Goal: Task Accomplishment & Management: Use online tool/utility

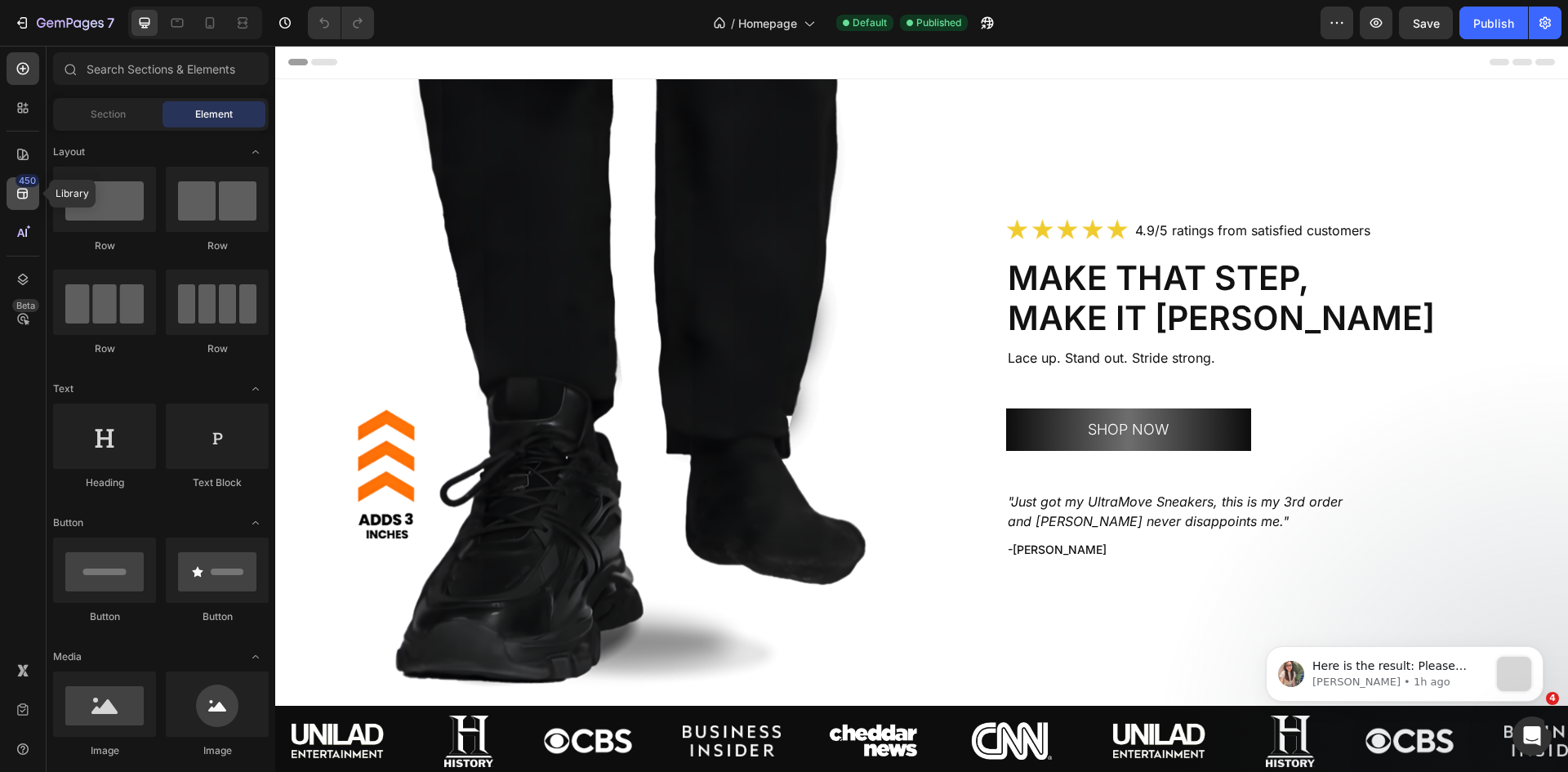
click at [24, 187] on icon at bounding box center [22, 193] width 16 height 16
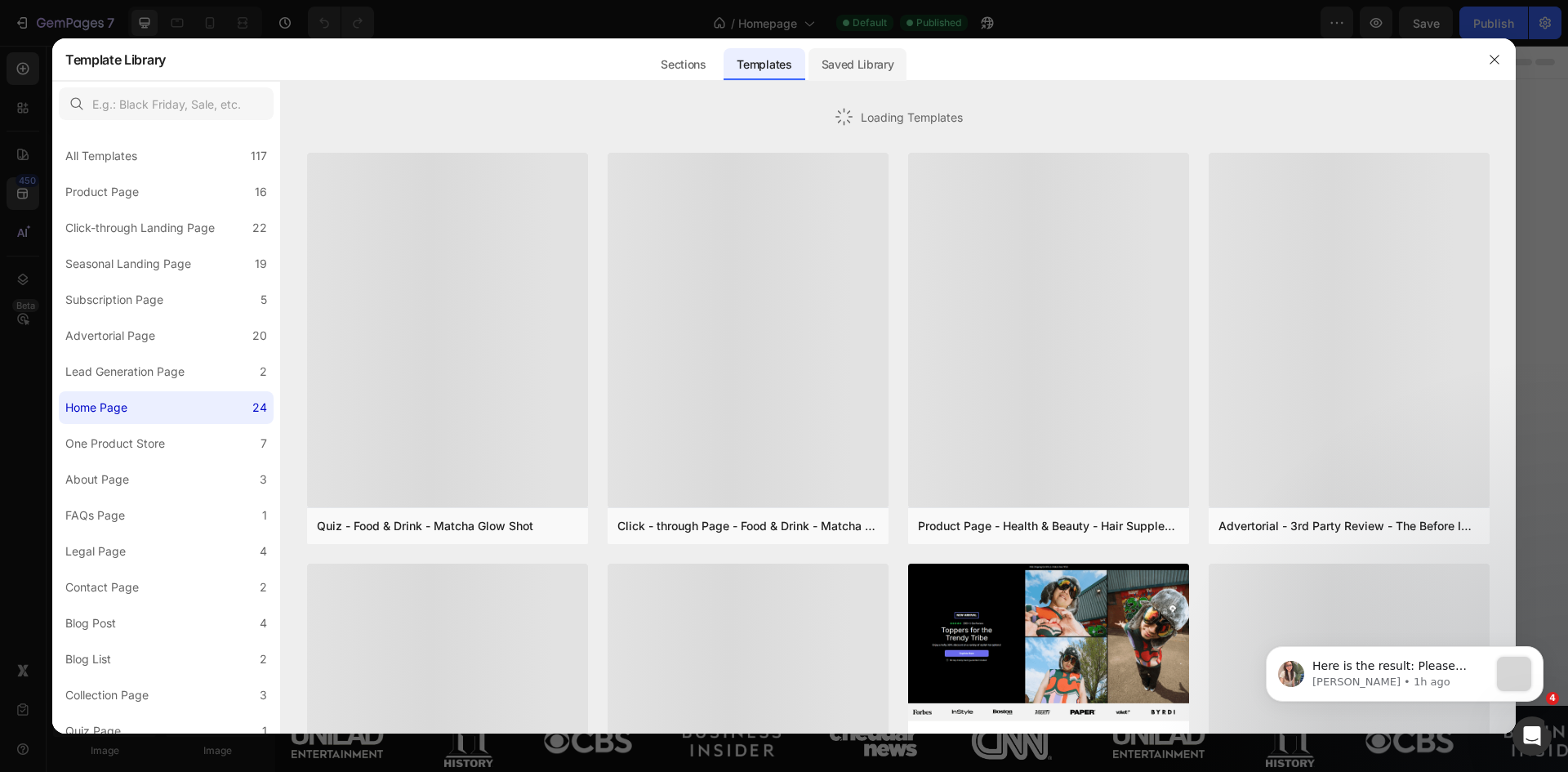
click at [855, 68] on div "Saved Library" at bounding box center [858, 64] width 99 height 33
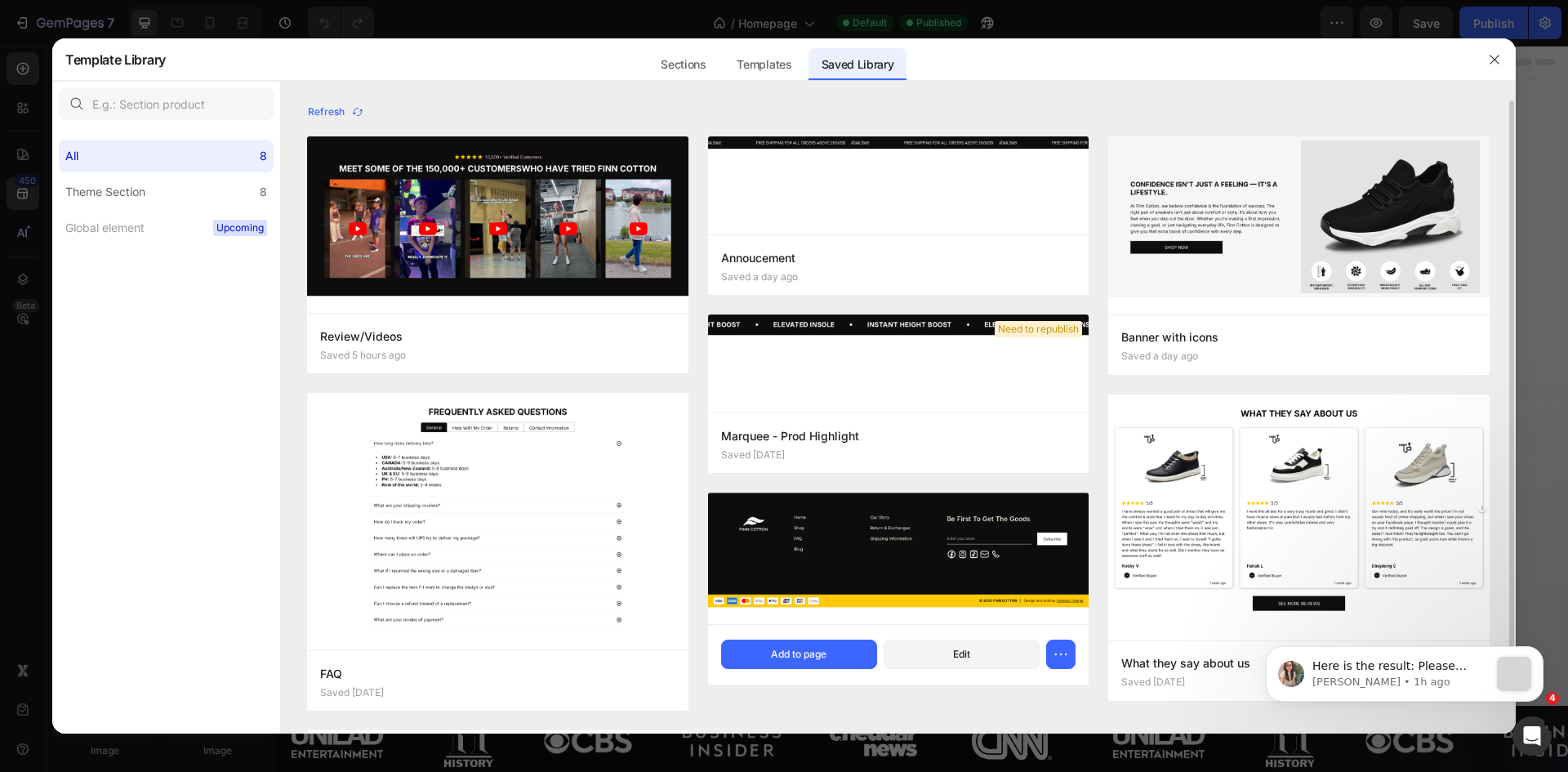
click at [864, 551] on img at bounding box center [899, 559] width 381 height 132
click at [778, 655] on div "Add to page" at bounding box center [798, 654] width 55 height 15
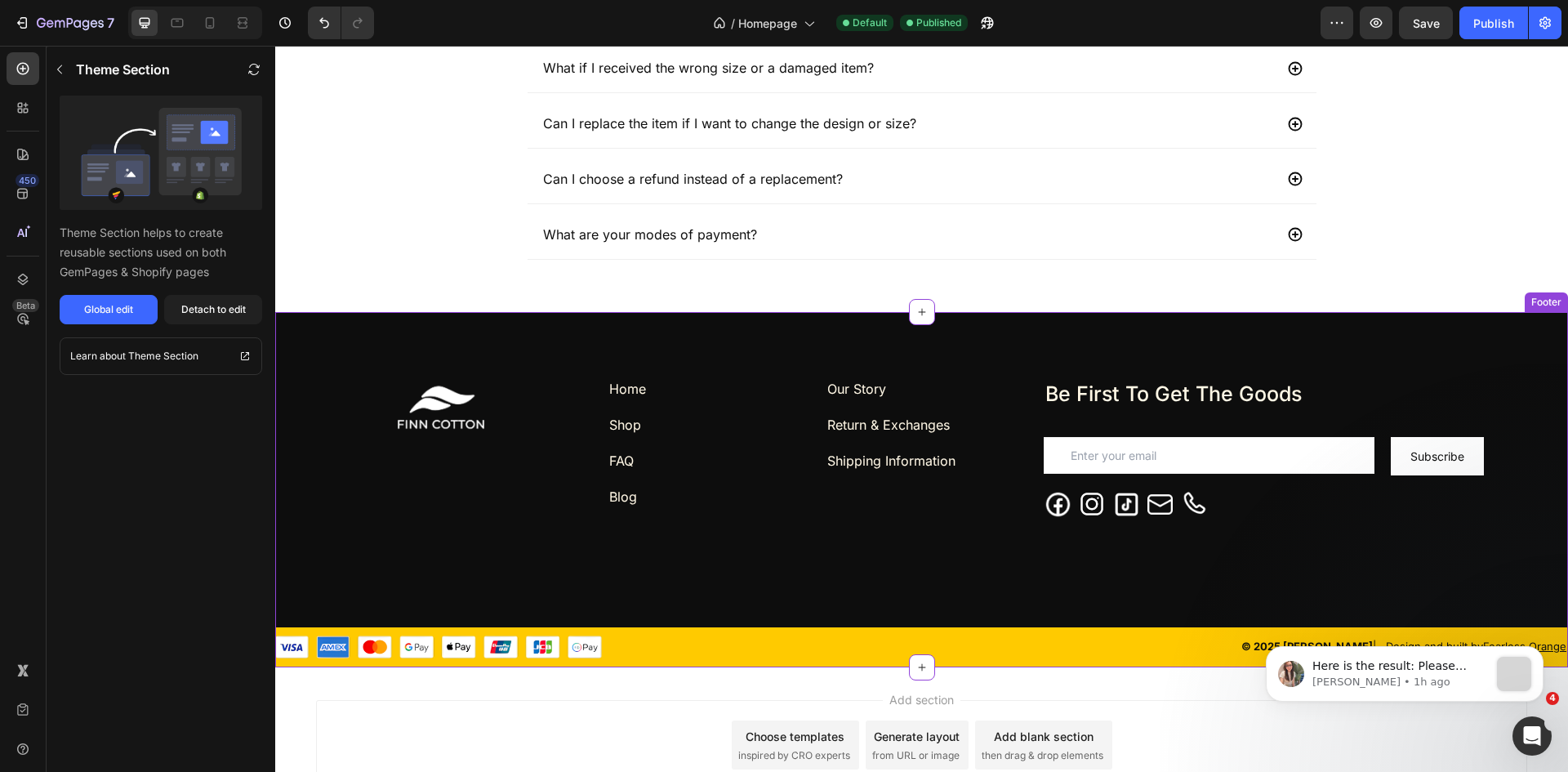
scroll to position [4360, 0]
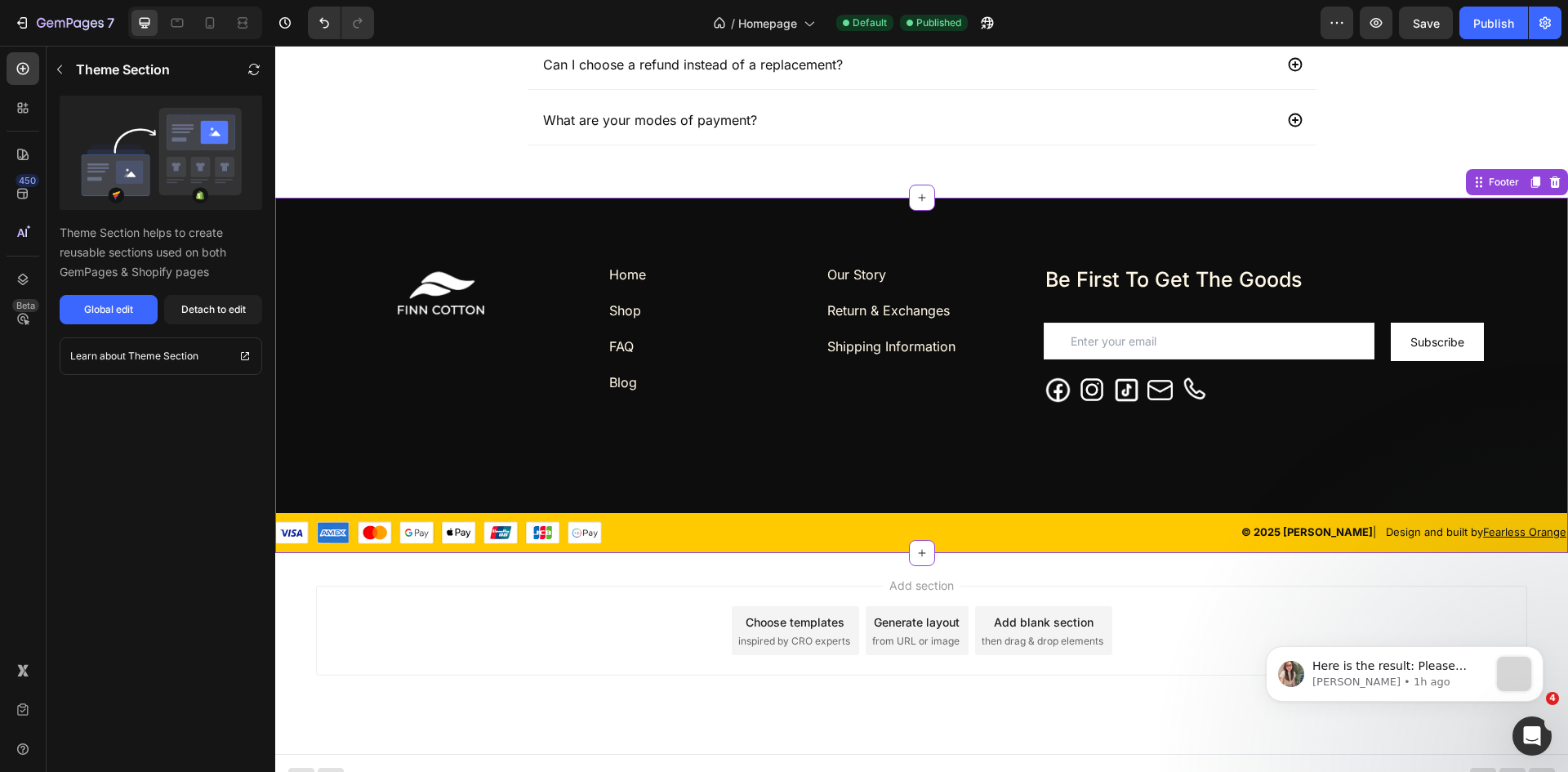
click at [723, 528] on div at bounding box center [592, 533] width 634 height 22
click at [126, 302] on div "Global edit" at bounding box center [108, 309] width 49 height 15
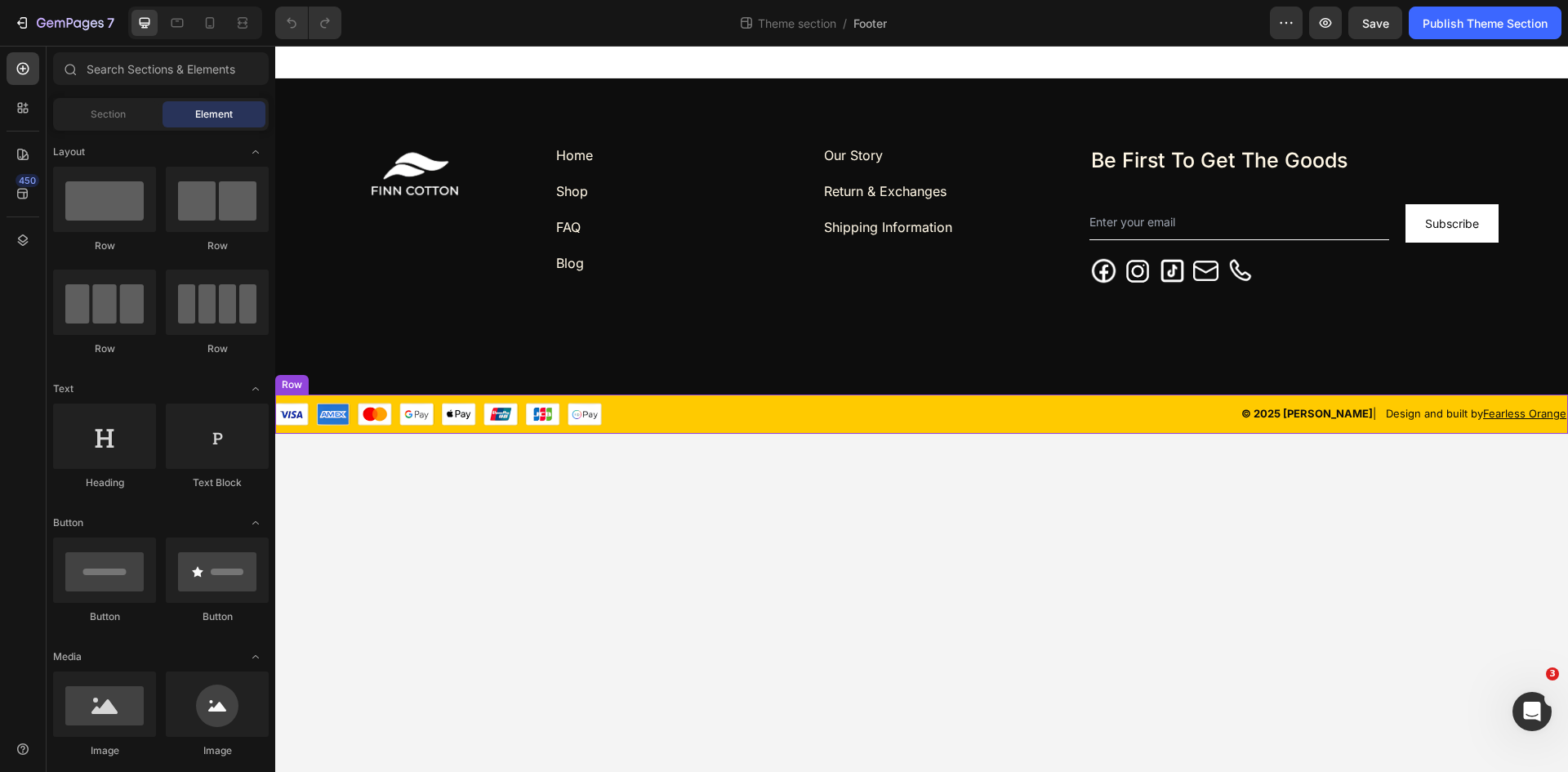
click at [710, 396] on div "© 2025 FINN COTTON | Design and built by Fearless Orange Text block Image Row" at bounding box center [922, 414] width 1293 height 39
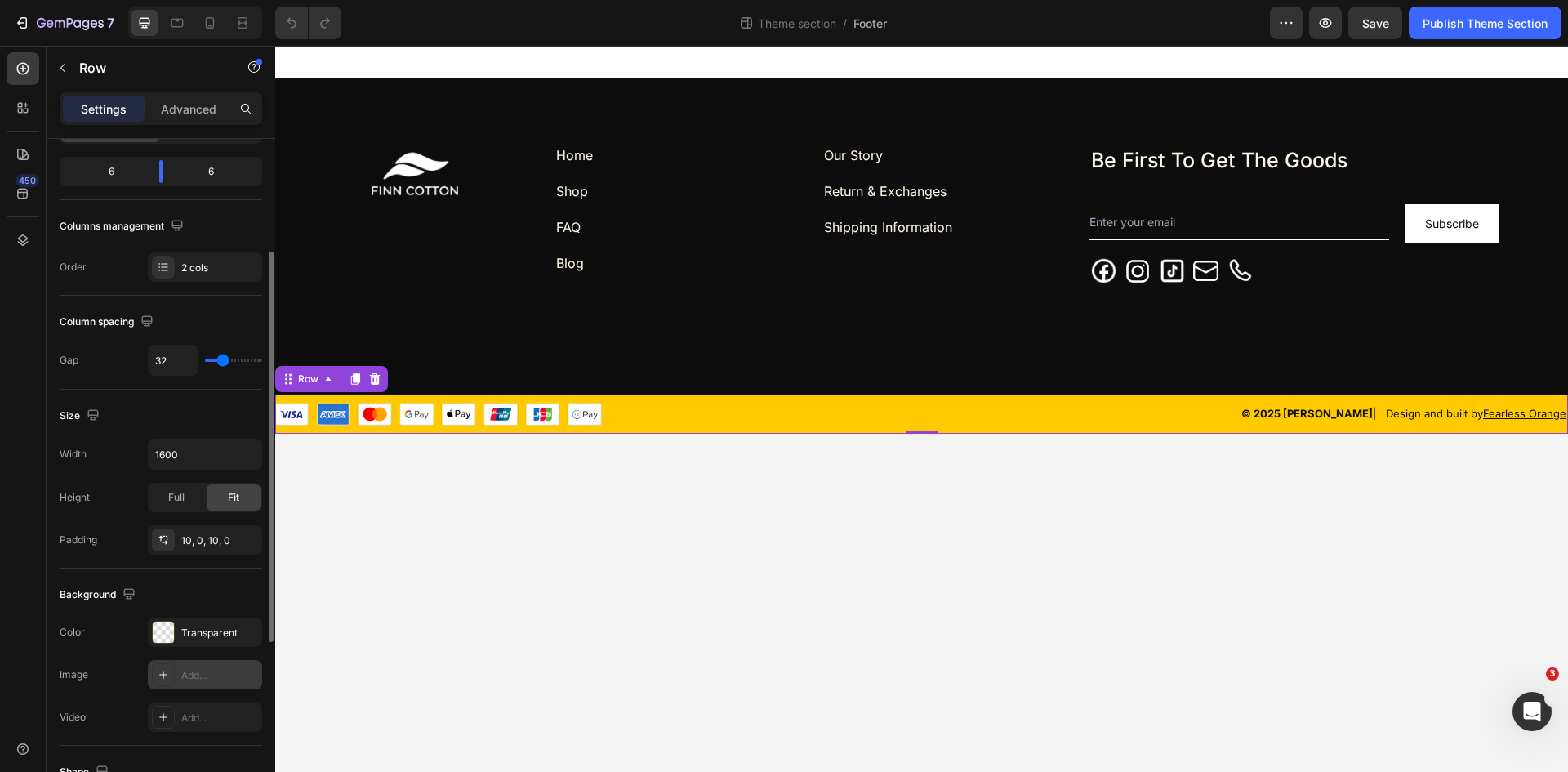
scroll to position [196, 0]
click at [195, 537] on div "10, 0, 10, 0" at bounding box center [205, 540] width 48 height 15
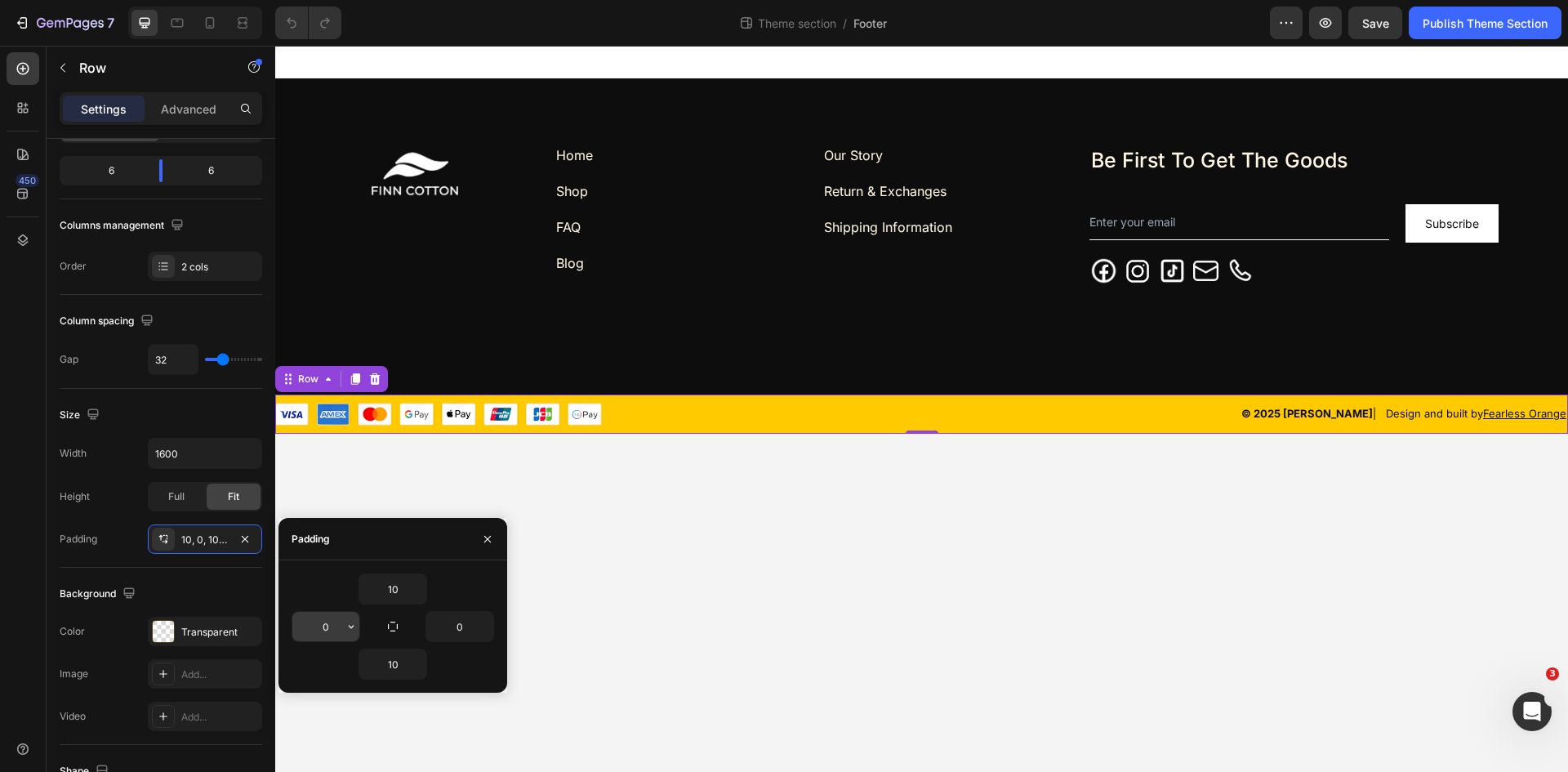
click at [325, 623] on input "0" at bounding box center [326, 626] width 67 height 29
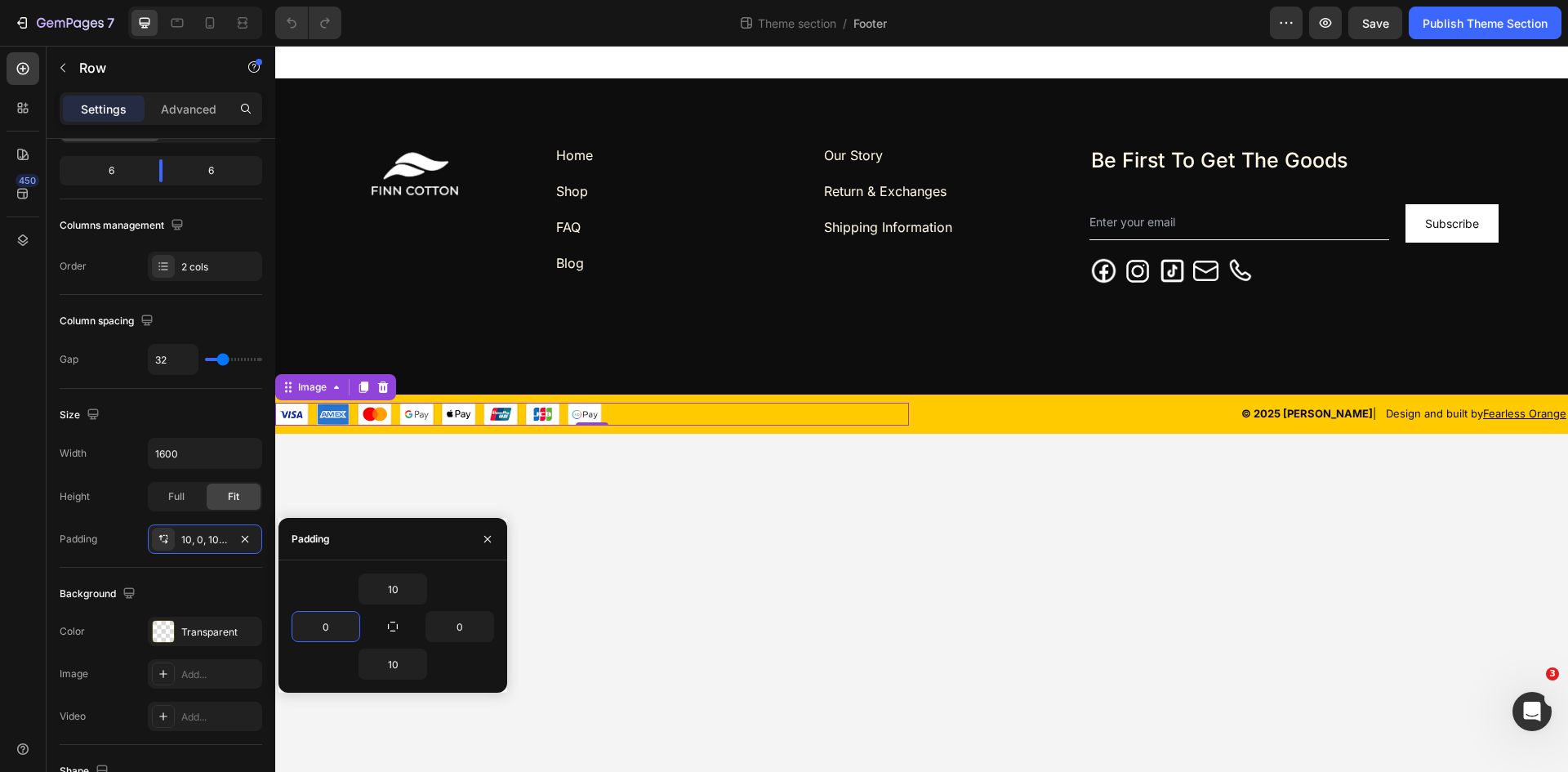
scroll to position [0, 0]
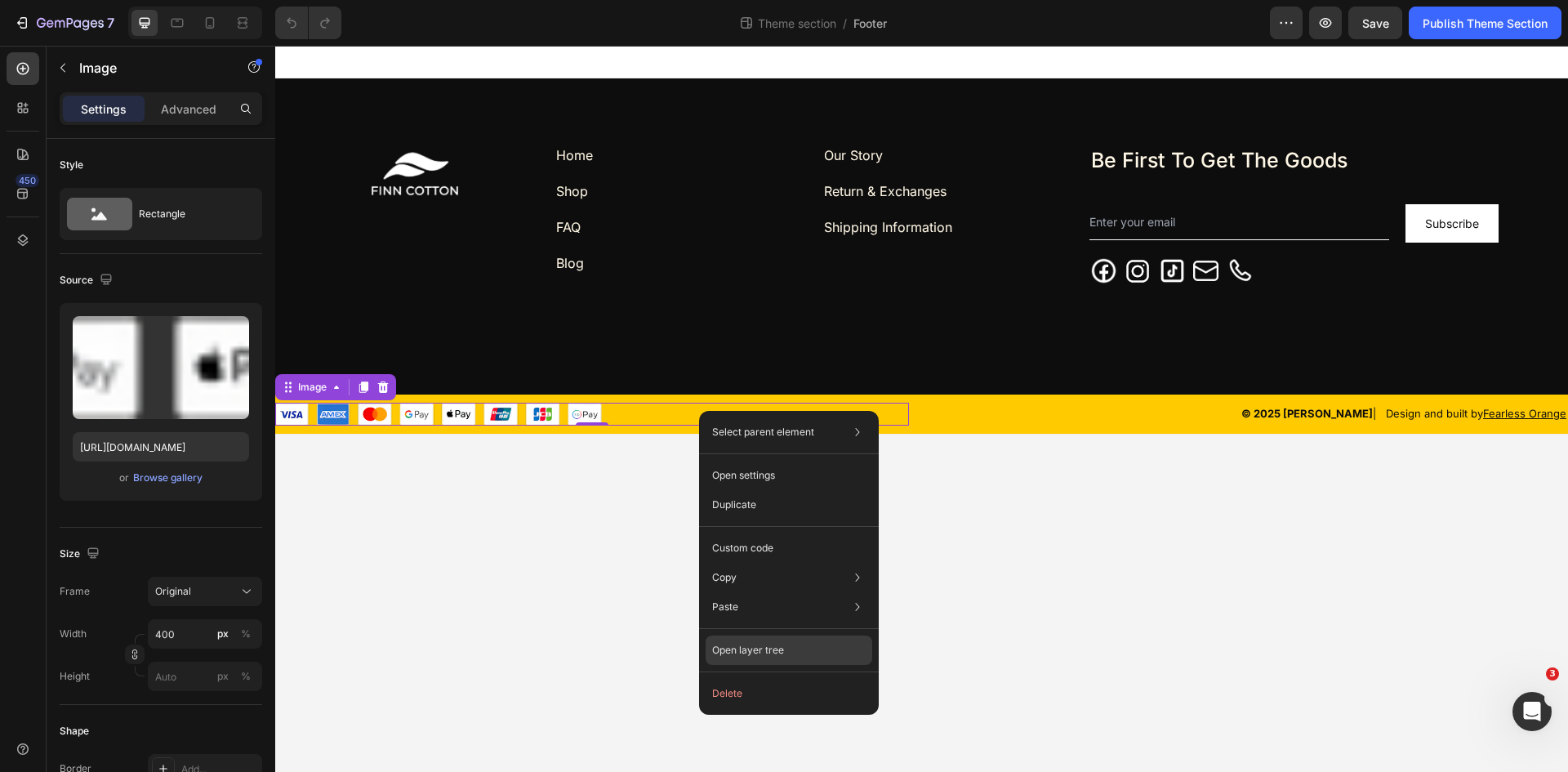
click at [762, 654] on p "Open layer tree" at bounding box center [748, 650] width 72 height 15
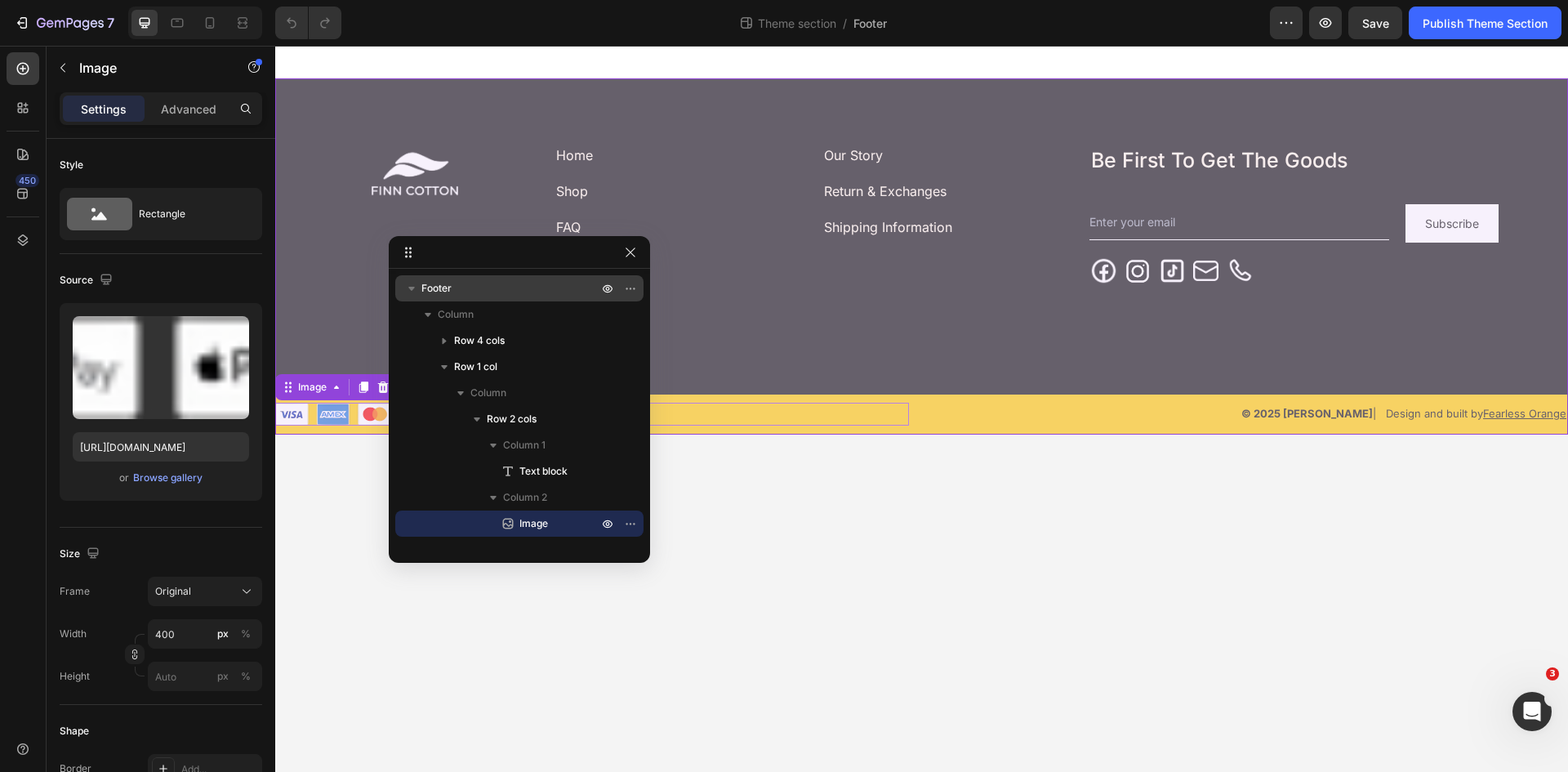
click at [483, 284] on p "Footer" at bounding box center [511, 288] width 179 height 16
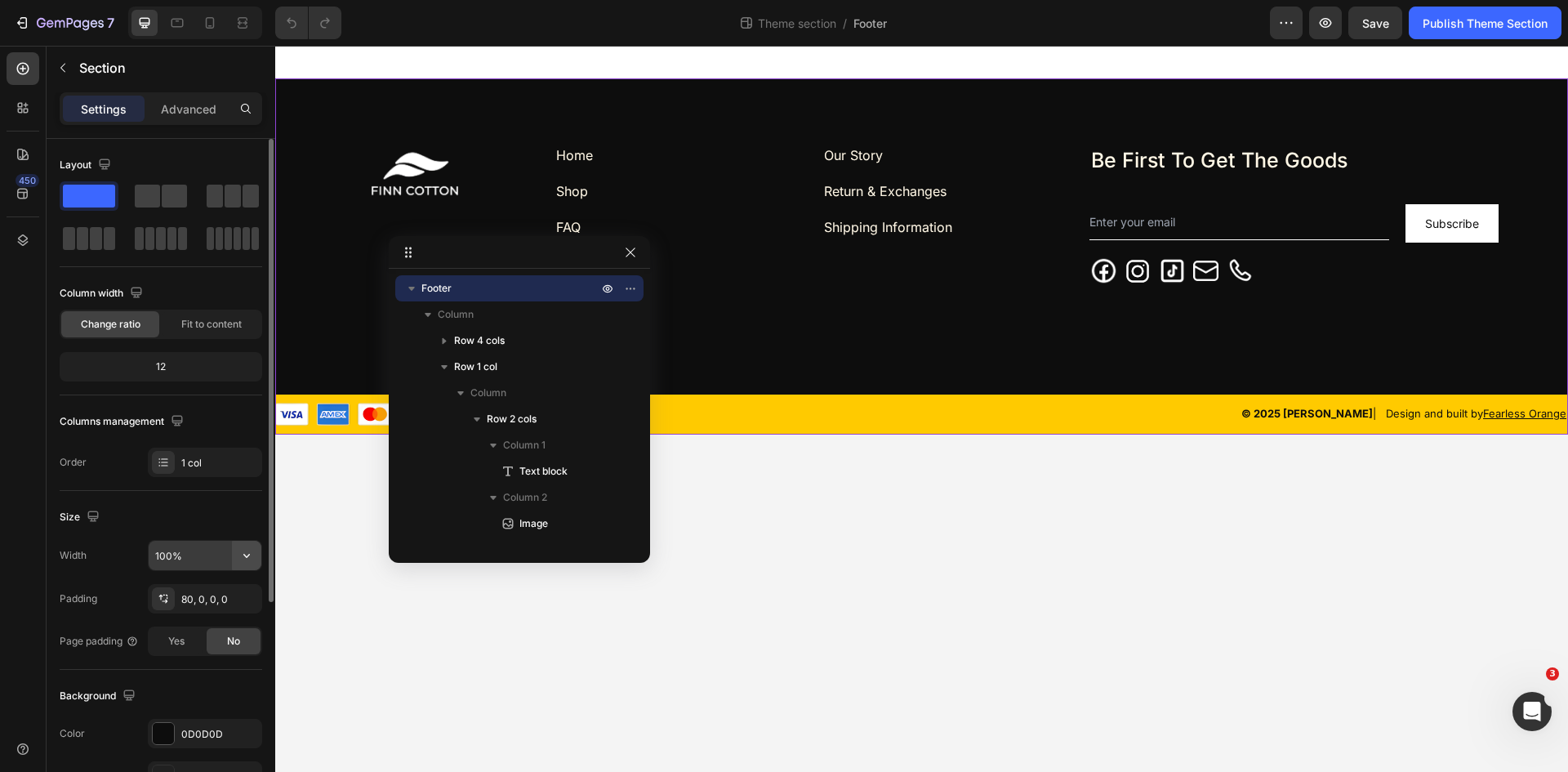
click at [249, 554] on icon "button" at bounding box center [246, 555] width 16 height 16
click at [180, 620] on div "Default 1600px" at bounding box center [187, 627] width 134 height 31
click at [243, 22] on icon at bounding box center [245, 22] width 5 height 4
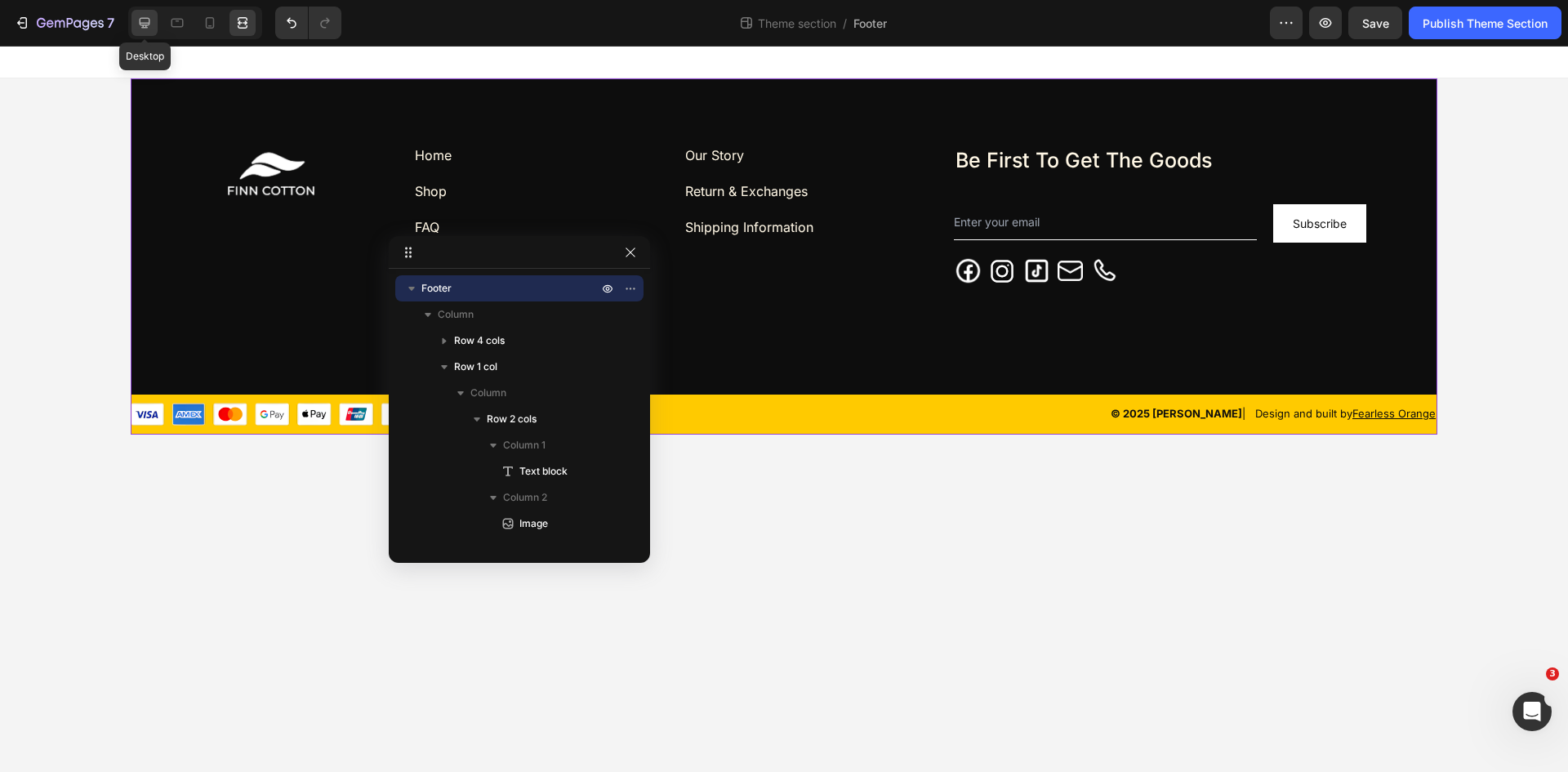
click at [135, 31] on div at bounding box center [145, 22] width 26 height 26
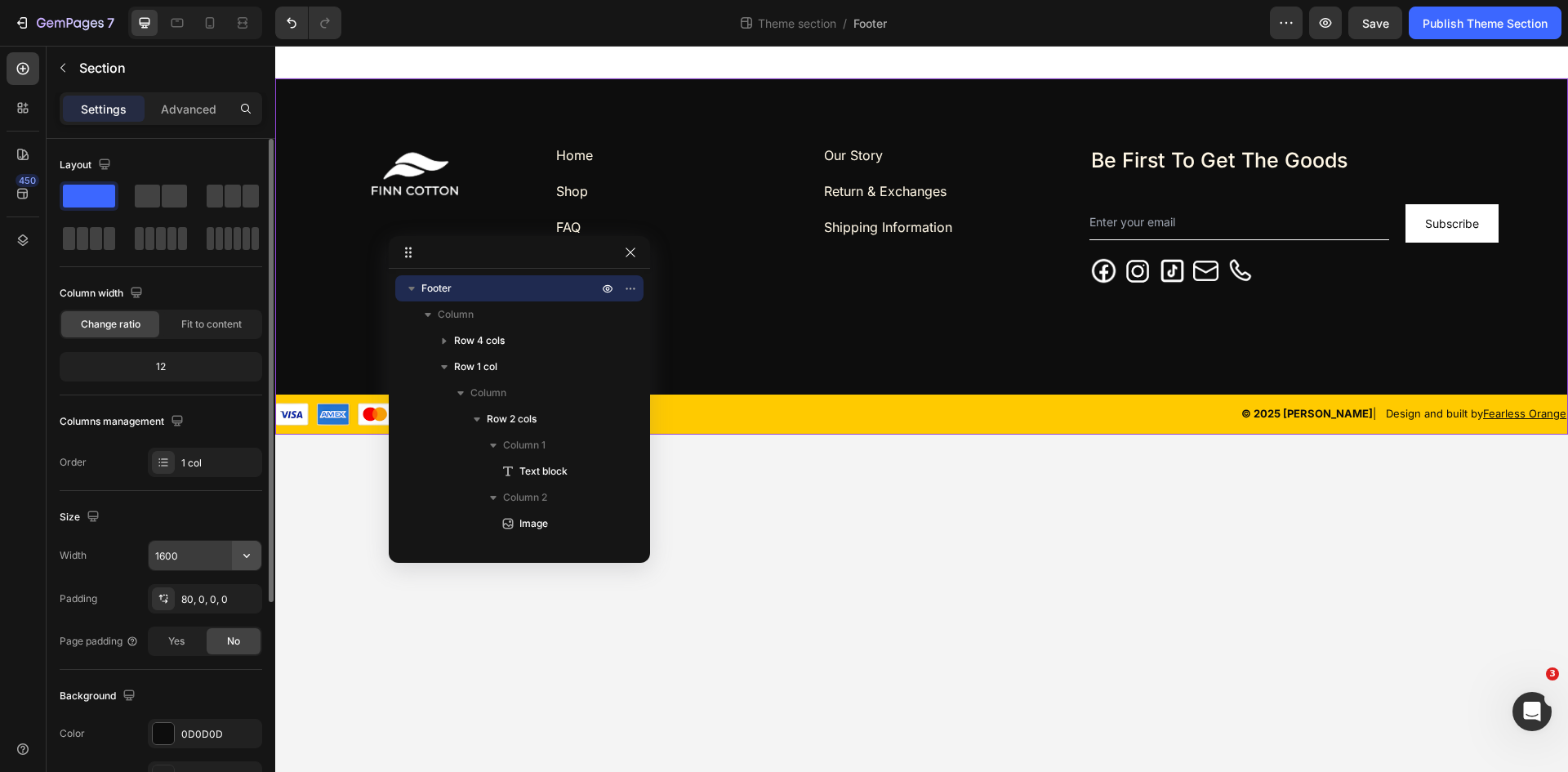
click at [253, 548] on icon "button" at bounding box center [246, 555] width 16 height 16
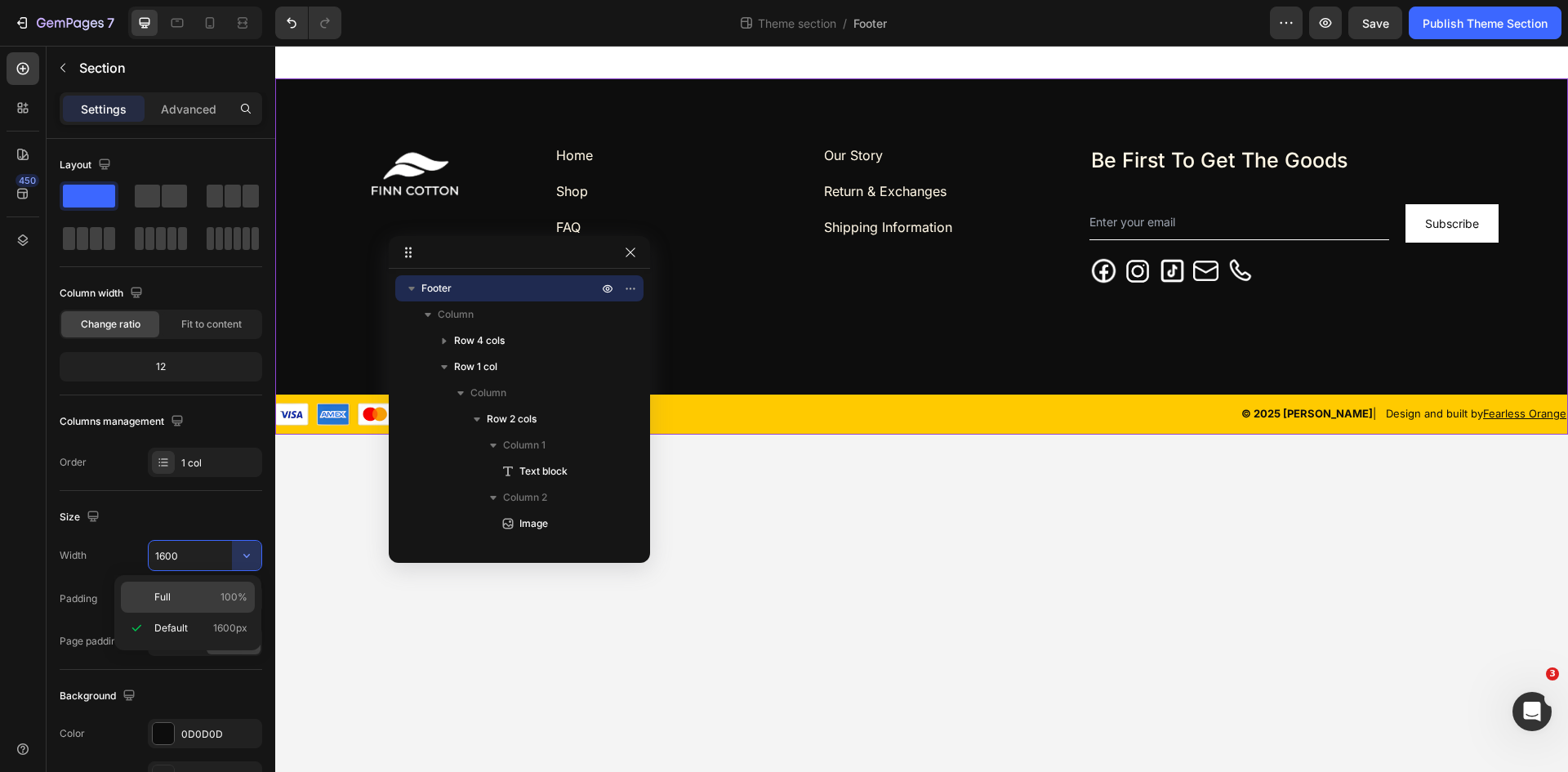
drag, startPoint x: 194, startPoint y: 595, endPoint x: 7, endPoint y: 542, distance: 194.4
click at [194, 595] on p "Full 100%" at bounding box center [201, 597] width 93 height 15
type input "100%"
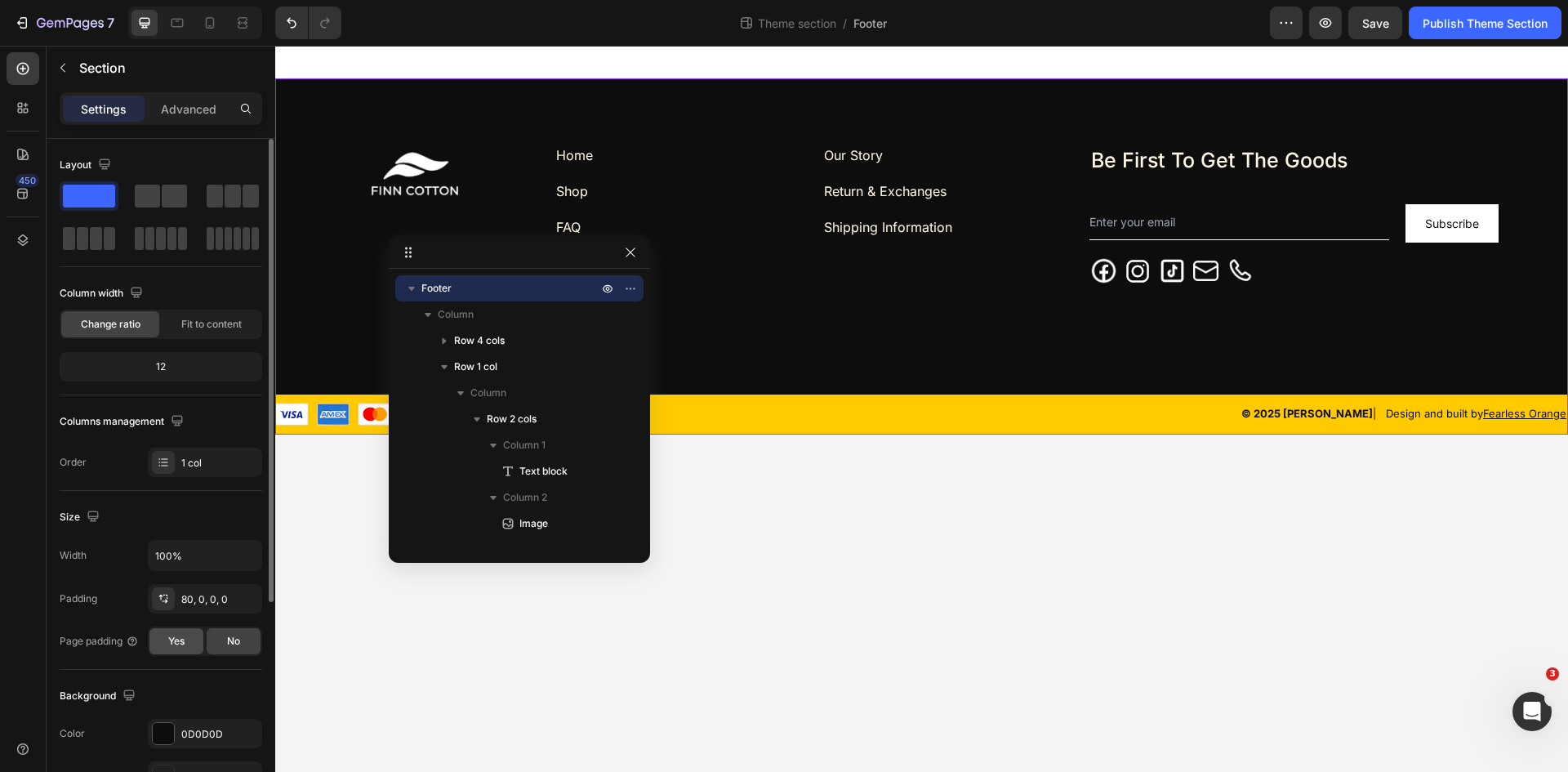
click at [177, 641] on span "Yes" at bounding box center [176, 641] width 16 height 15
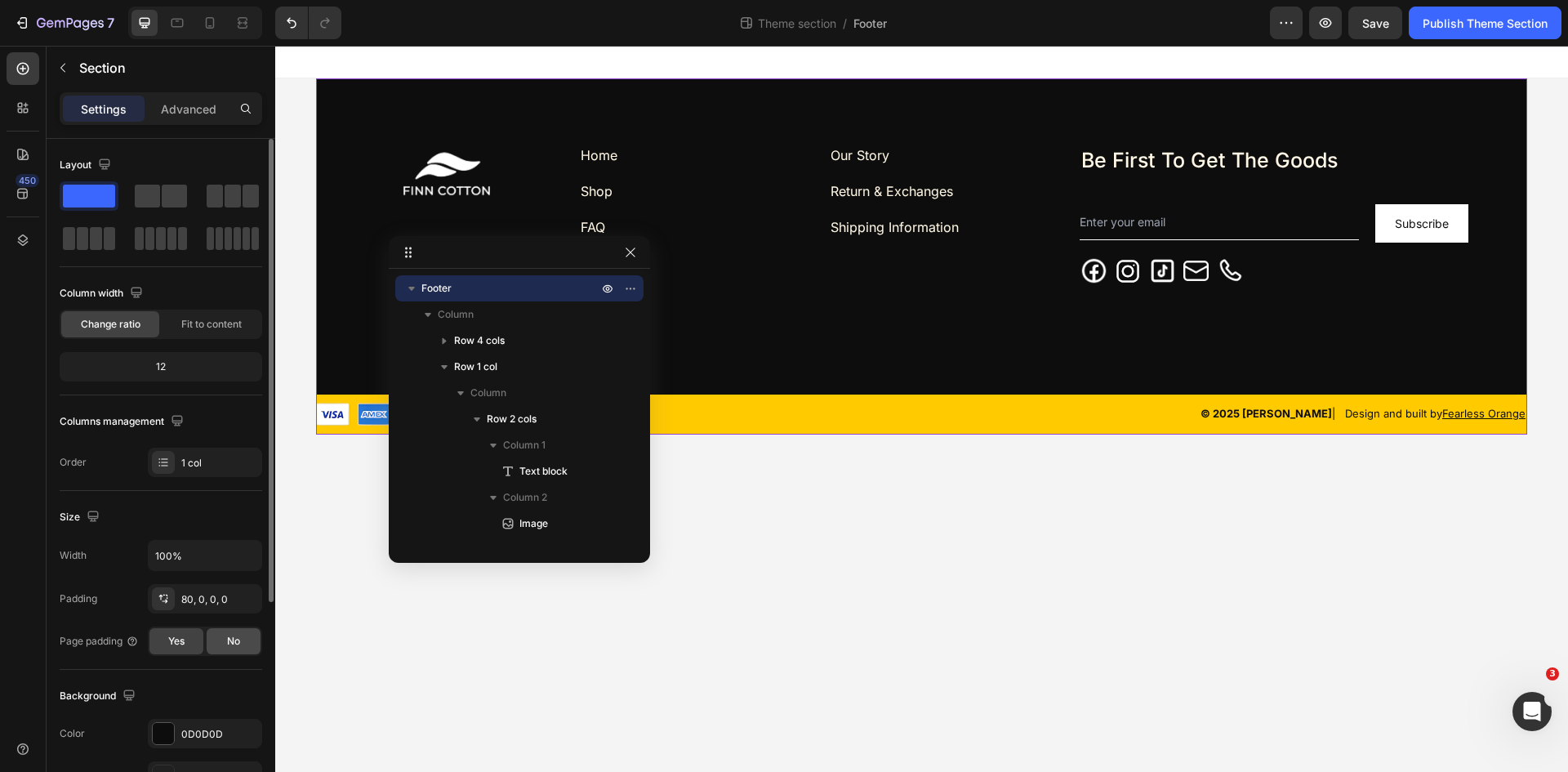
click at [219, 639] on div "No" at bounding box center [234, 641] width 54 height 26
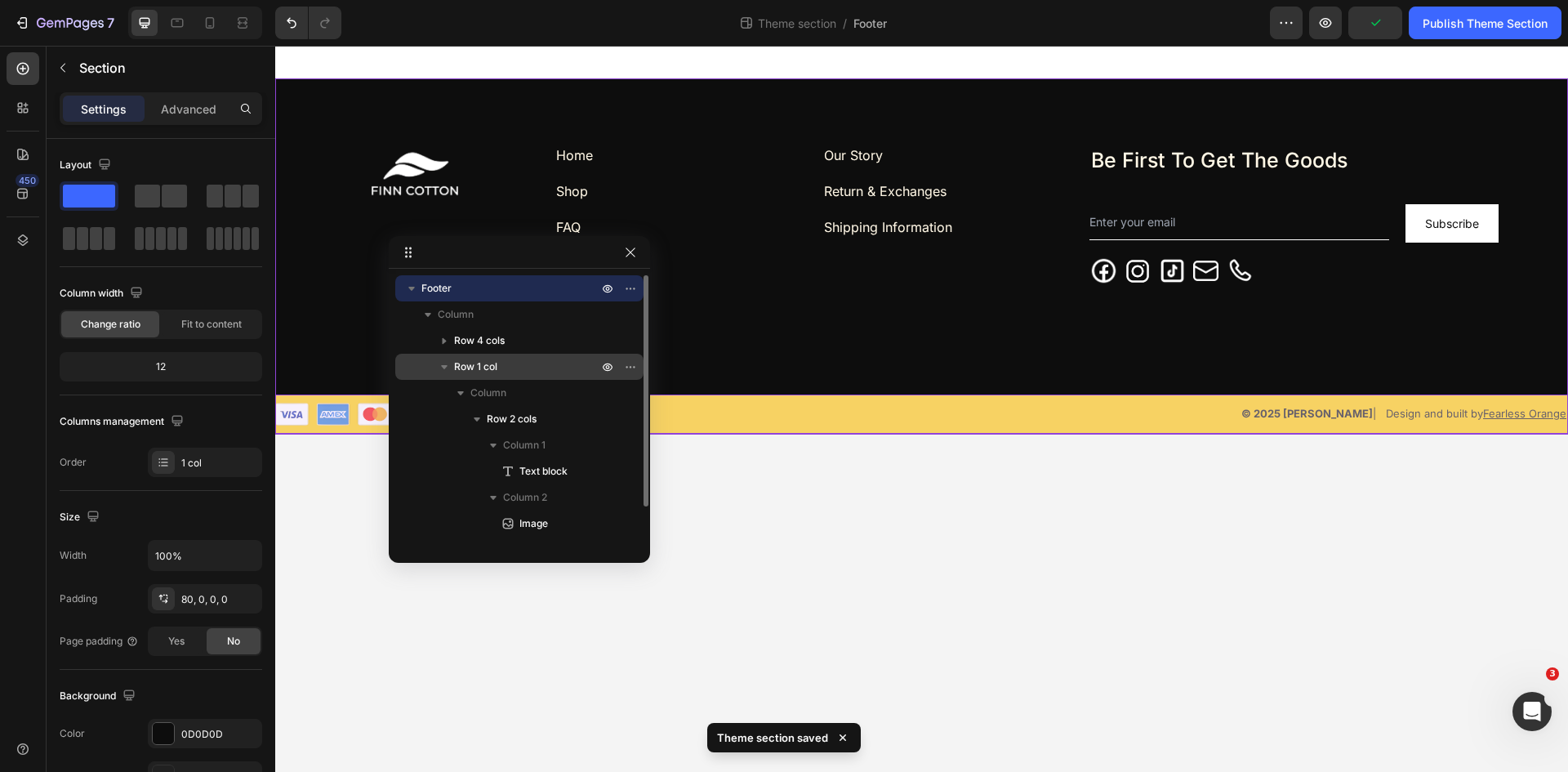
click at [449, 371] on icon "button" at bounding box center [444, 366] width 16 height 16
click at [486, 369] on span "Row 1 col" at bounding box center [476, 366] width 43 height 16
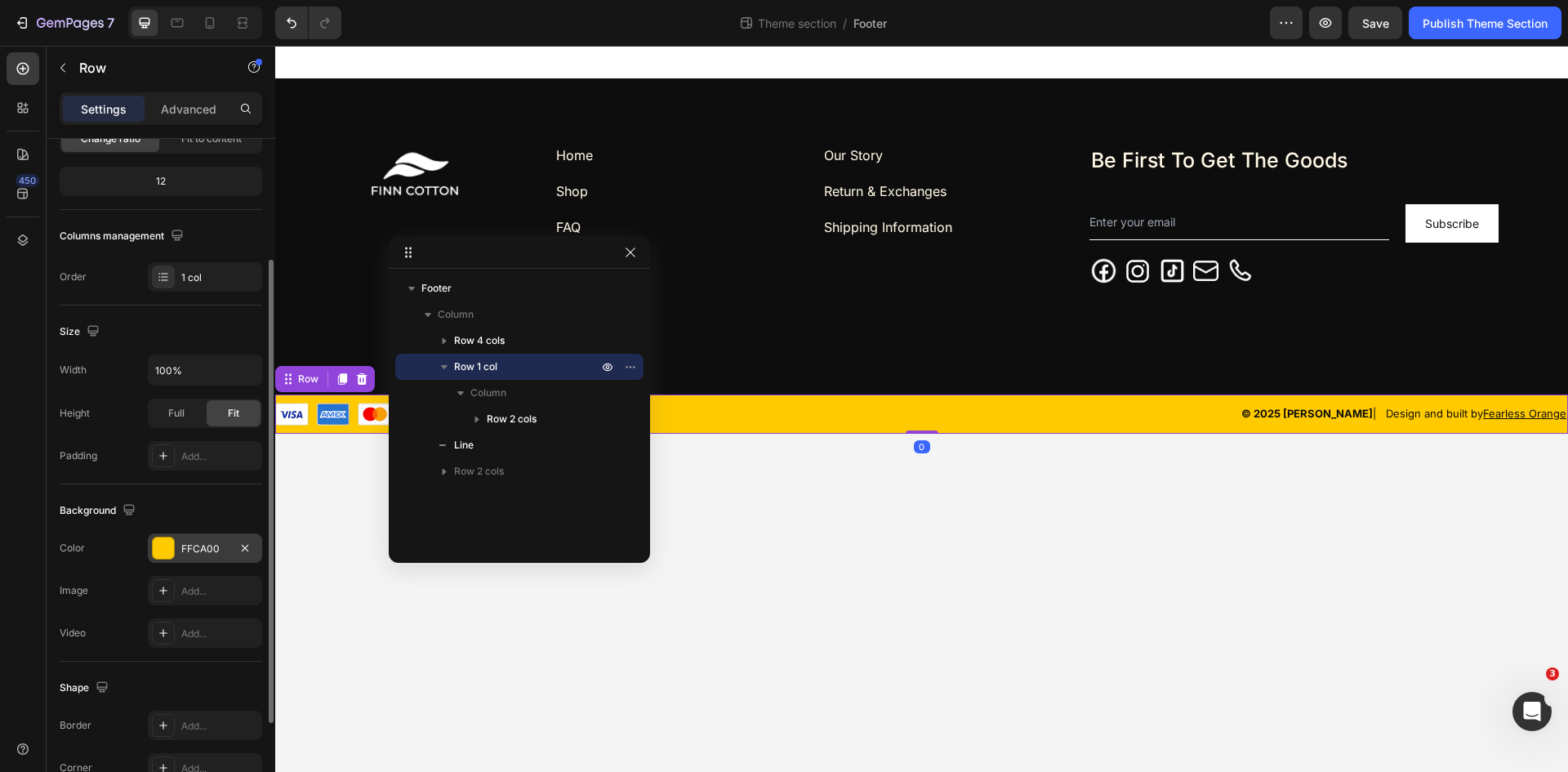
scroll to position [188, 0]
click at [209, 539] on div "FFCA00" at bounding box center [205, 547] width 48 height 15
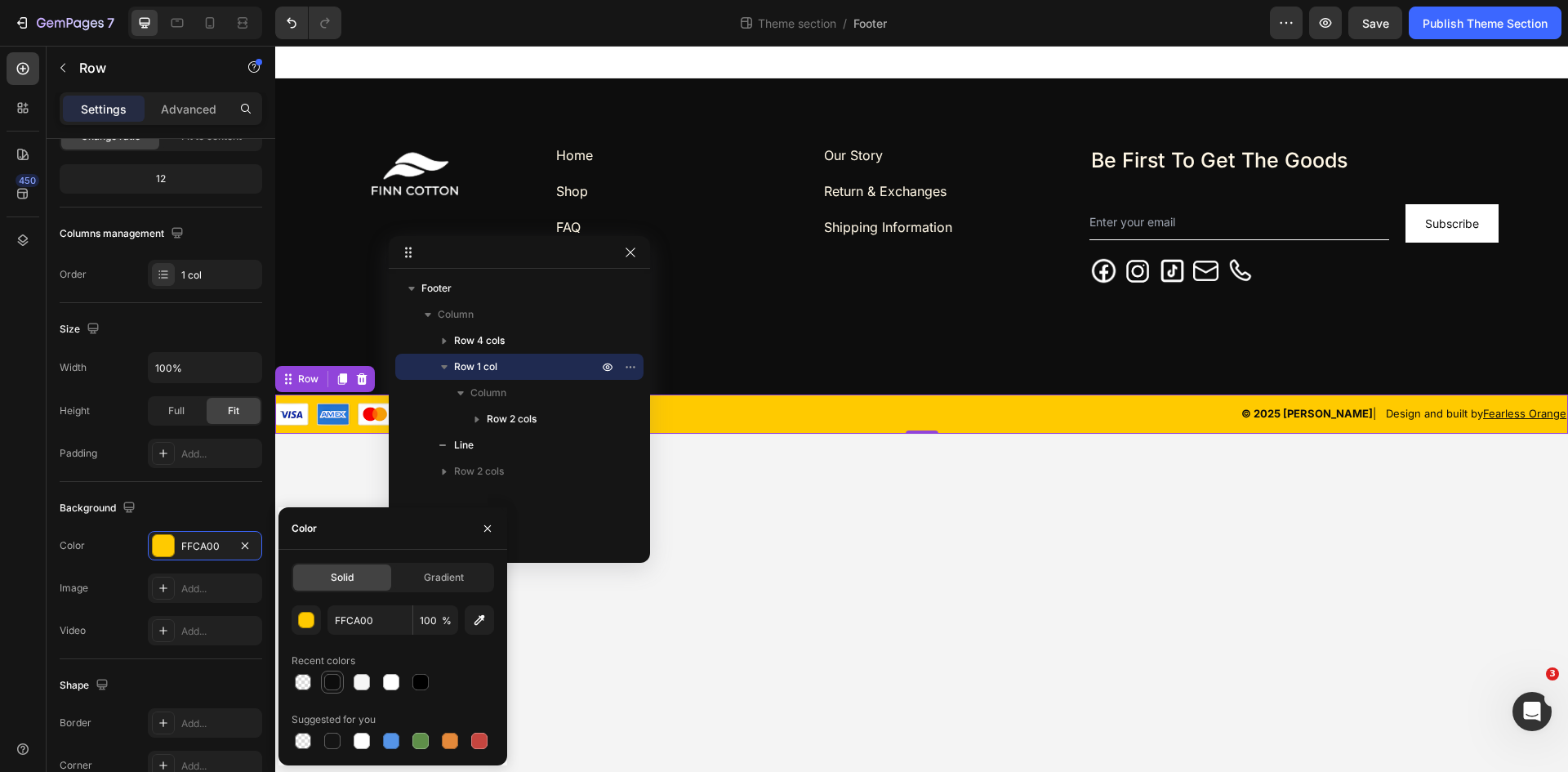
click at [334, 681] on div at bounding box center [332, 681] width 16 height 16
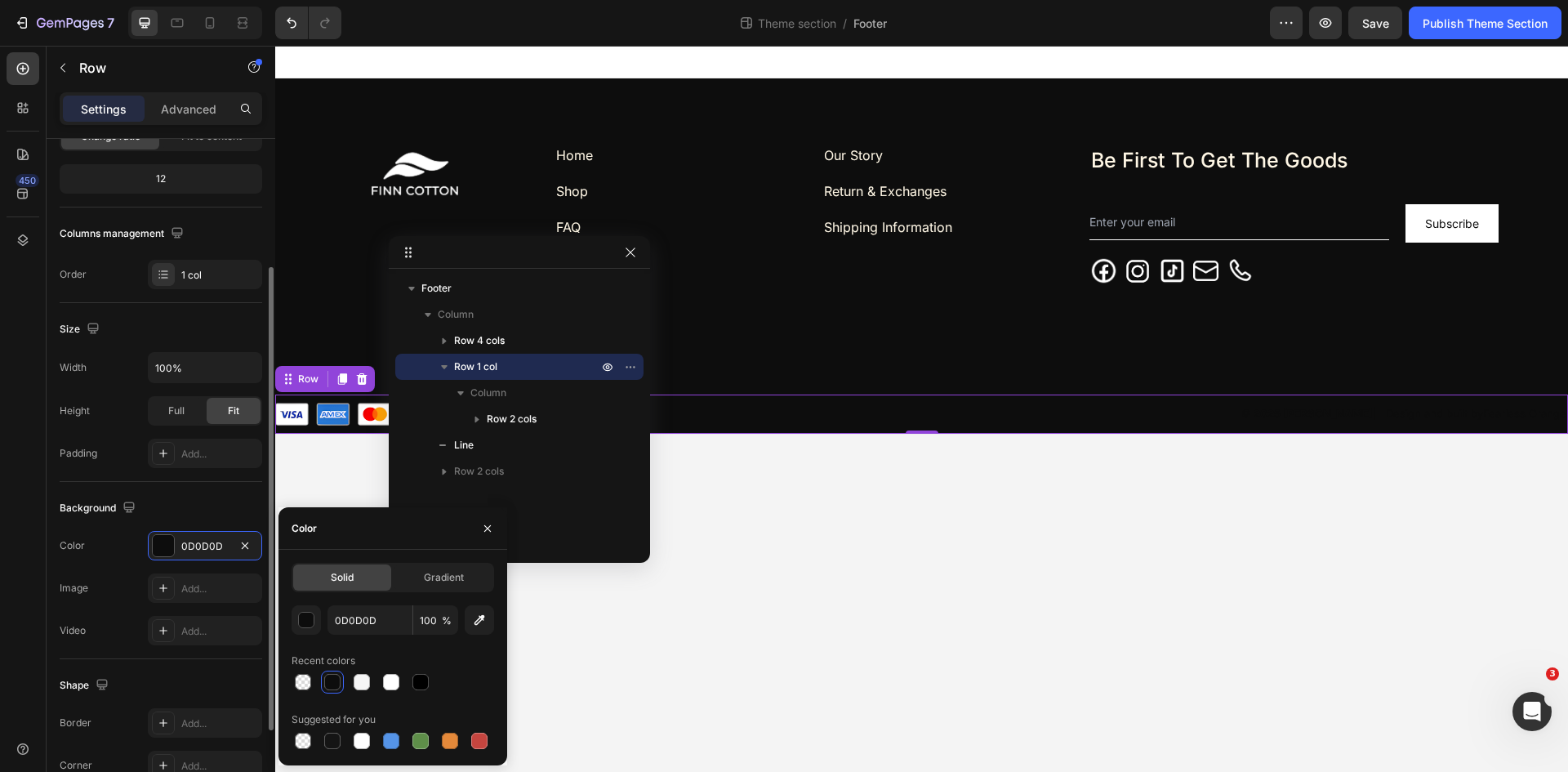
type input "FFCA00"
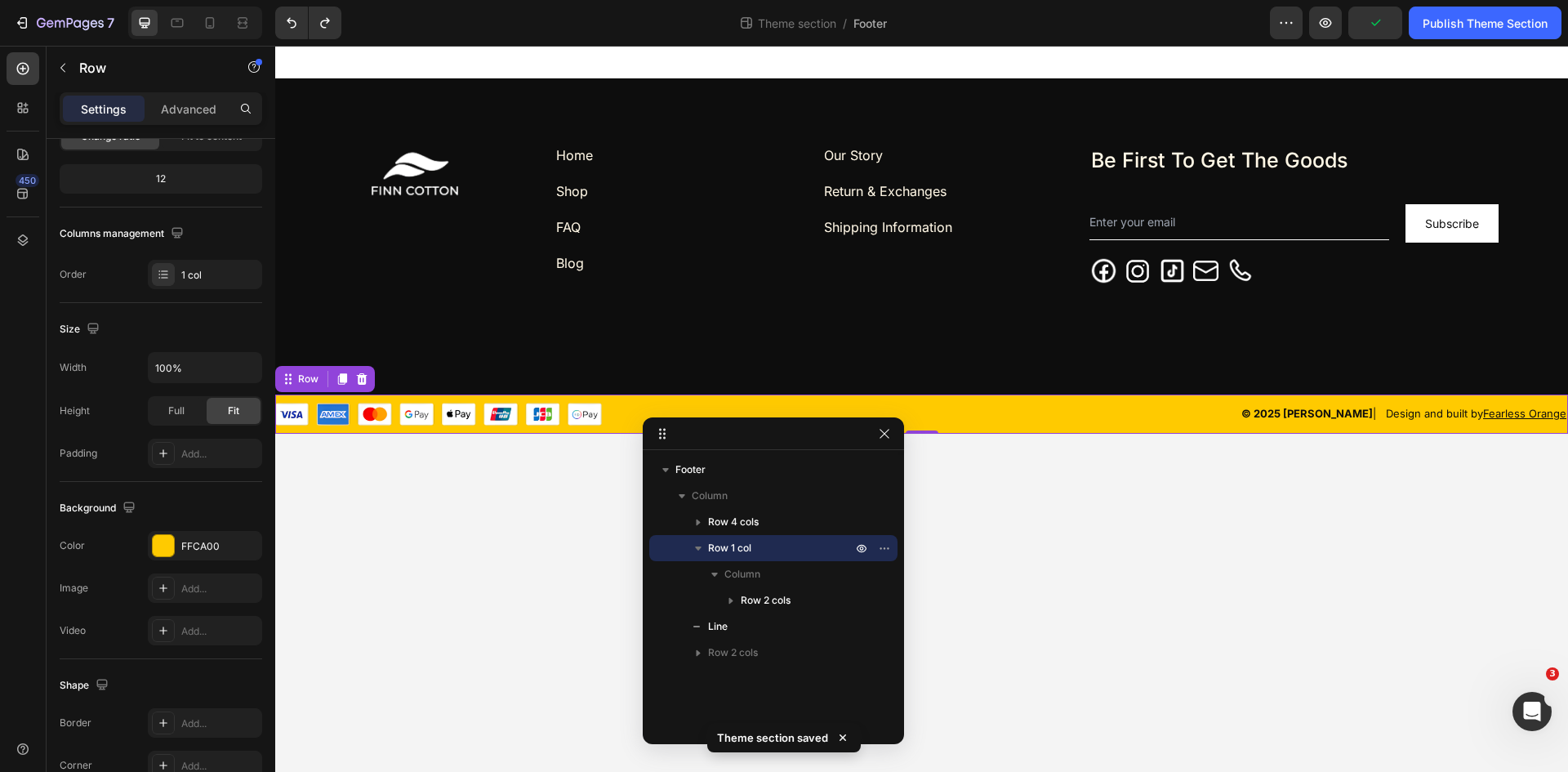
drag, startPoint x: 552, startPoint y: 256, endPoint x: 895, endPoint y: 452, distance: 395.1
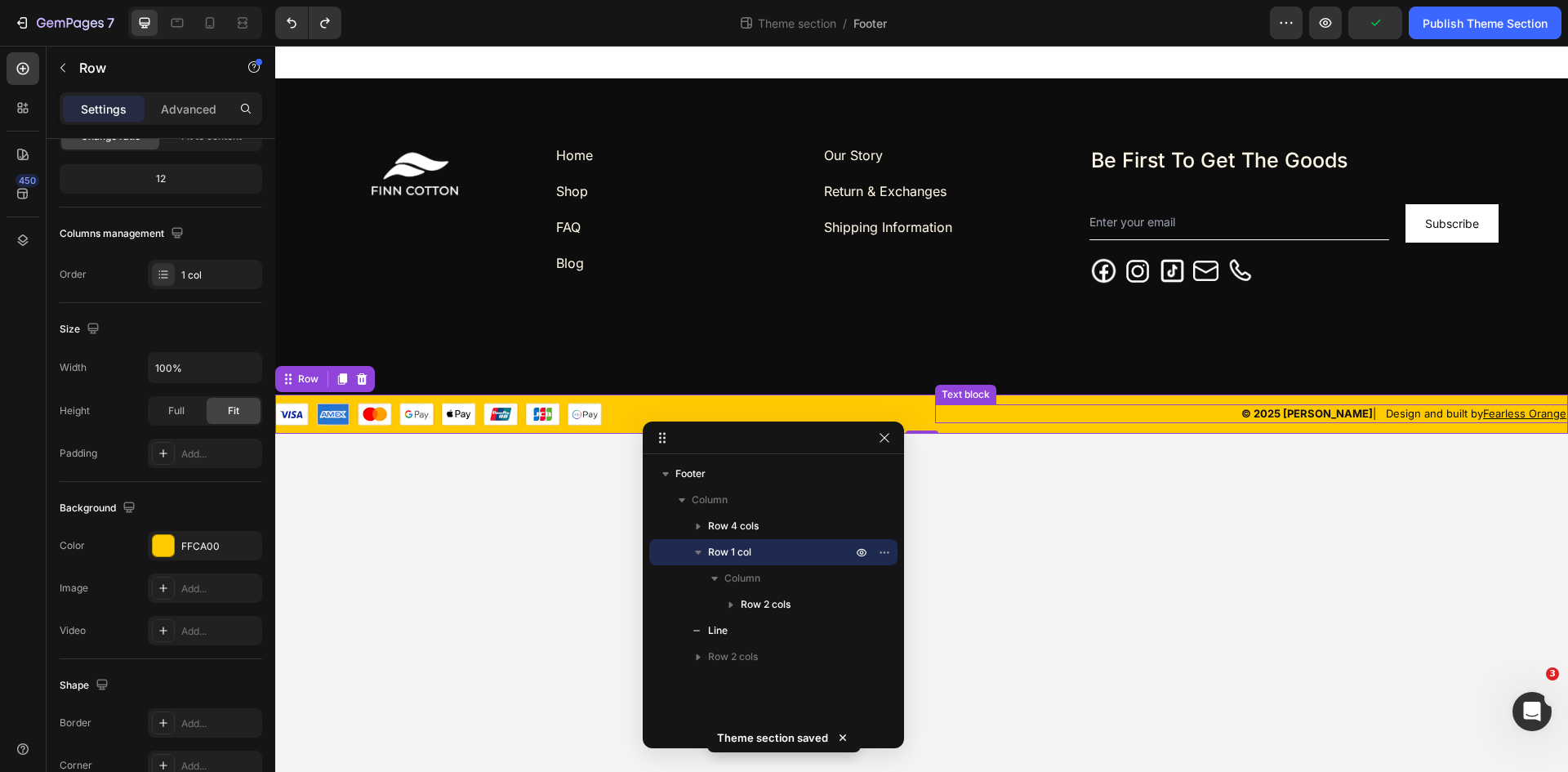
click at [1336, 408] on strong "© 2025 [PERSON_NAME]" at bounding box center [1306, 413] width 132 height 13
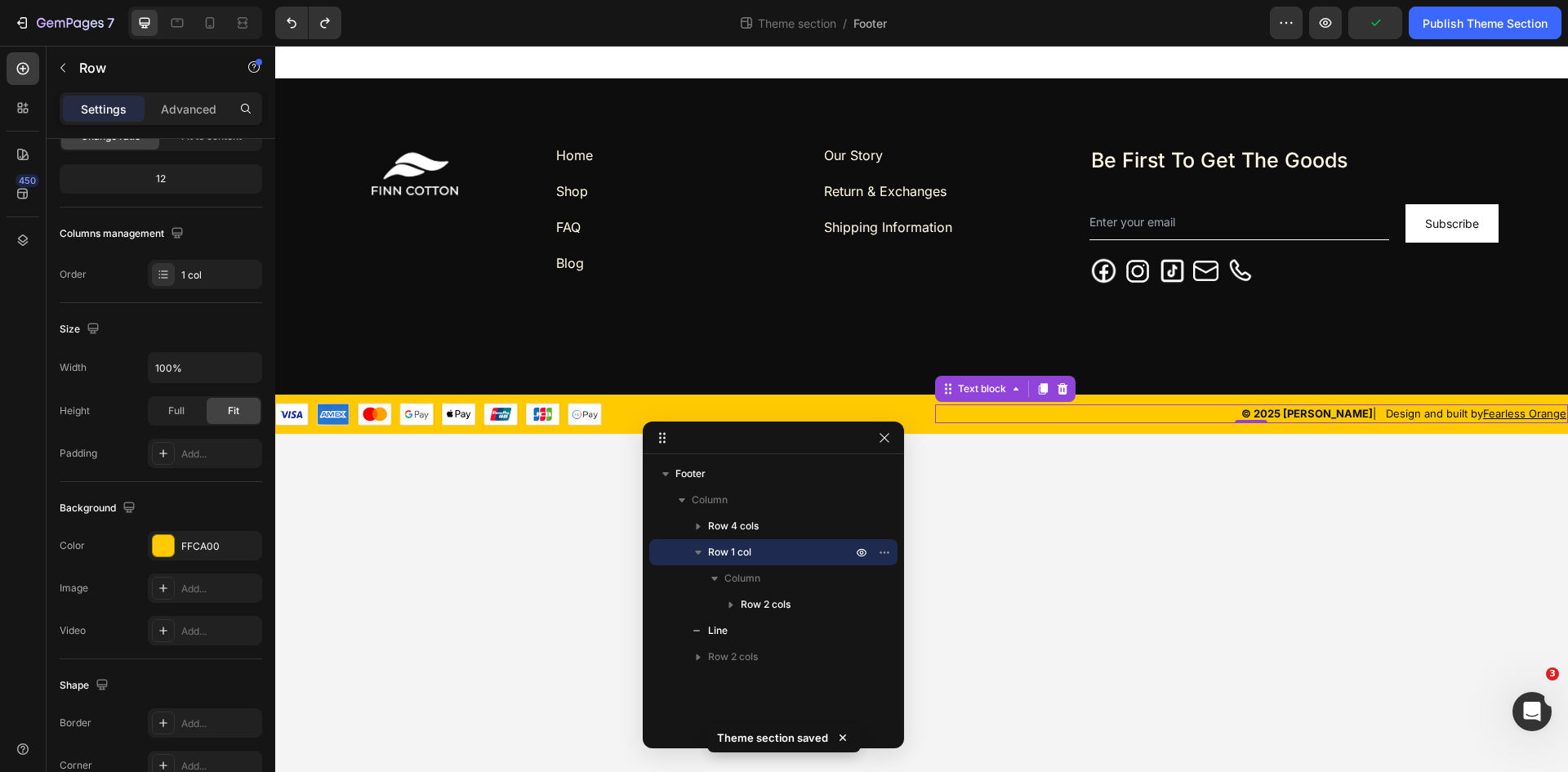
scroll to position [0, 0]
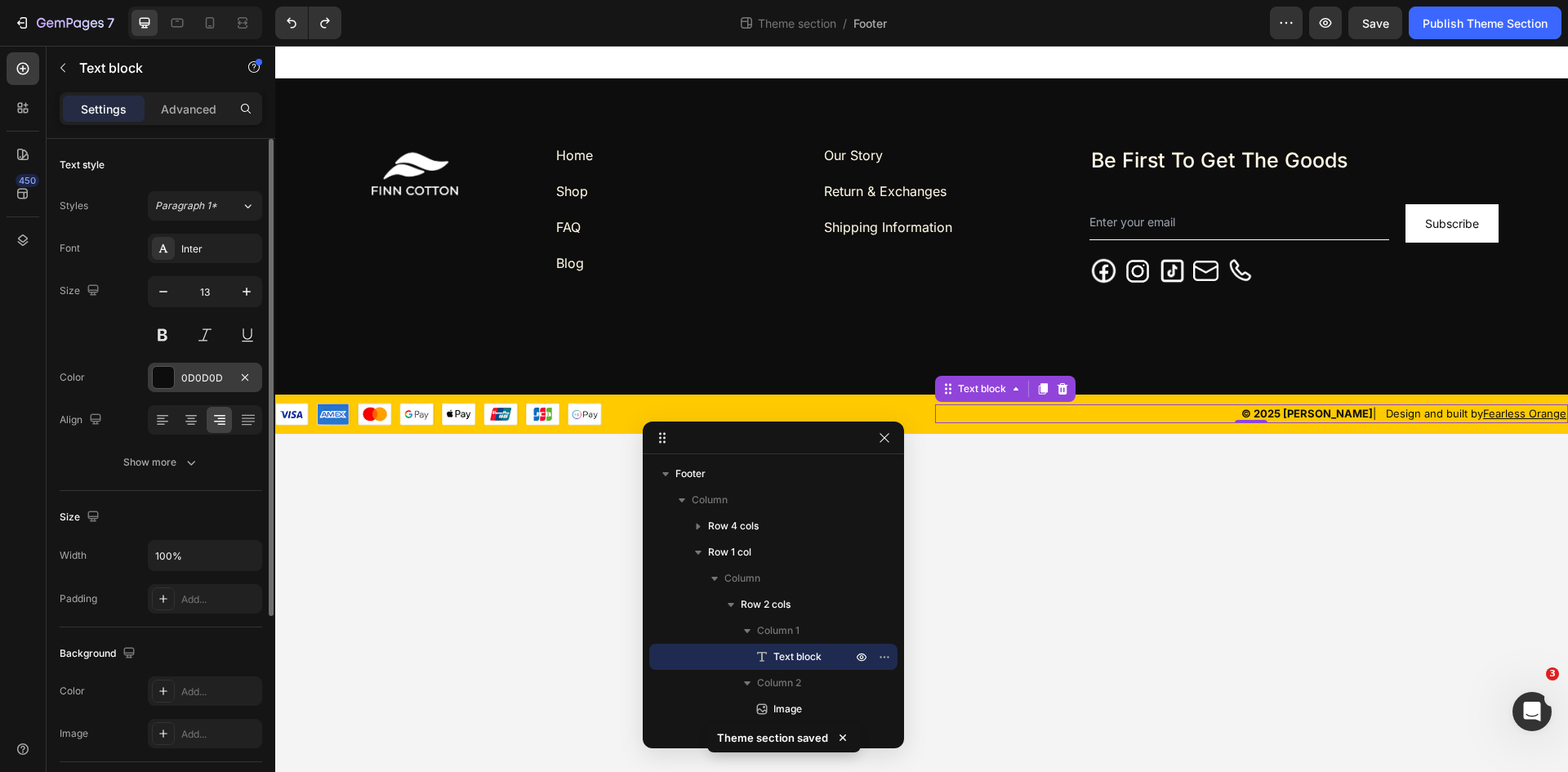
click at [204, 381] on div "0D0D0D" at bounding box center [205, 379] width 48 height 15
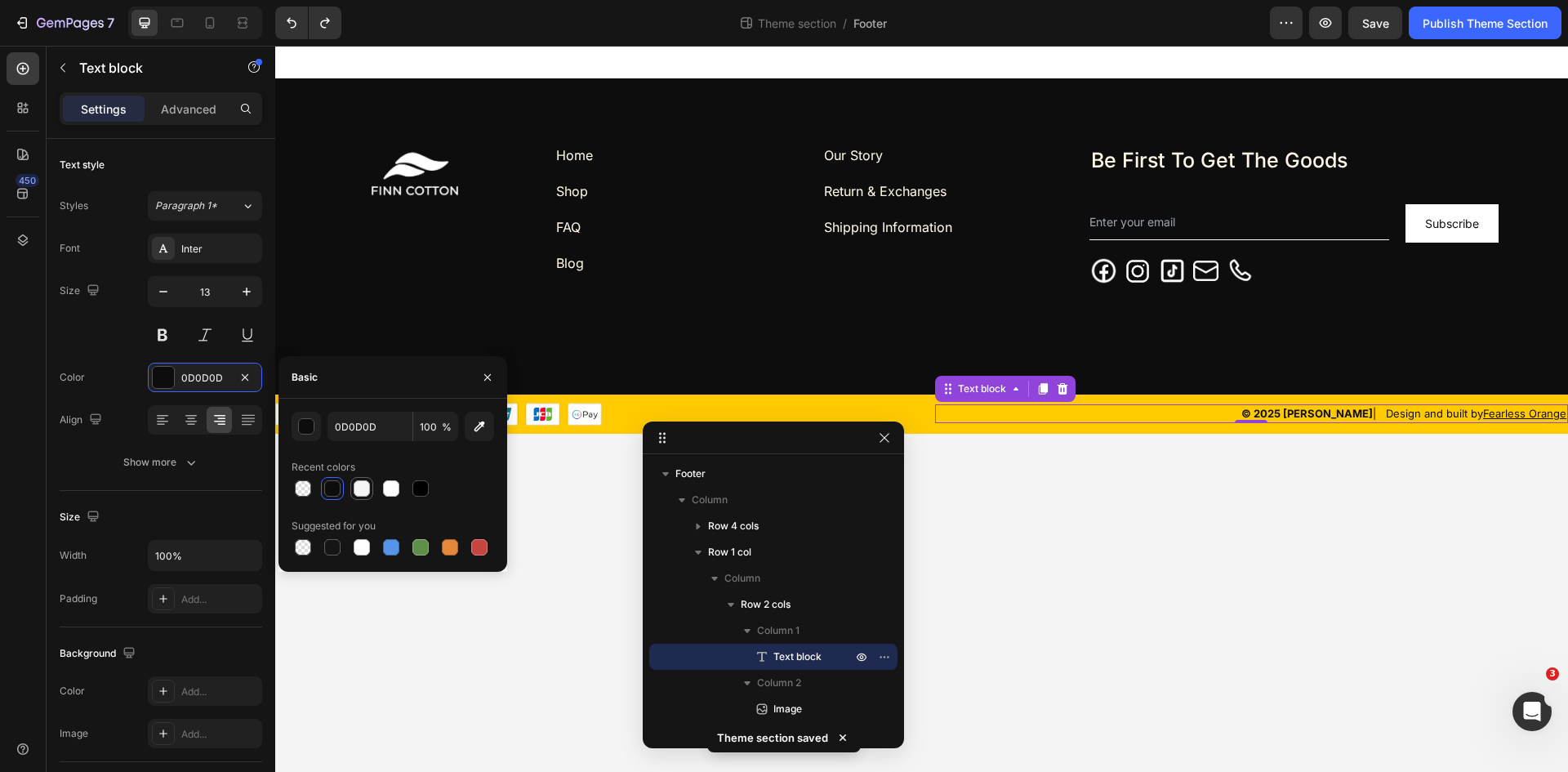
click at [363, 485] on div at bounding box center [361, 488] width 16 height 16
type input "F6F6F6"
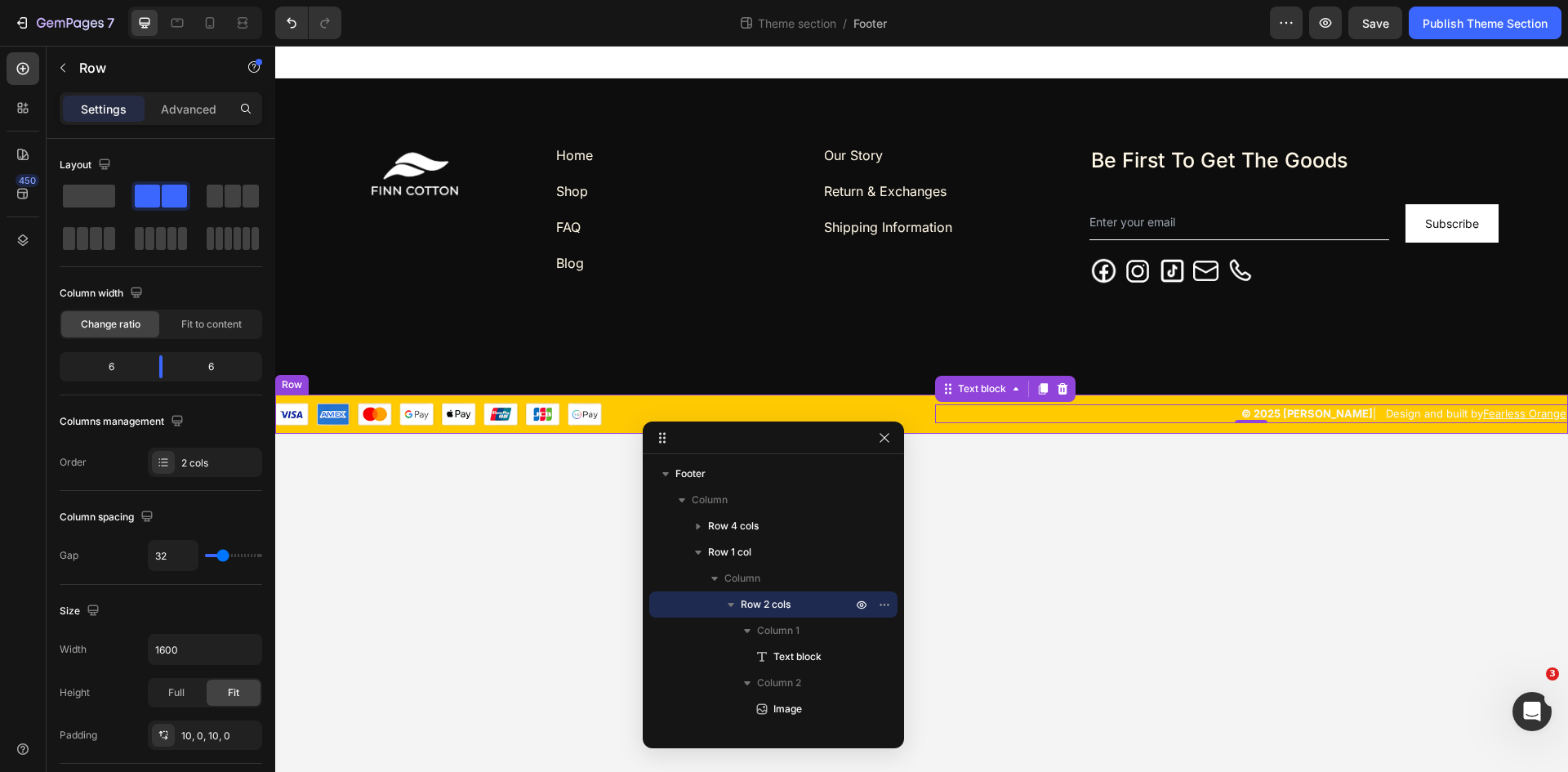
click at [695, 395] on div "© 2025 FINN COTTON | Design and built by Fearless Orange Text block 0 Image Row" at bounding box center [922, 414] width 1293 height 39
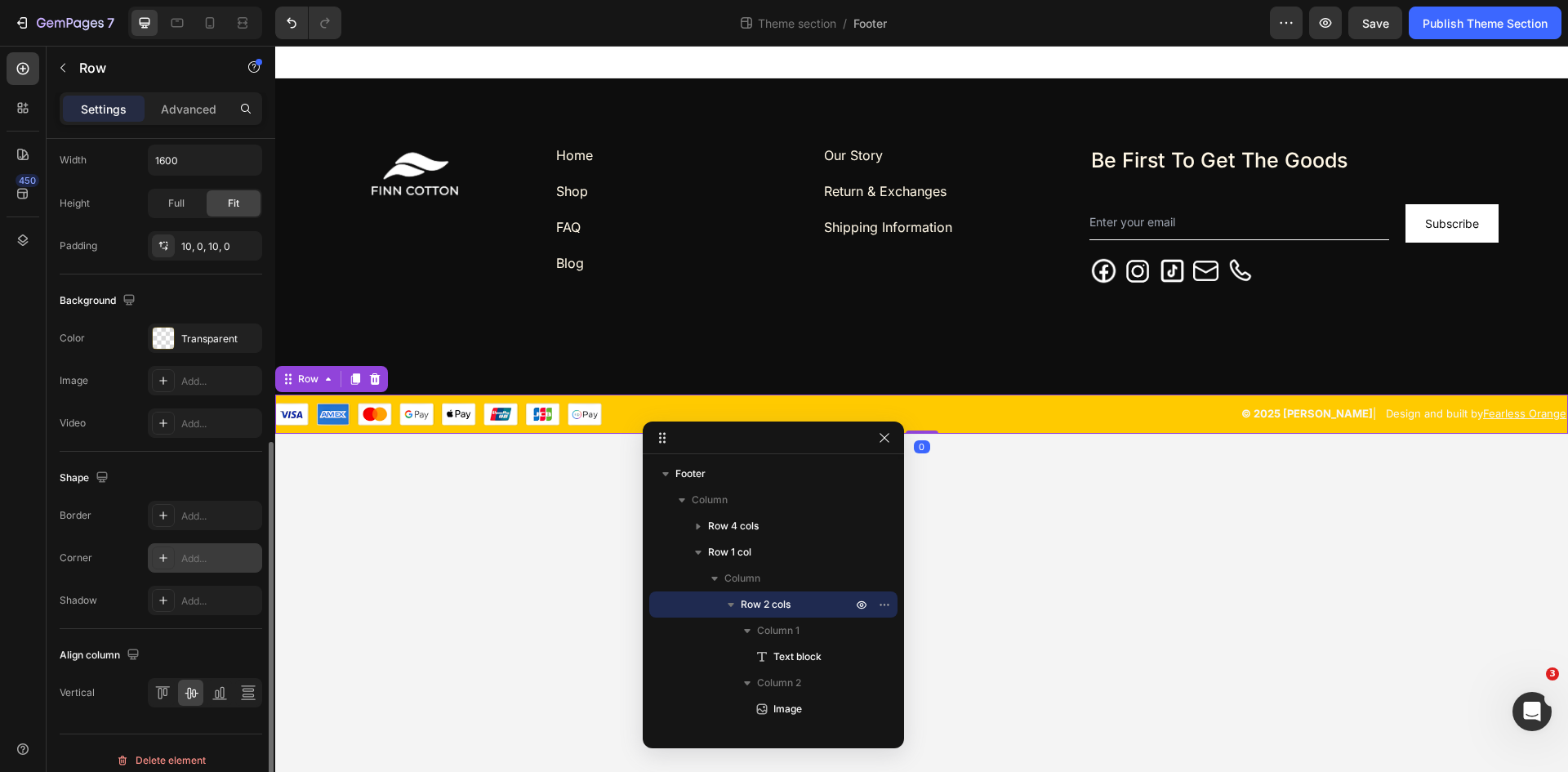
scroll to position [503, 0]
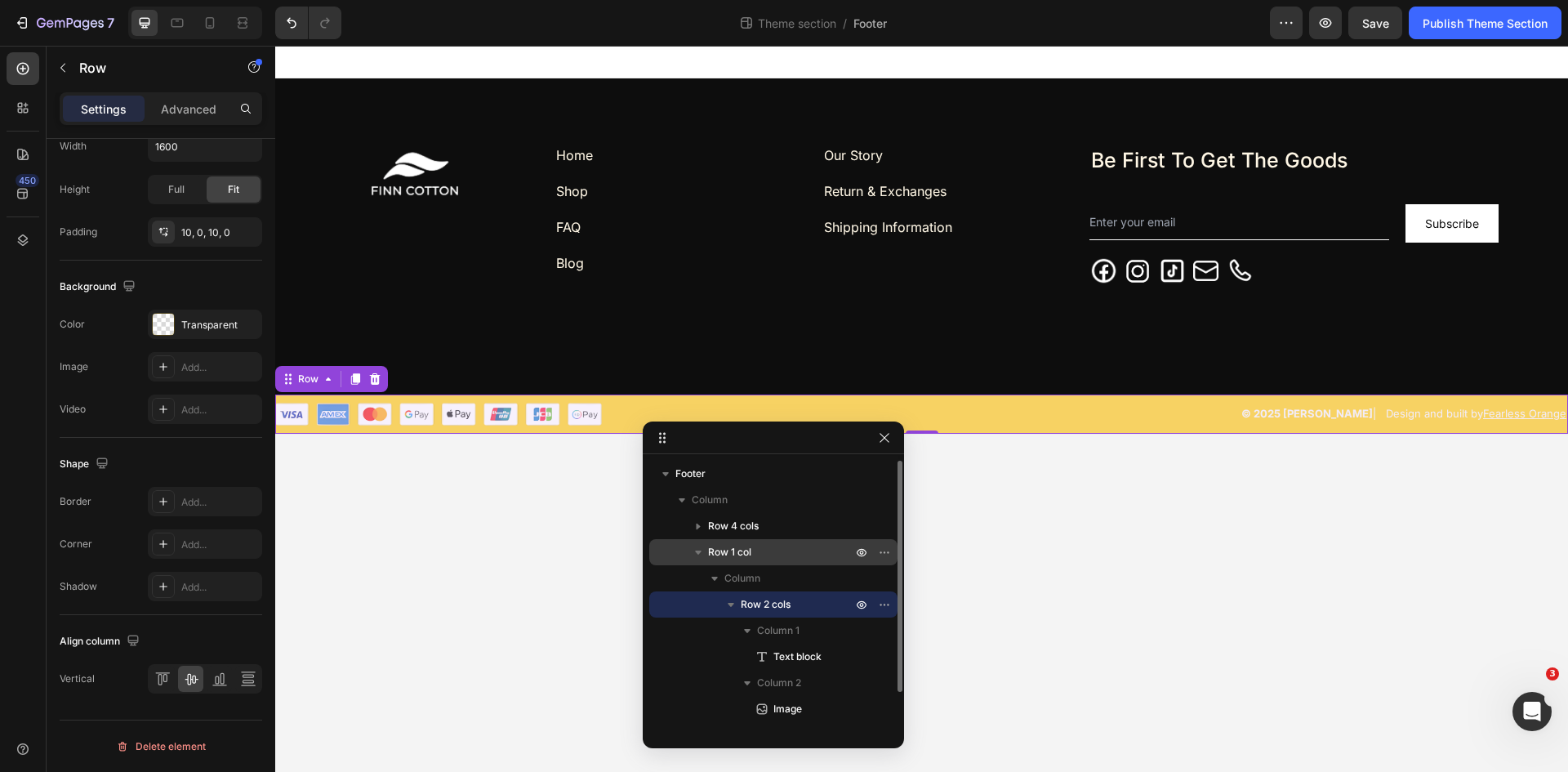
click at [758, 553] on p "Row 1 col" at bounding box center [781, 551] width 147 height 16
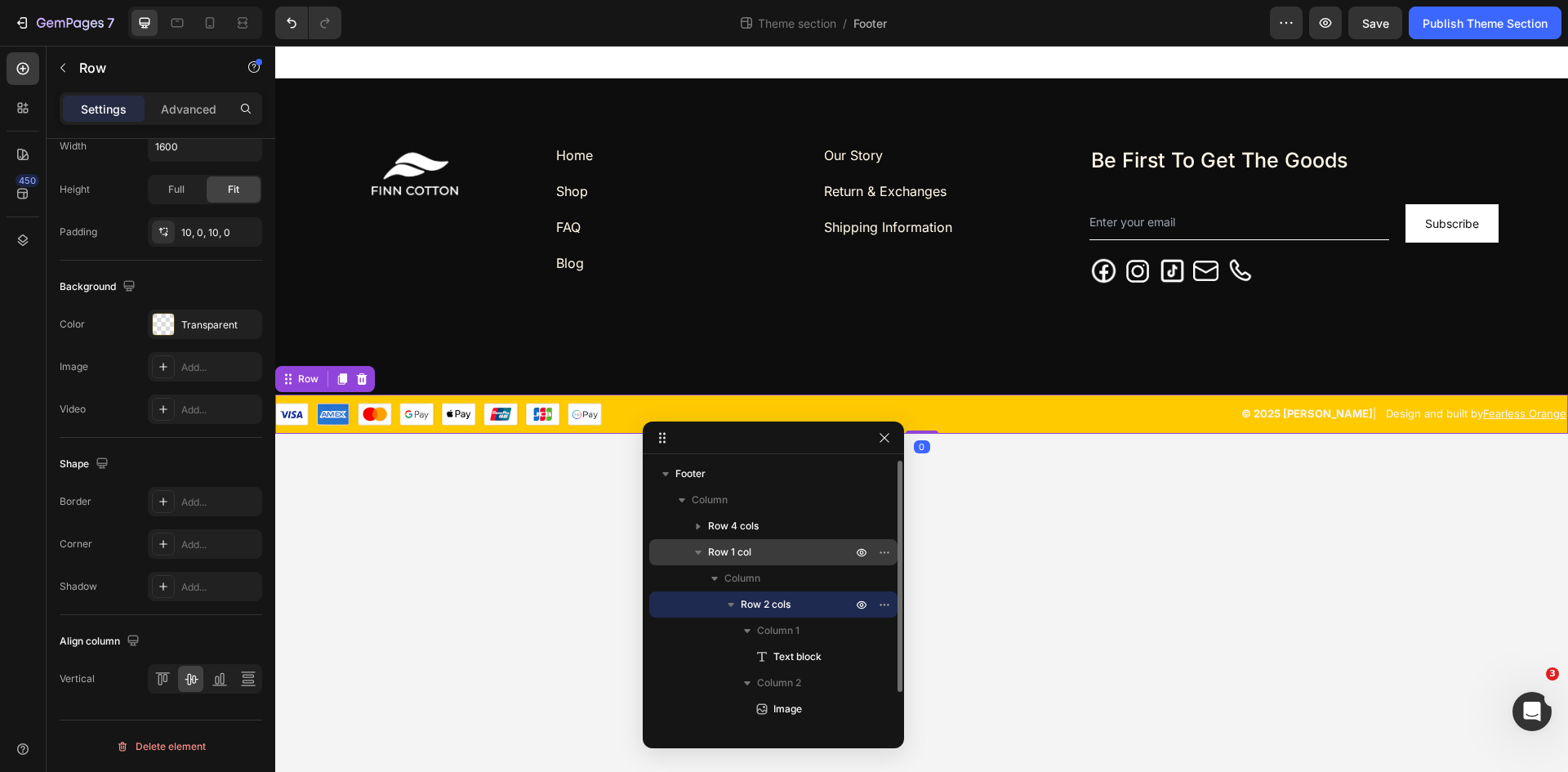
scroll to position [1, 0]
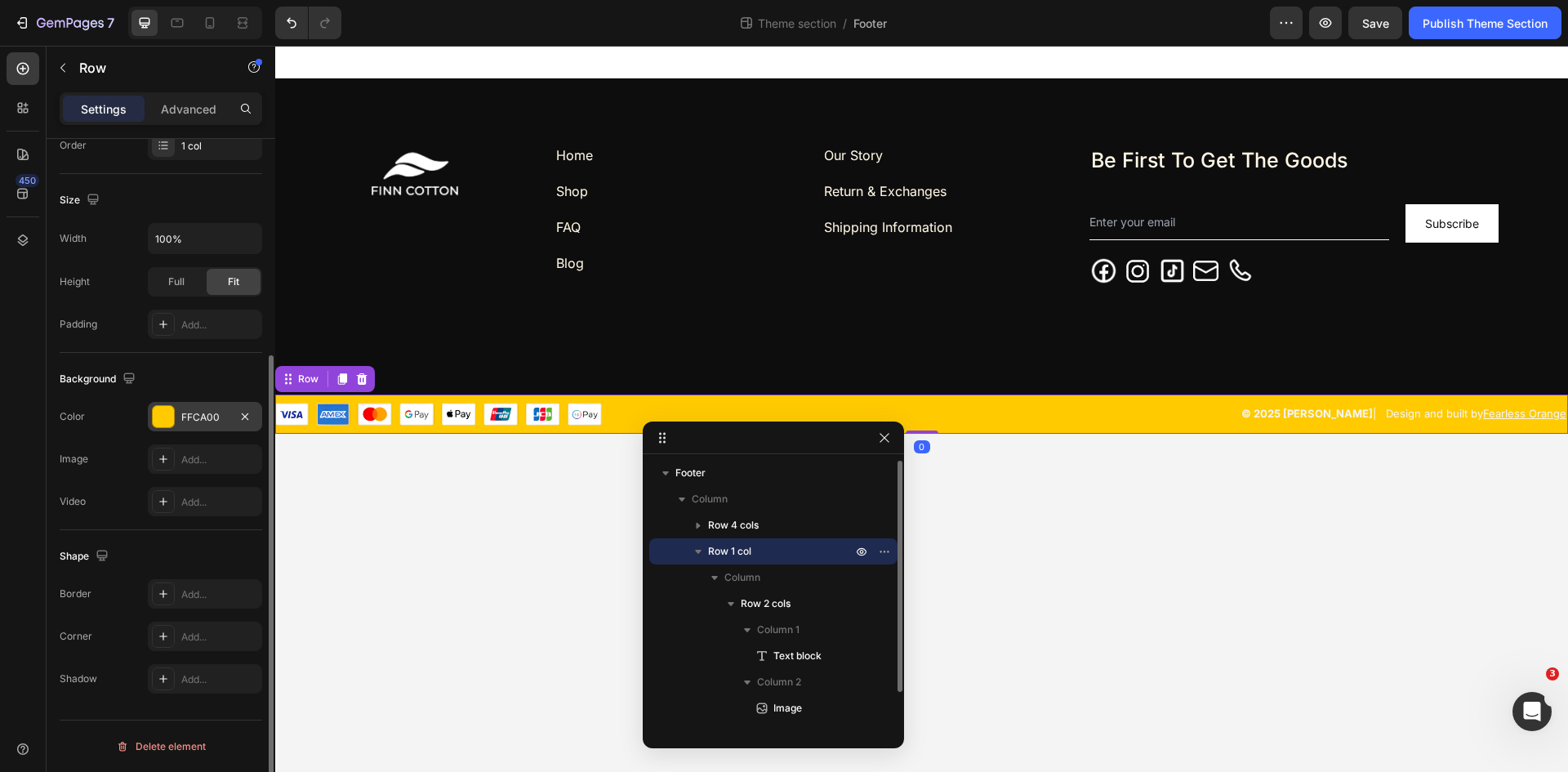
click at [198, 416] on div "FFCA00" at bounding box center [205, 418] width 48 height 15
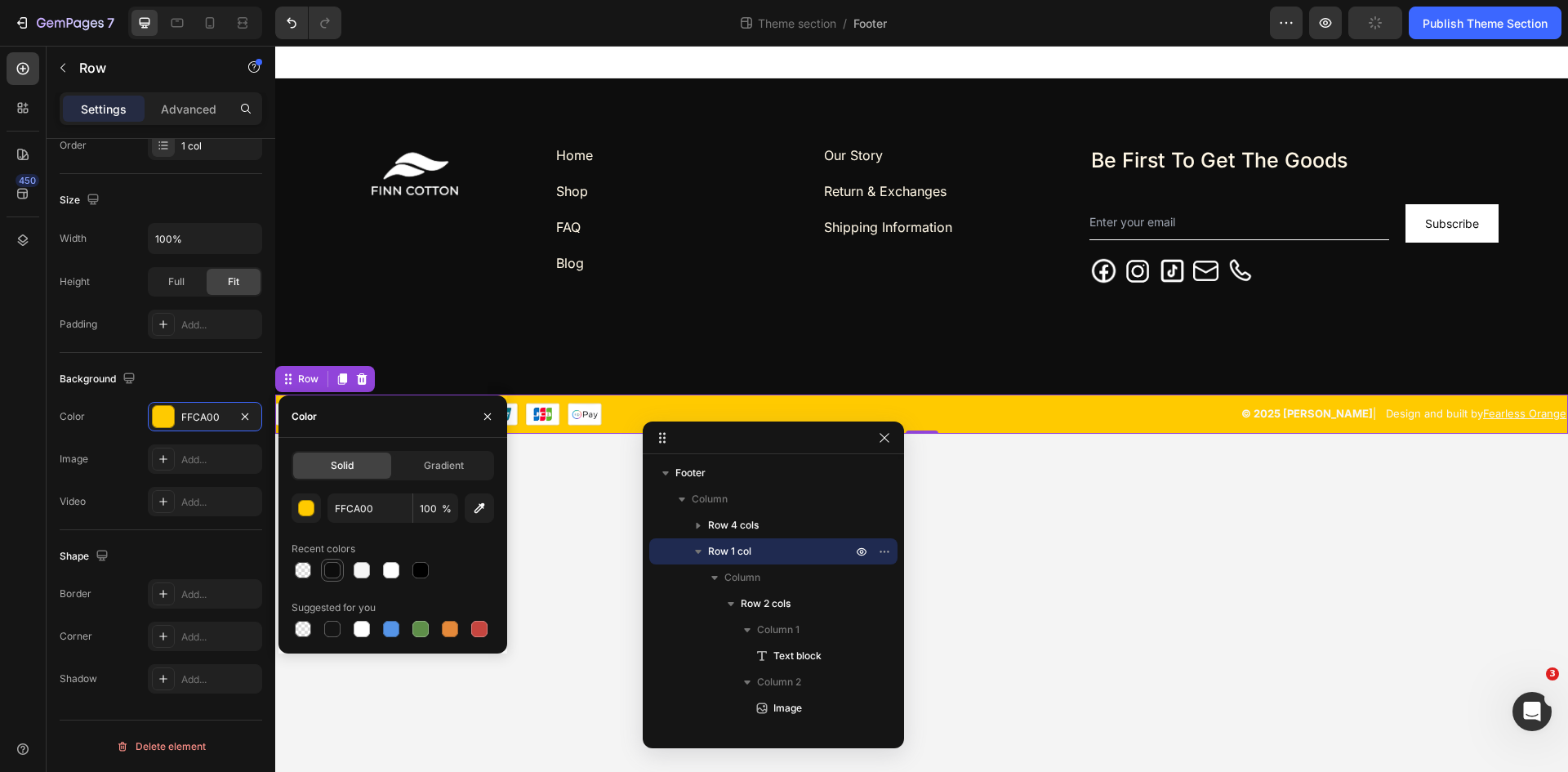
click at [335, 569] on div at bounding box center [332, 569] width 16 height 16
type input "0D0D0D"
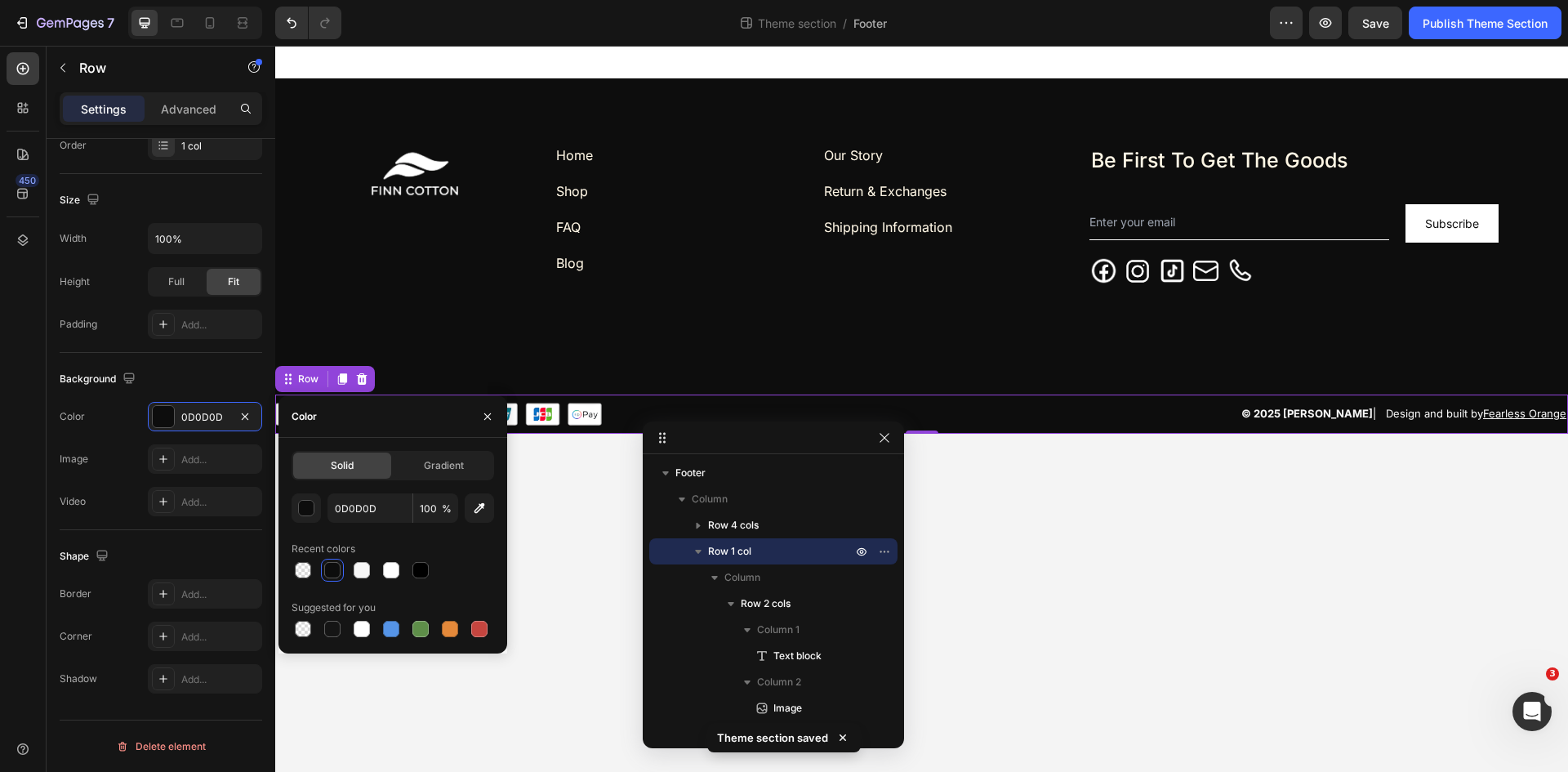
click at [553, 485] on body "Home Text block Shop Text block FAQ Text block Blog Text block Row Our Story Te…" at bounding box center [922, 408] width 1293 height 726
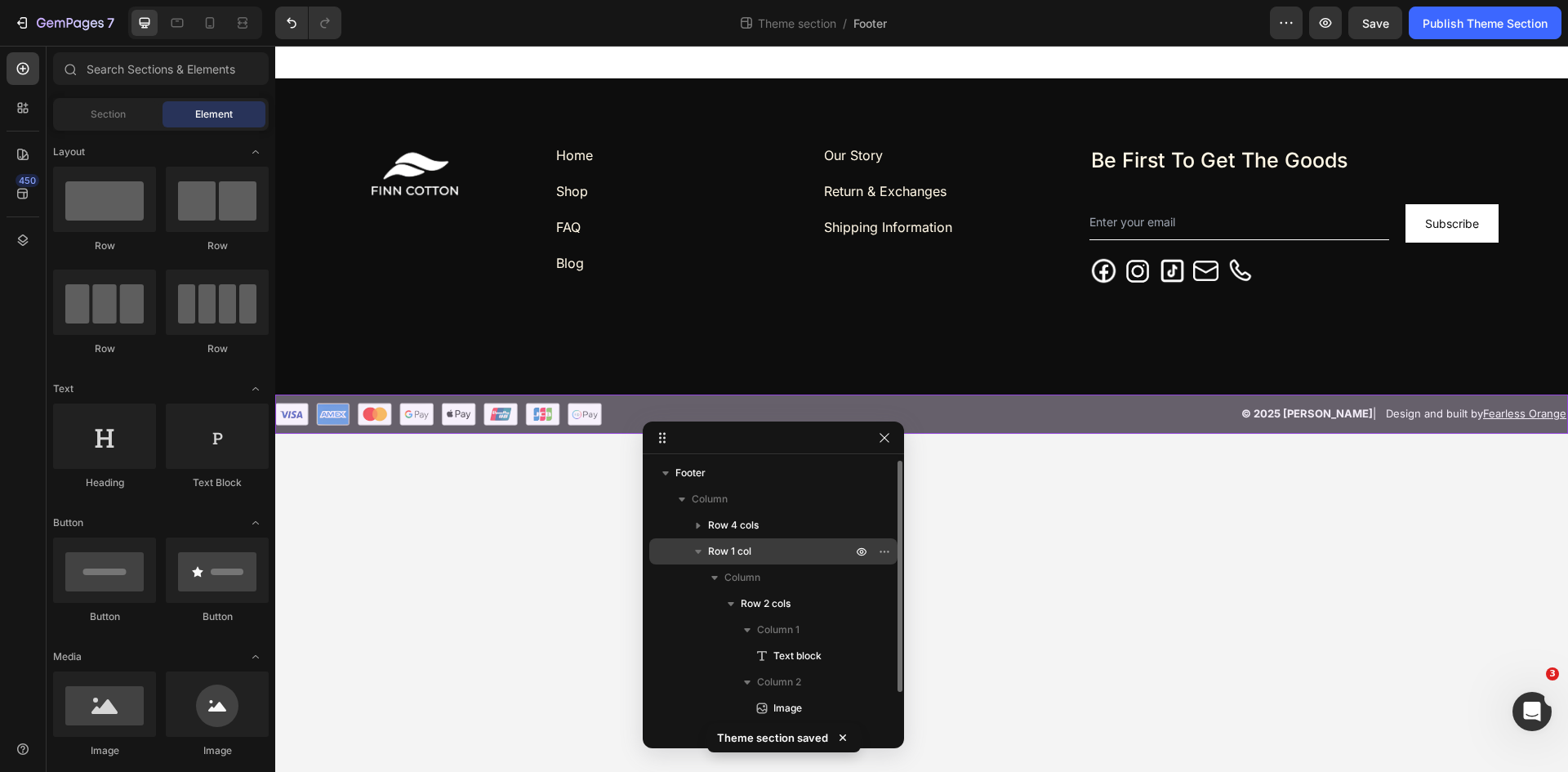
click at [758, 553] on p "Row 1 col" at bounding box center [781, 550] width 147 height 16
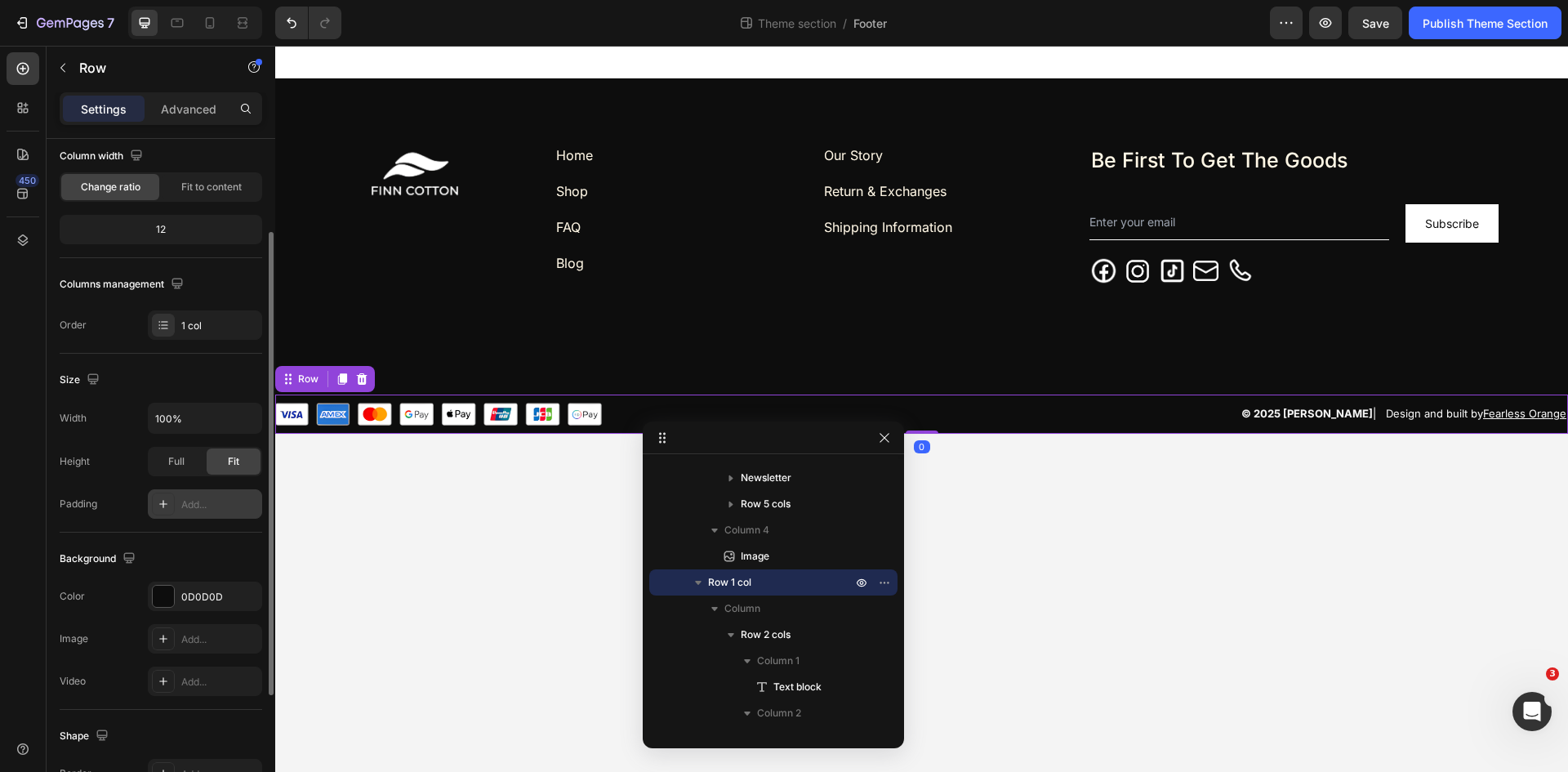
scroll to position [138, 0]
click at [179, 504] on div "Add..." at bounding box center [205, 503] width 114 height 29
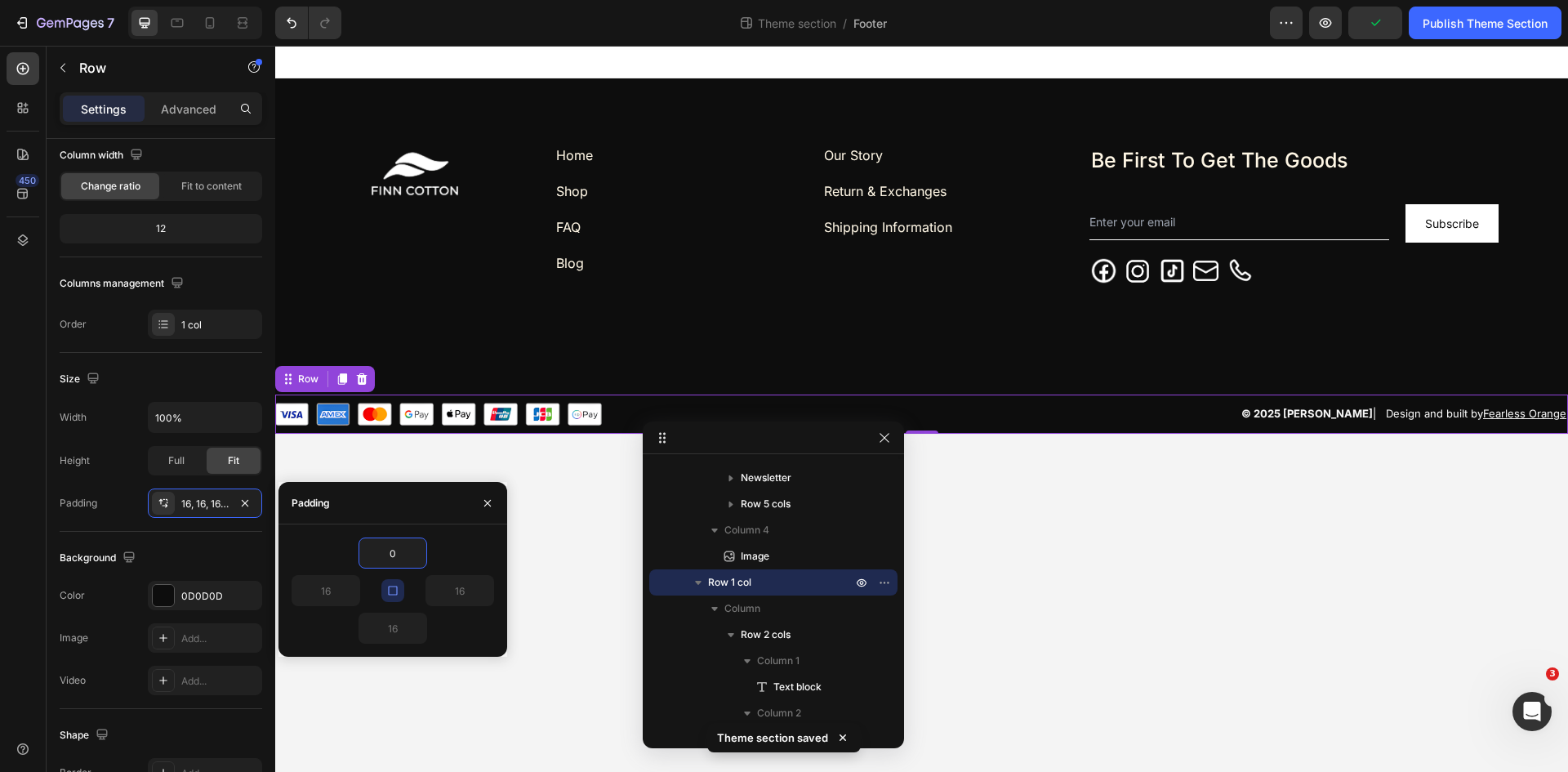
type input "0"
click at [580, 523] on body "Home Text block Shop Text block FAQ Text block Blog Text block Row Our Story Te…" at bounding box center [922, 408] width 1293 height 726
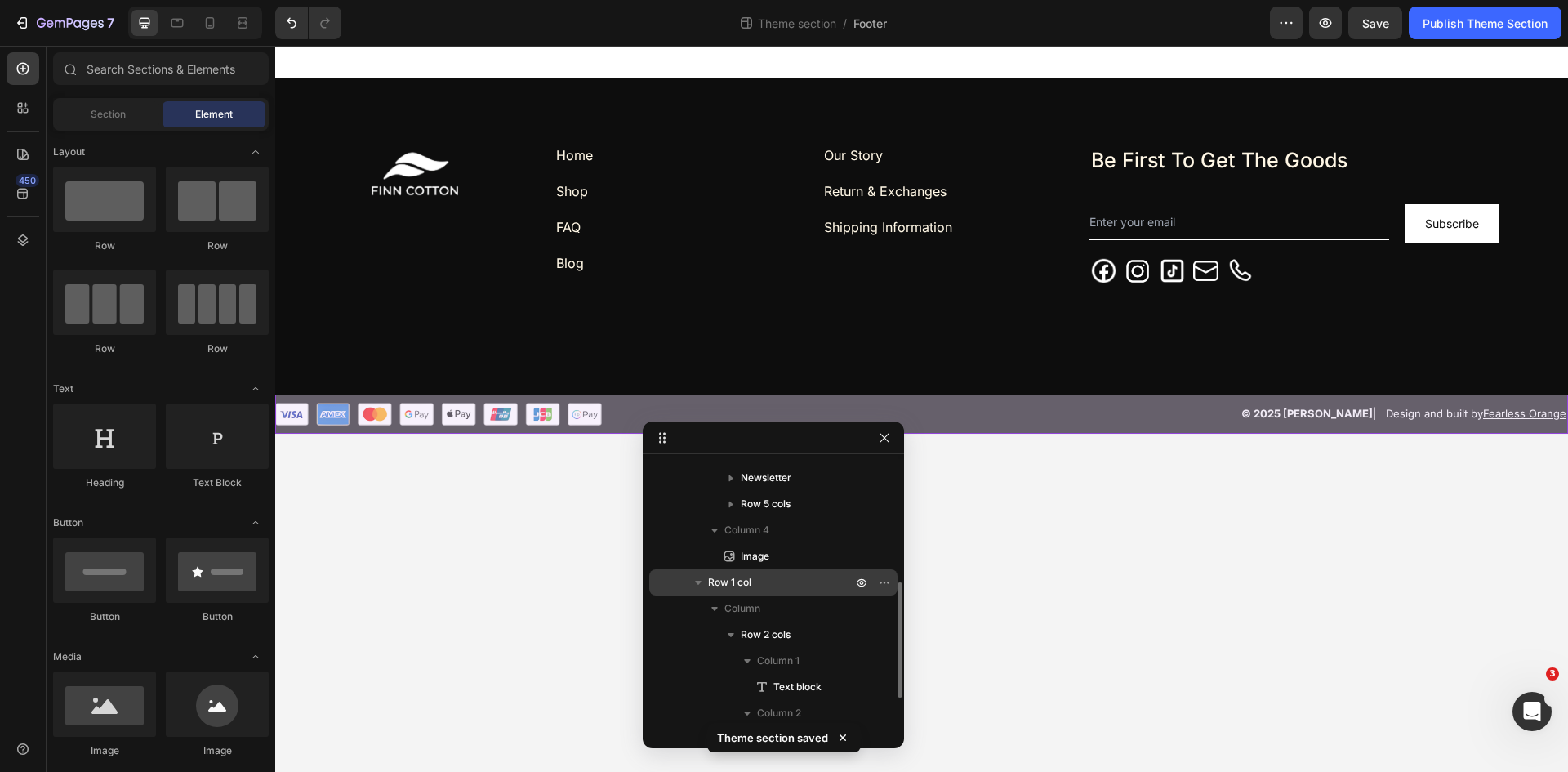
click at [762, 575] on p "Row 1 col" at bounding box center [781, 581] width 147 height 16
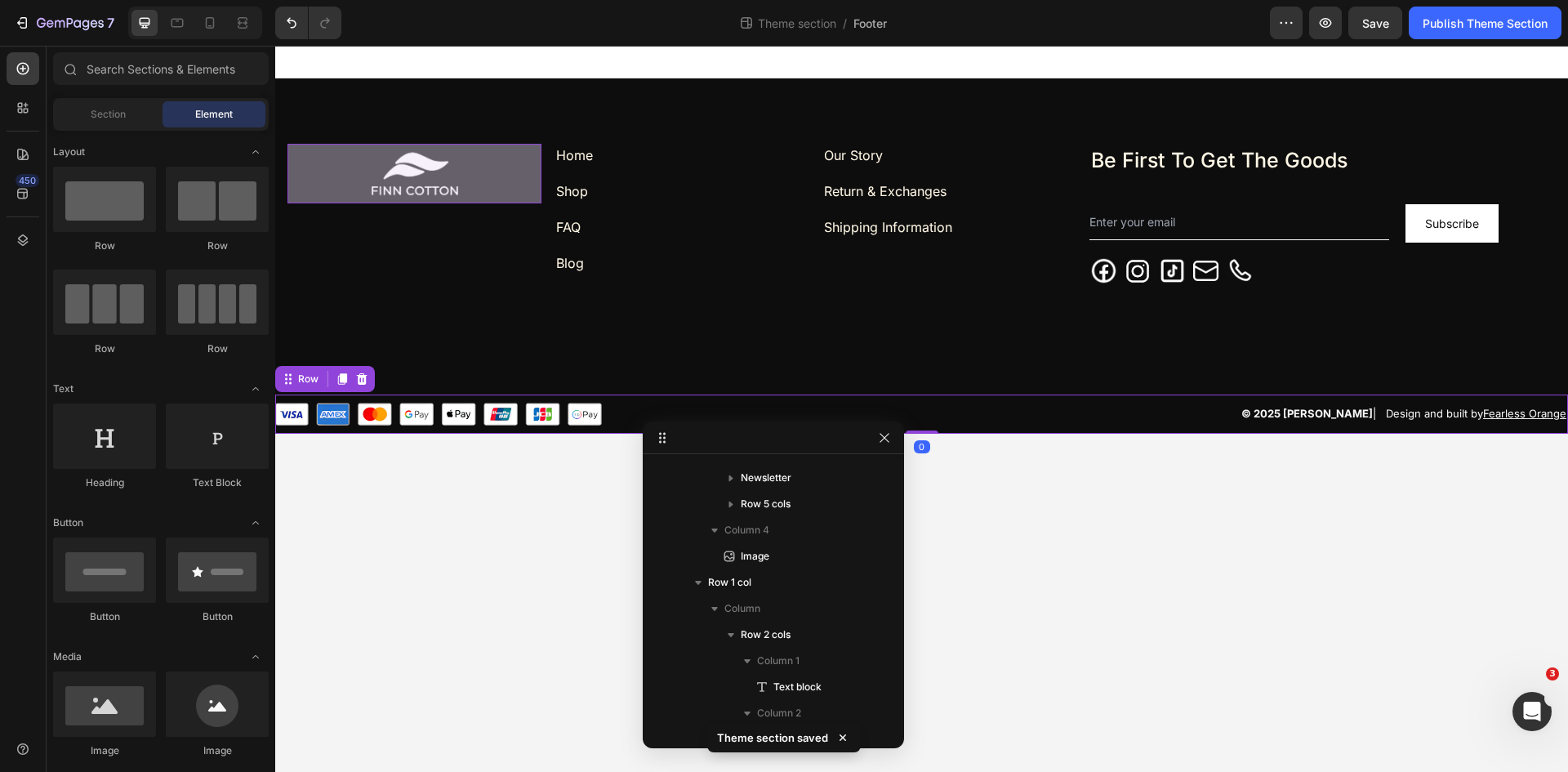
scroll to position [754, 0]
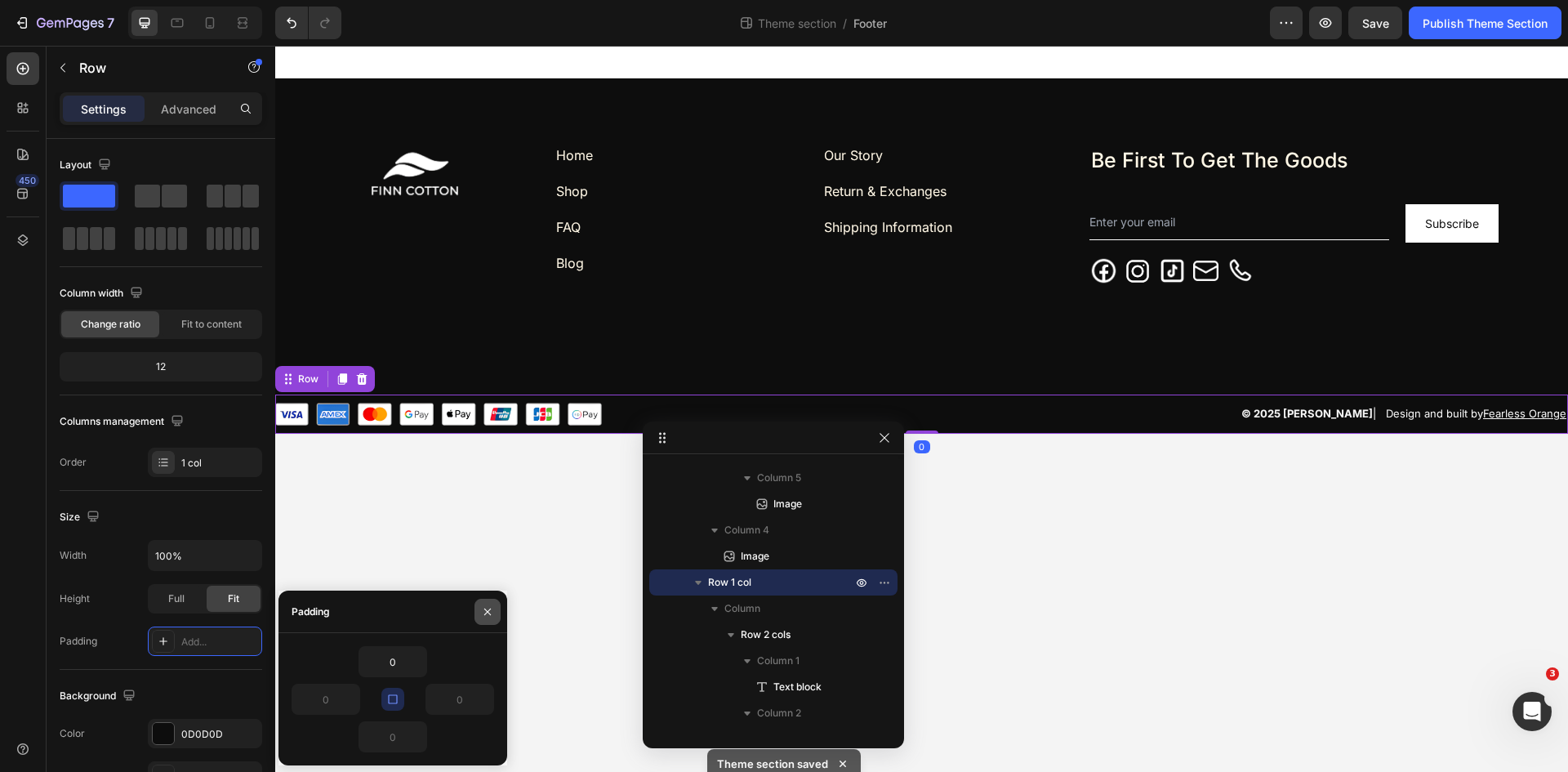
click at [486, 607] on icon "button" at bounding box center [488, 612] width 13 height 13
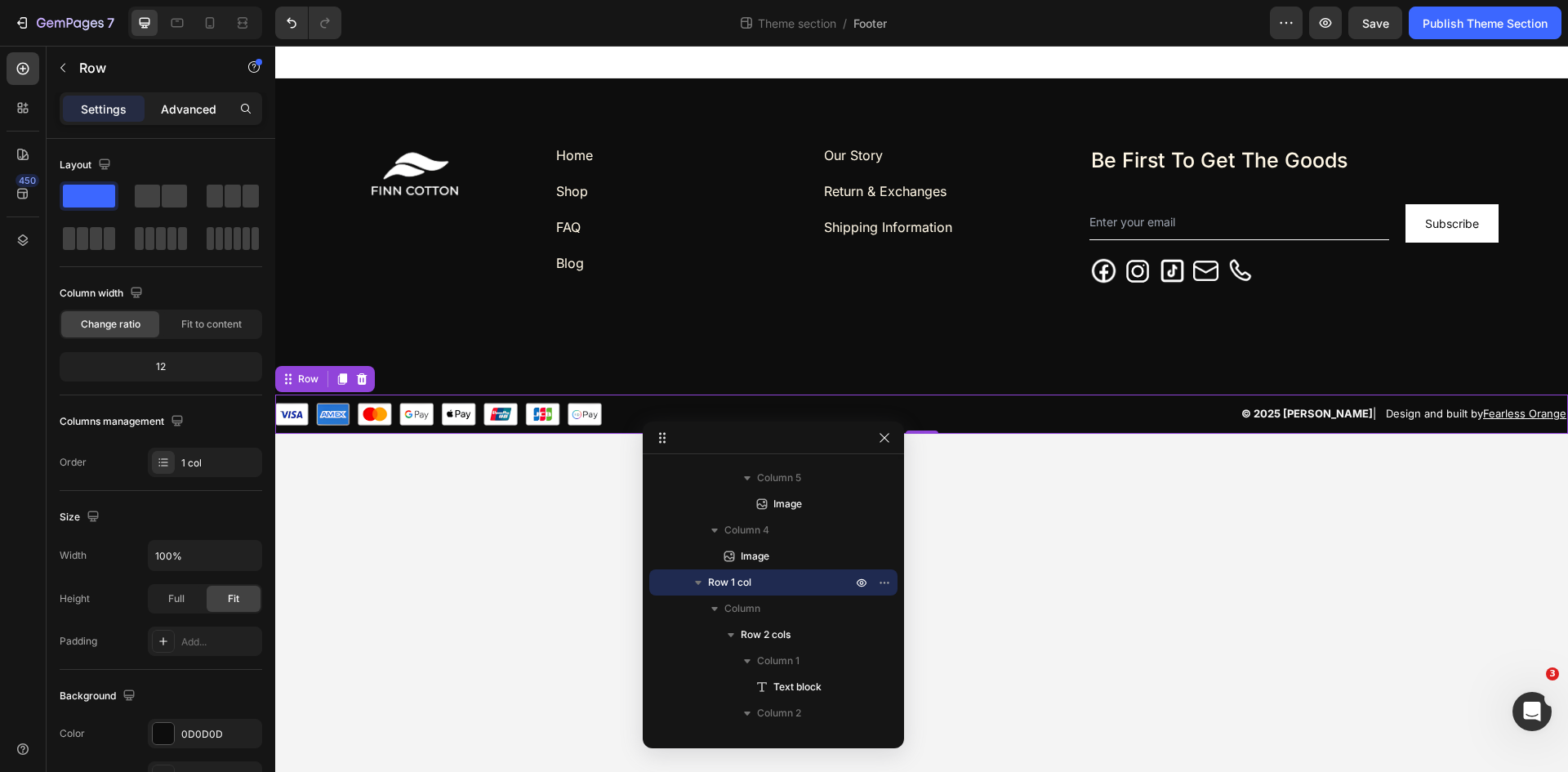
click at [184, 107] on p "Advanced" at bounding box center [188, 109] width 55 height 17
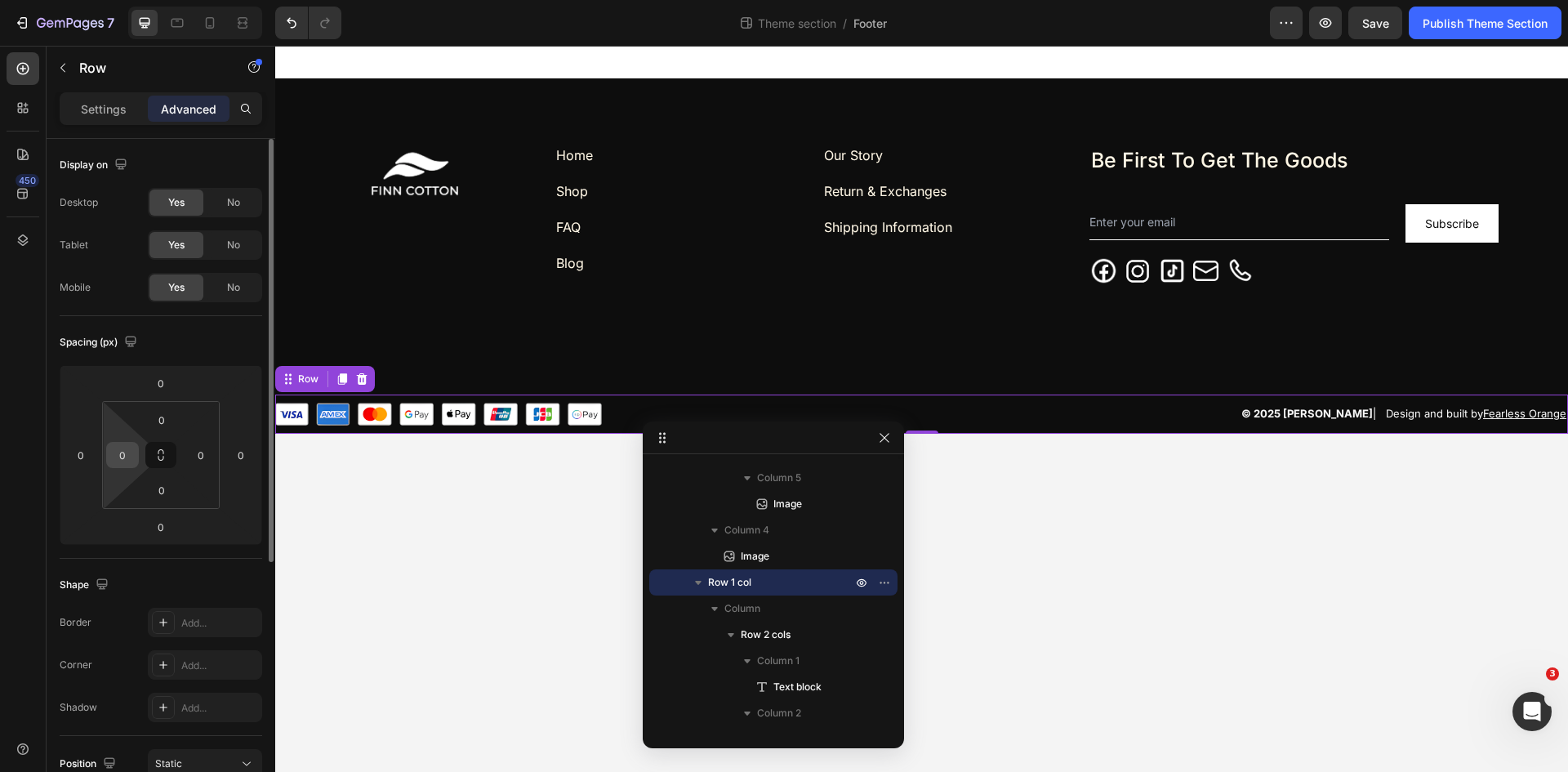
click at [128, 450] on input "0" at bounding box center [122, 455] width 24 height 24
type input "50"
click at [201, 448] on input "0" at bounding box center [201, 455] width 24 height 24
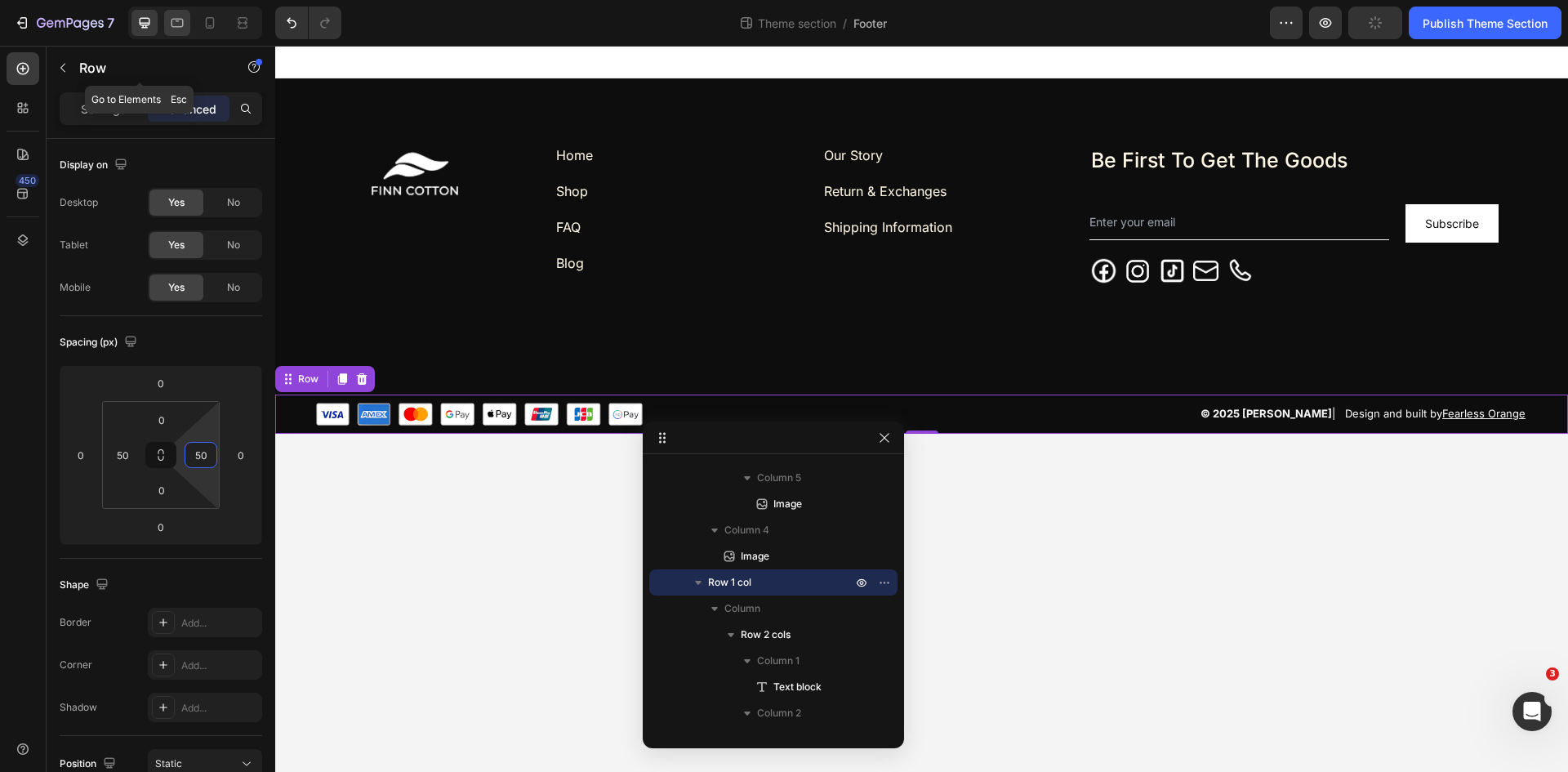
type input "50"
click at [187, 15] on div at bounding box center [178, 22] width 26 height 26
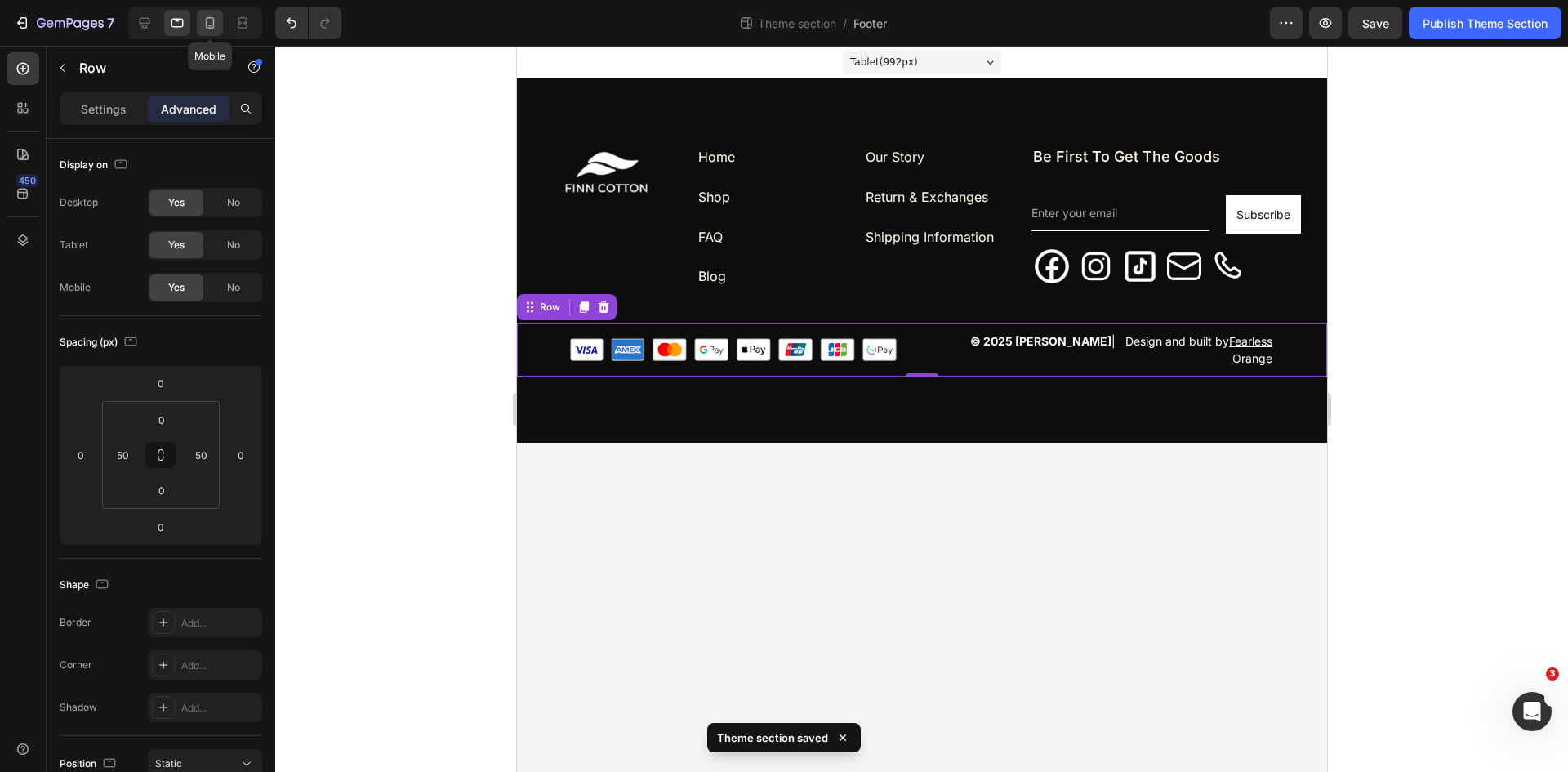
click at [216, 17] on icon at bounding box center [209, 22] width 16 height 16
type input "24"
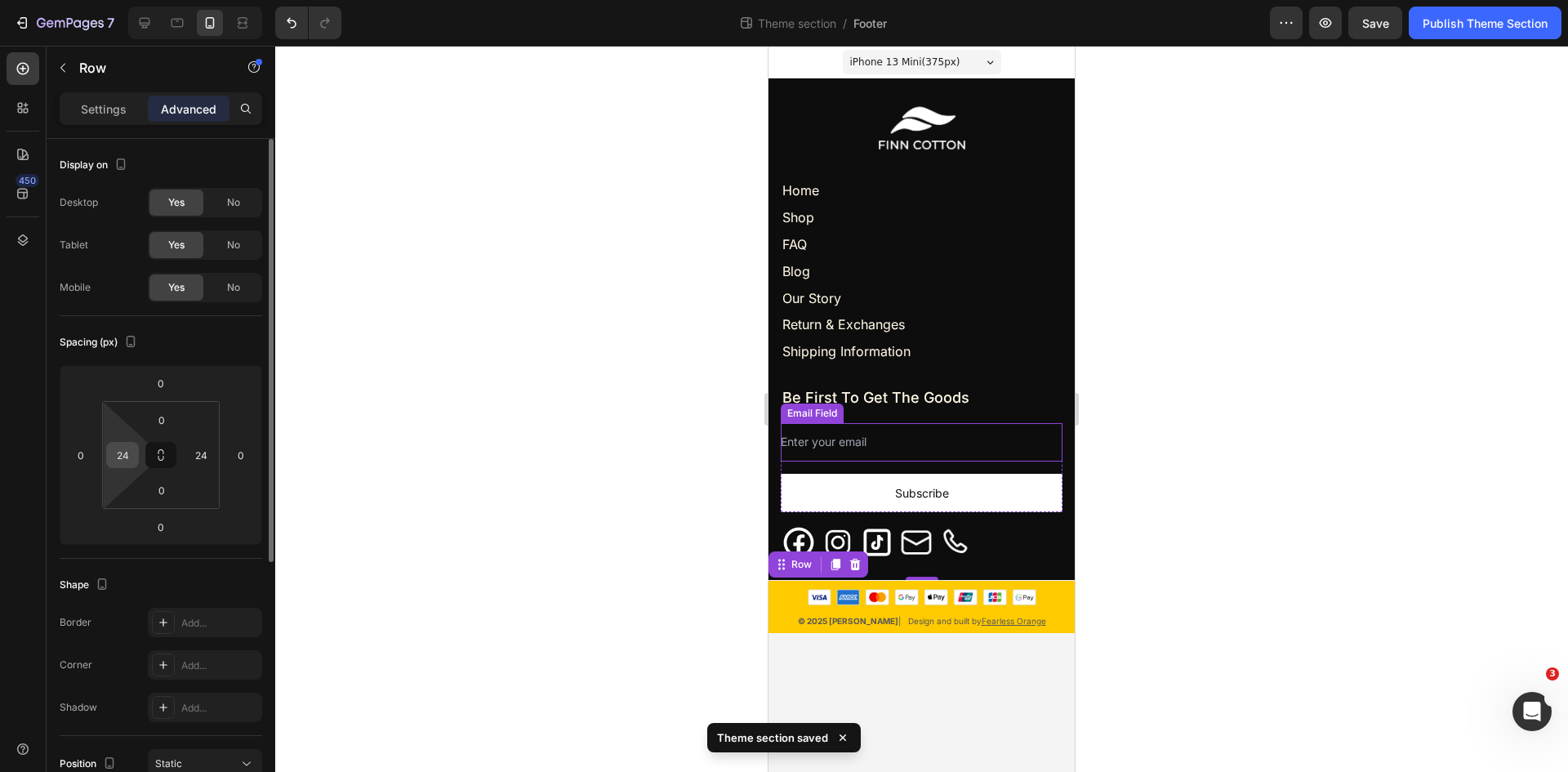
click at [124, 452] on input "24" at bounding box center [122, 455] width 24 height 24
type input "15"
click at [202, 454] on input "24" at bounding box center [201, 455] width 24 height 24
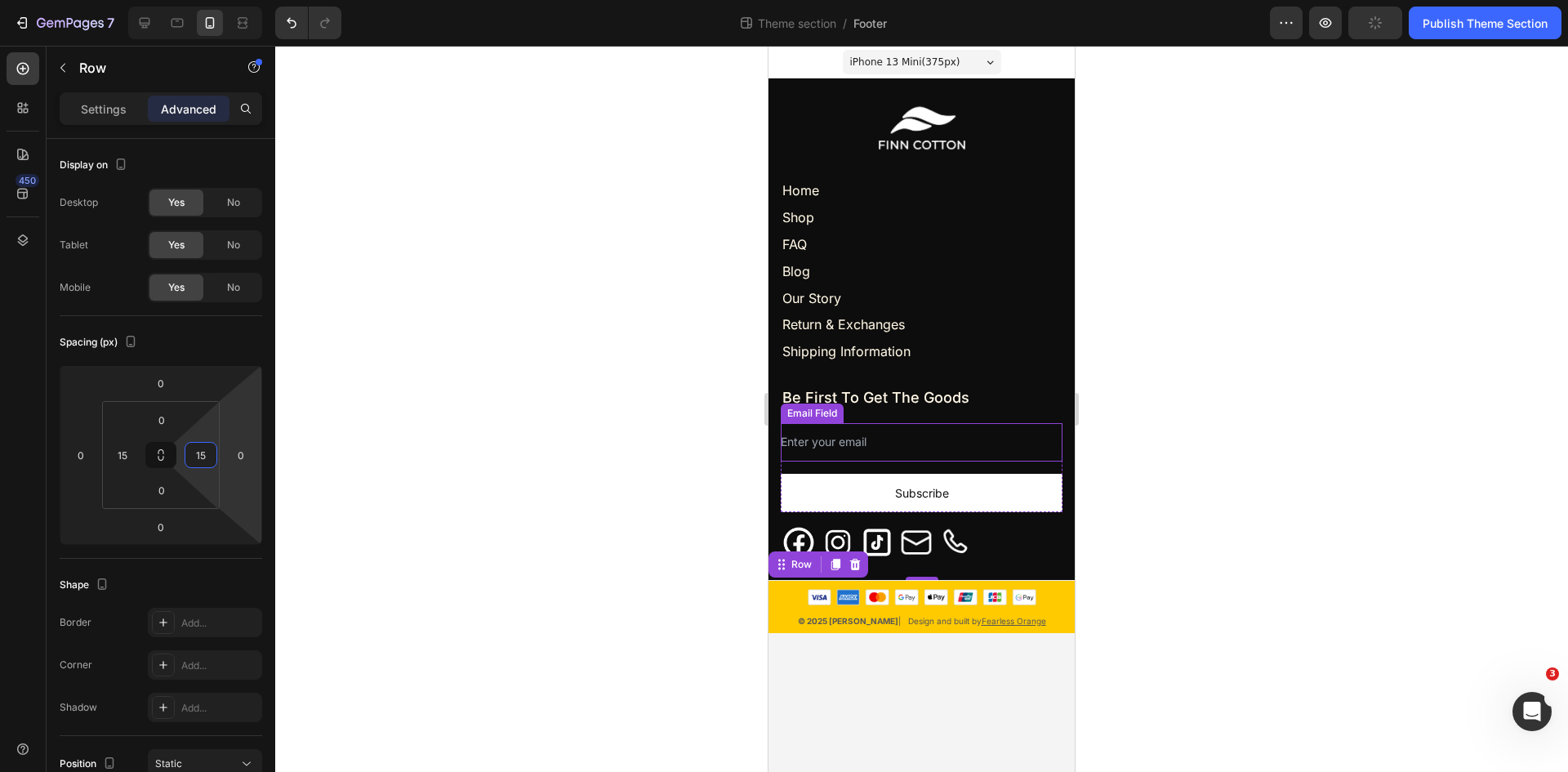
type input "15"
click at [549, 449] on div at bounding box center [922, 408] width 1293 height 726
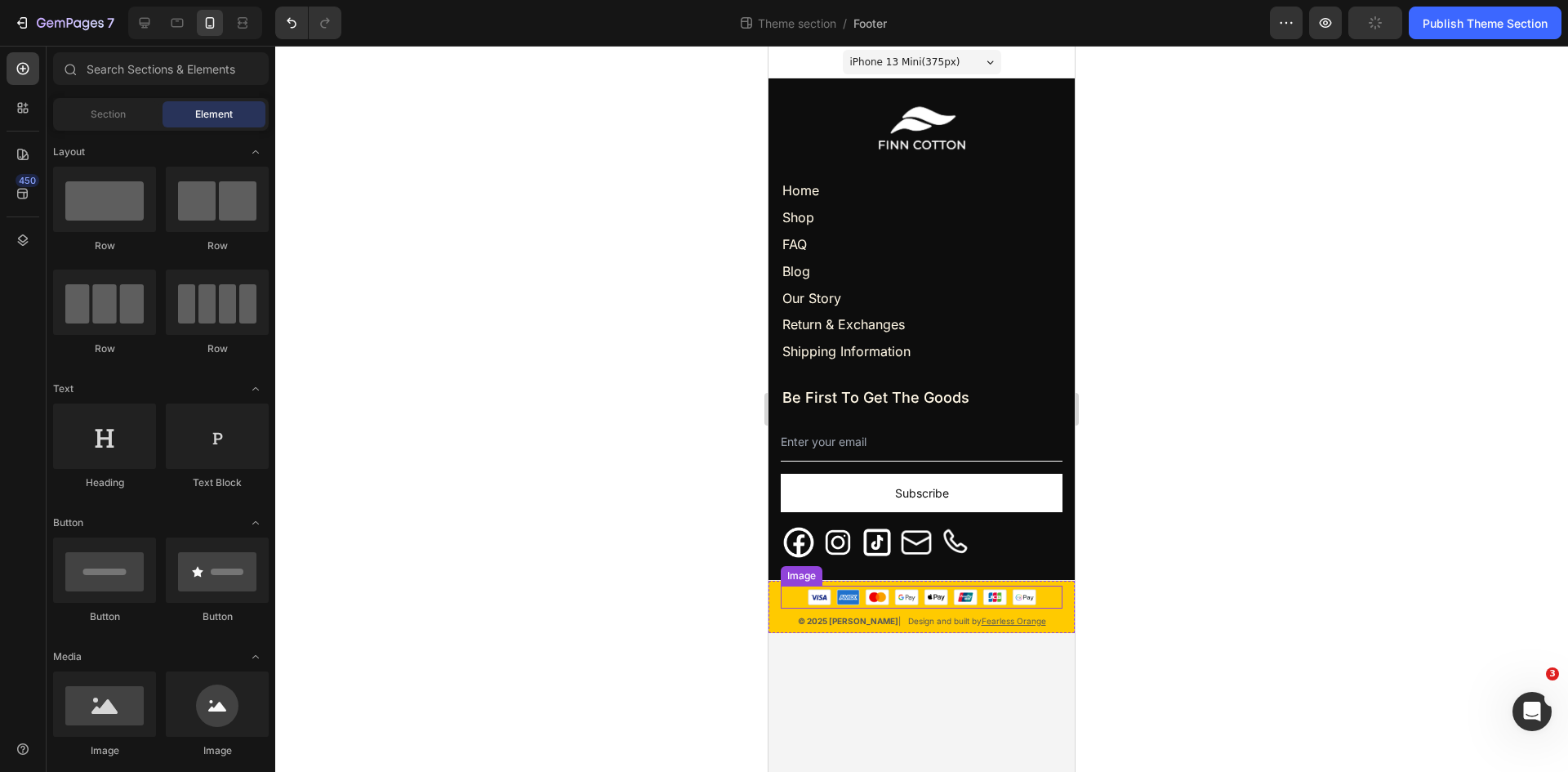
click at [787, 593] on div at bounding box center [922, 596] width 282 height 16
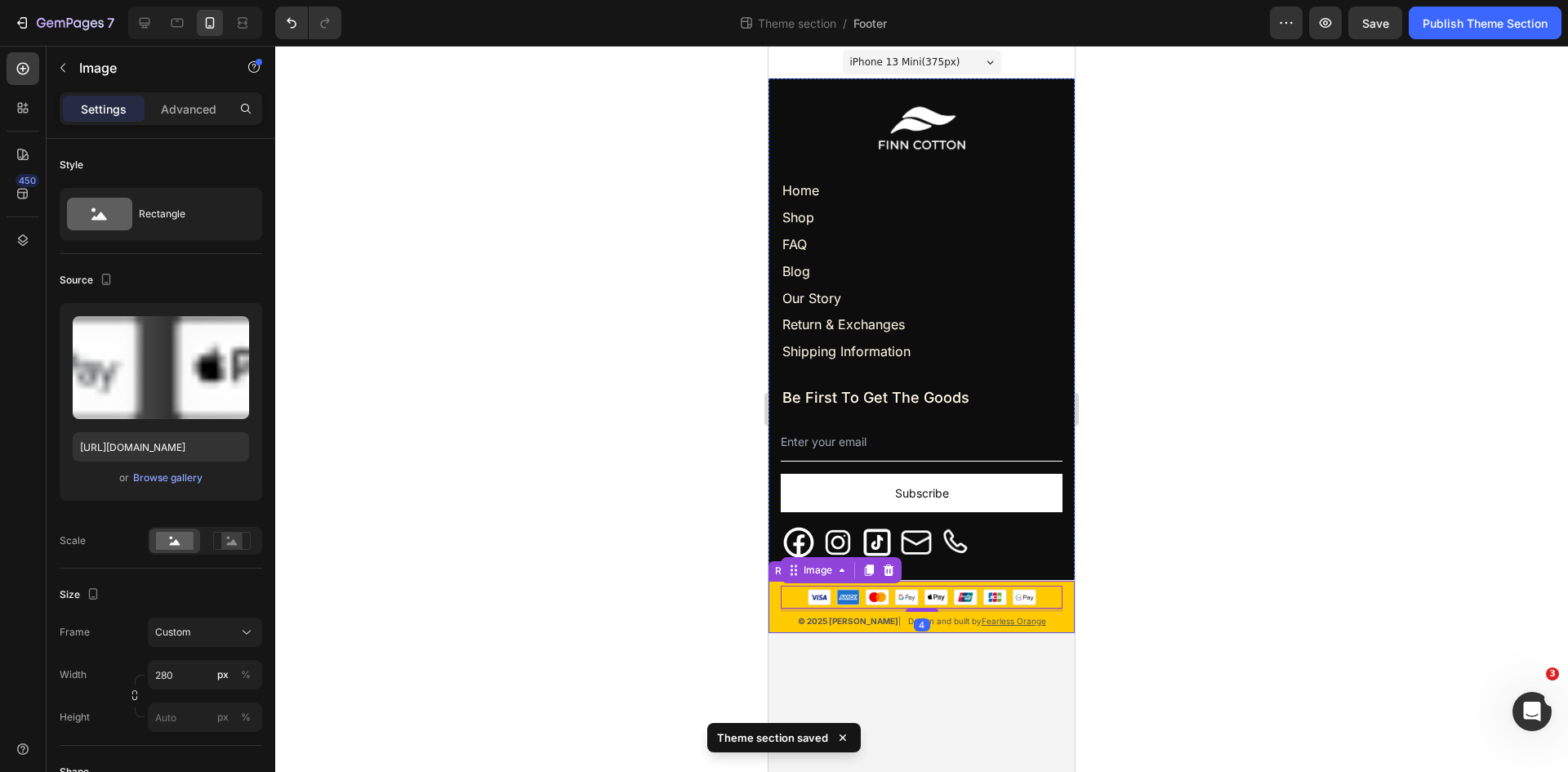
click at [770, 592] on div "Image 4 © 2025 FINN COTTON | Design and built by Fearless Orange Text block Row" at bounding box center [921, 607] width 306 height 52
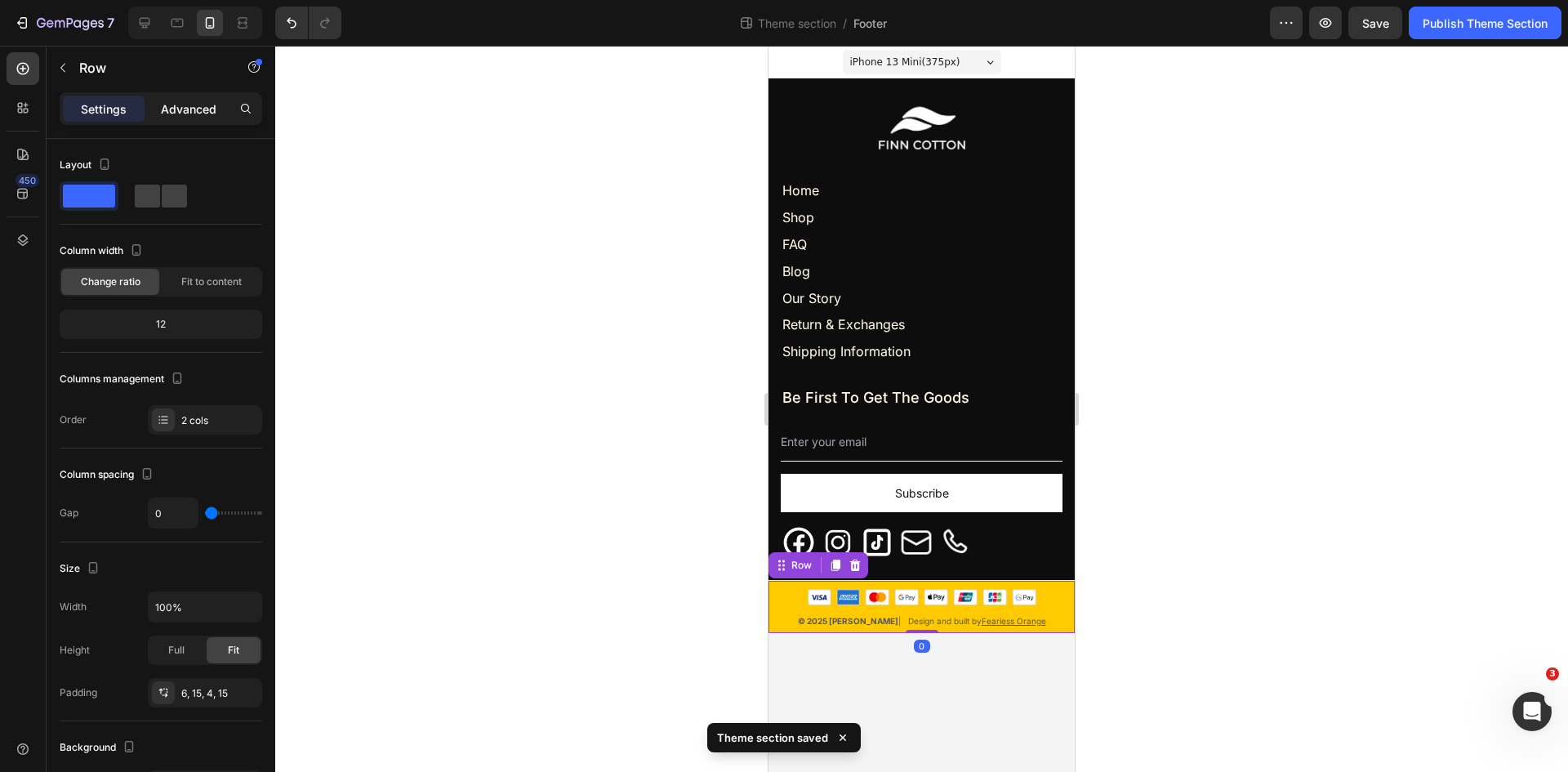
click at [175, 109] on p "Advanced" at bounding box center [188, 109] width 55 height 17
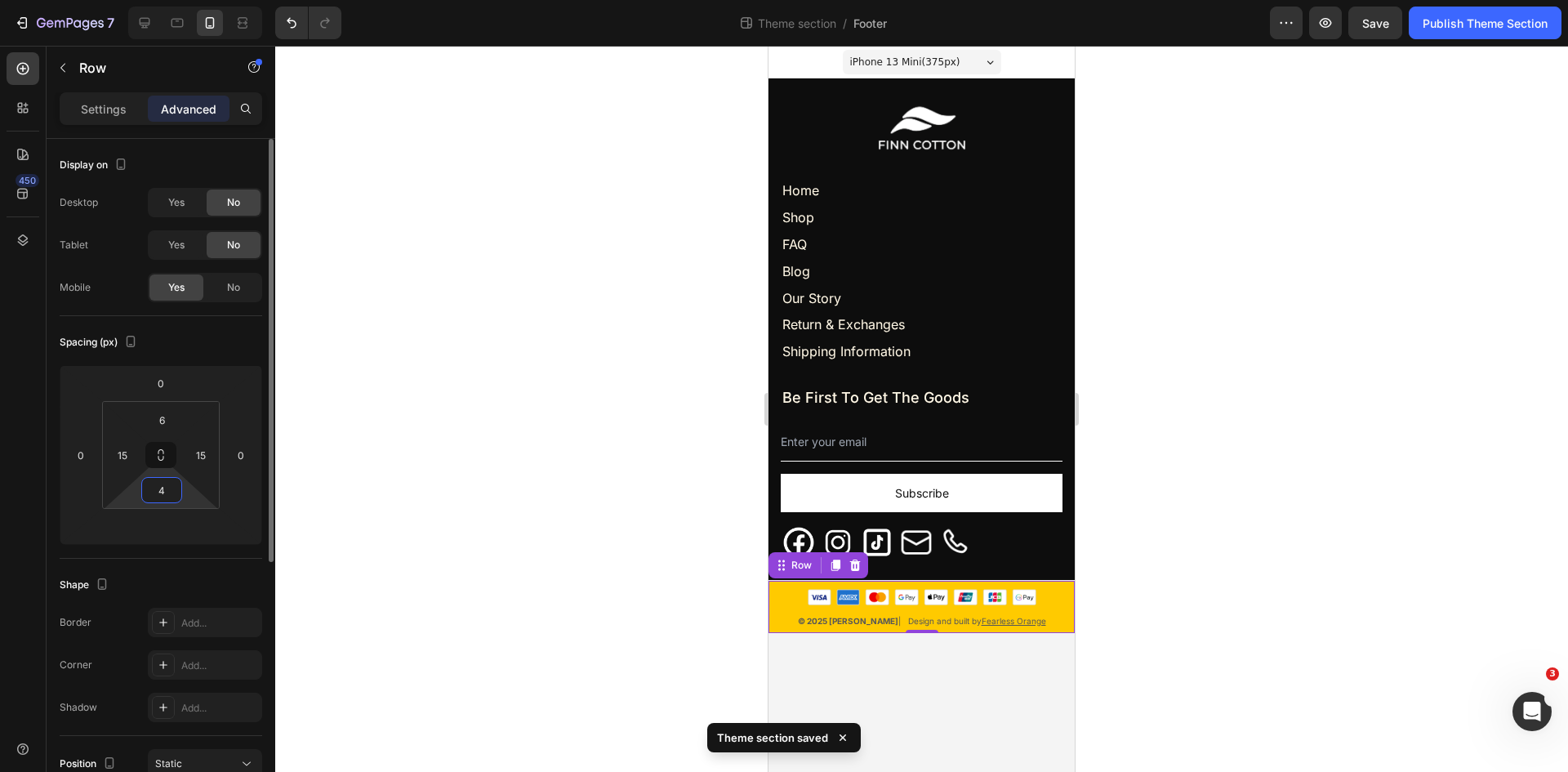
click at [161, 481] on input "4" at bounding box center [162, 490] width 33 height 24
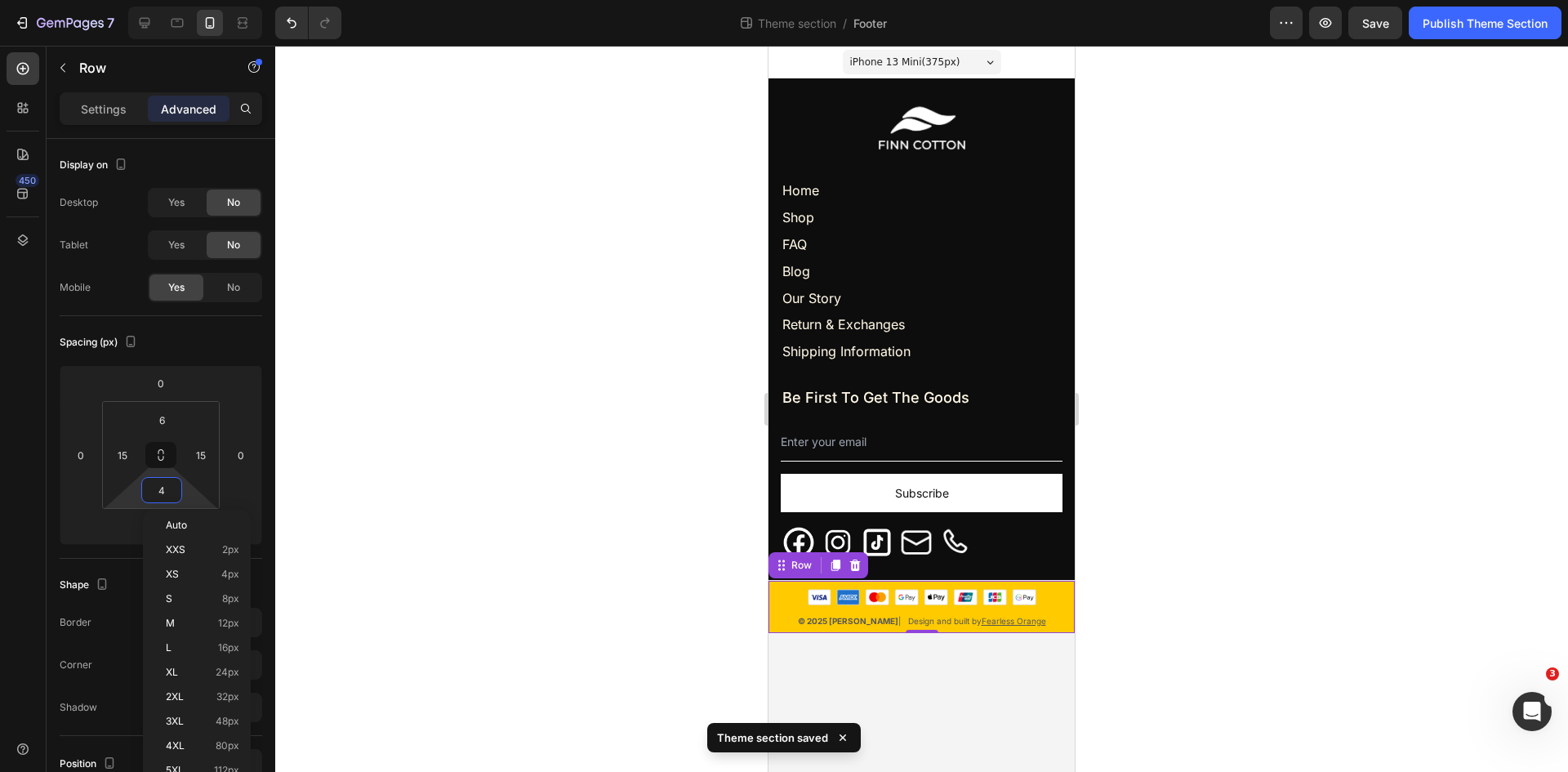
click at [628, 437] on div at bounding box center [922, 408] width 1293 height 726
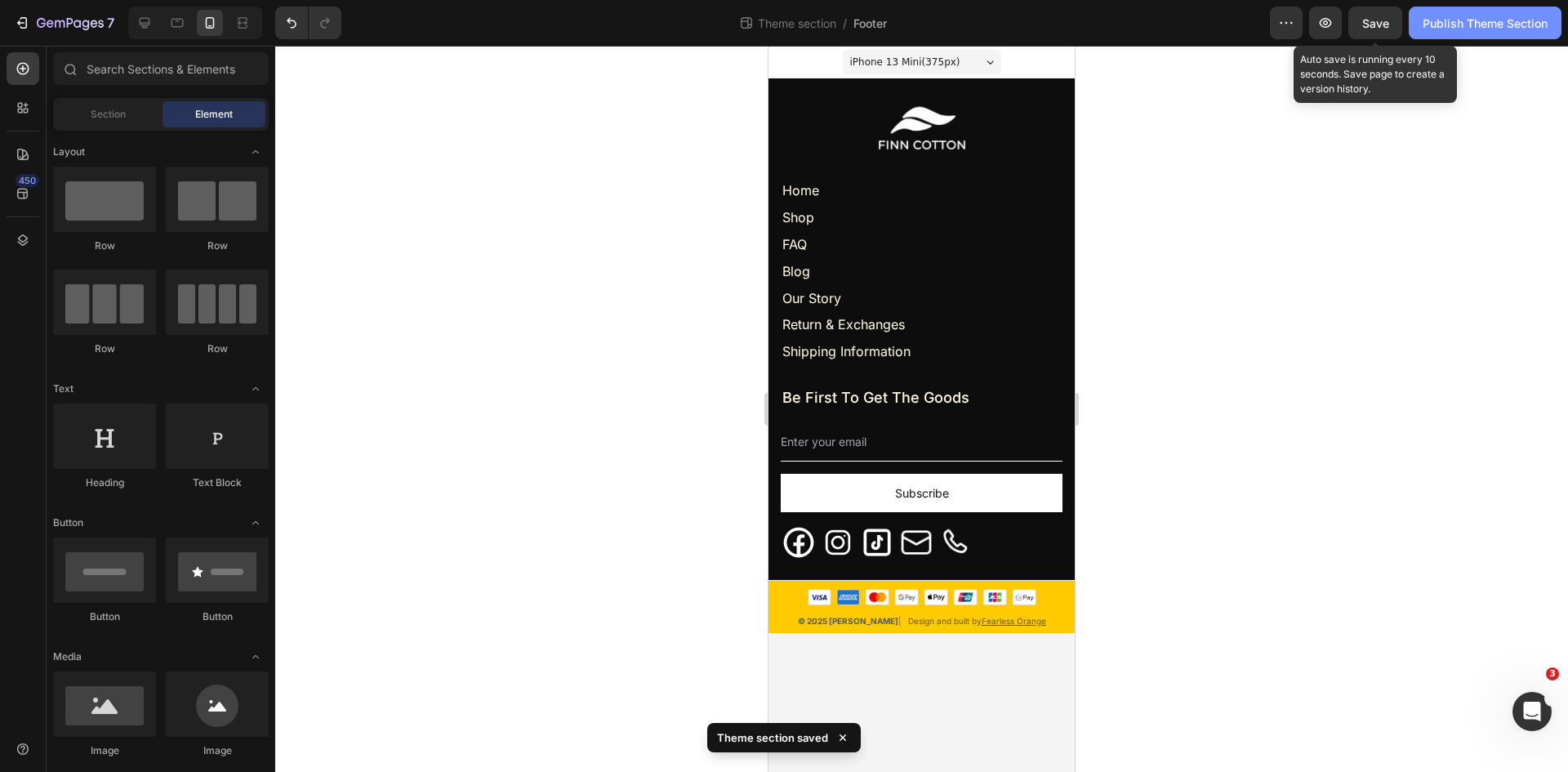
drag, startPoint x: 1369, startPoint y: 21, endPoint x: 1439, endPoint y: 22, distance: 70.0
click at [1371, 21] on span "Save" at bounding box center [1376, 22] width 27 height 14
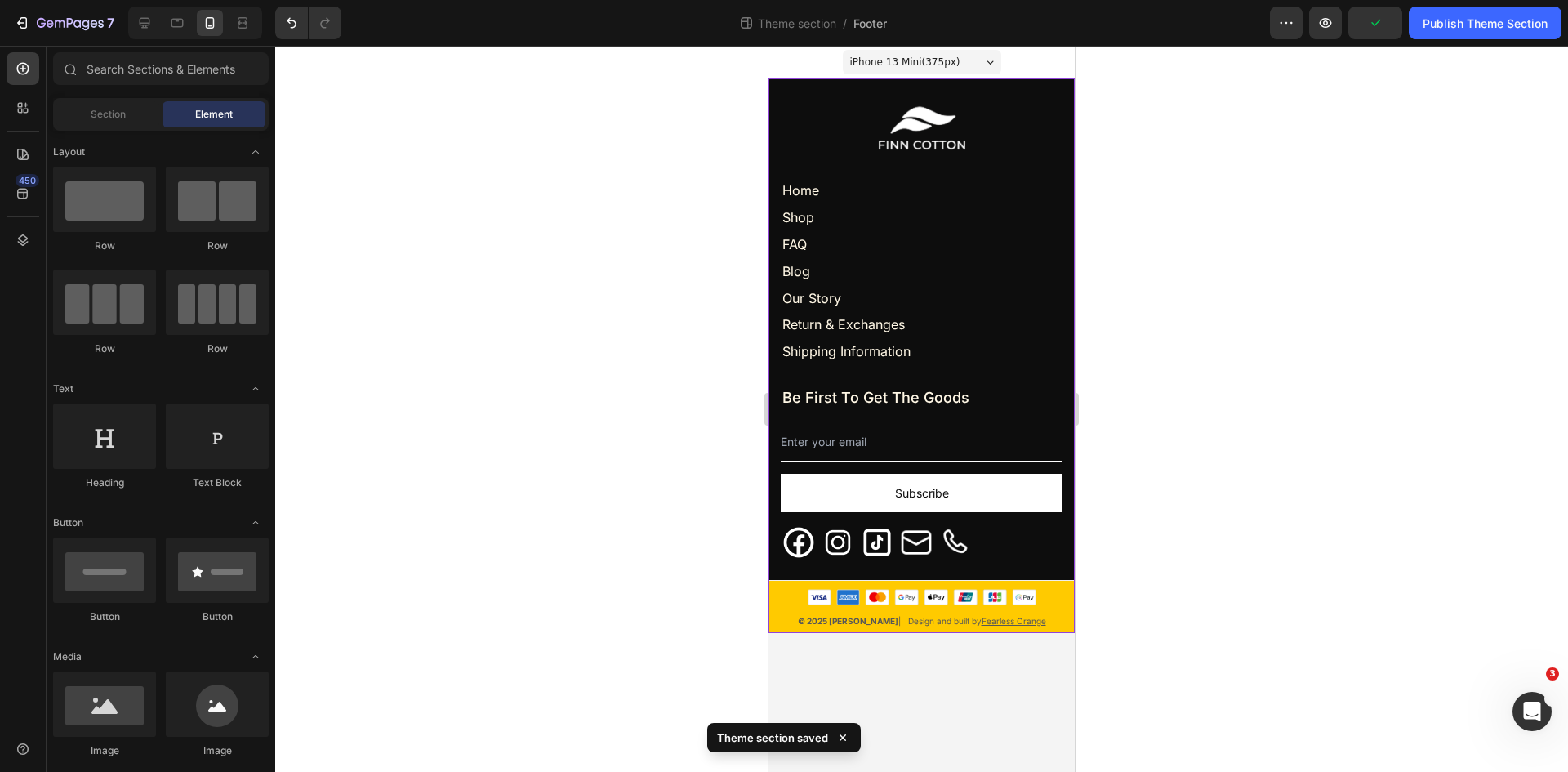
click at [782, 584] on div "Image © 2025 FINN COTTON | Design and built by Fearless Orange Text block Row" at bounding box center [921, 607] width 306 height 52
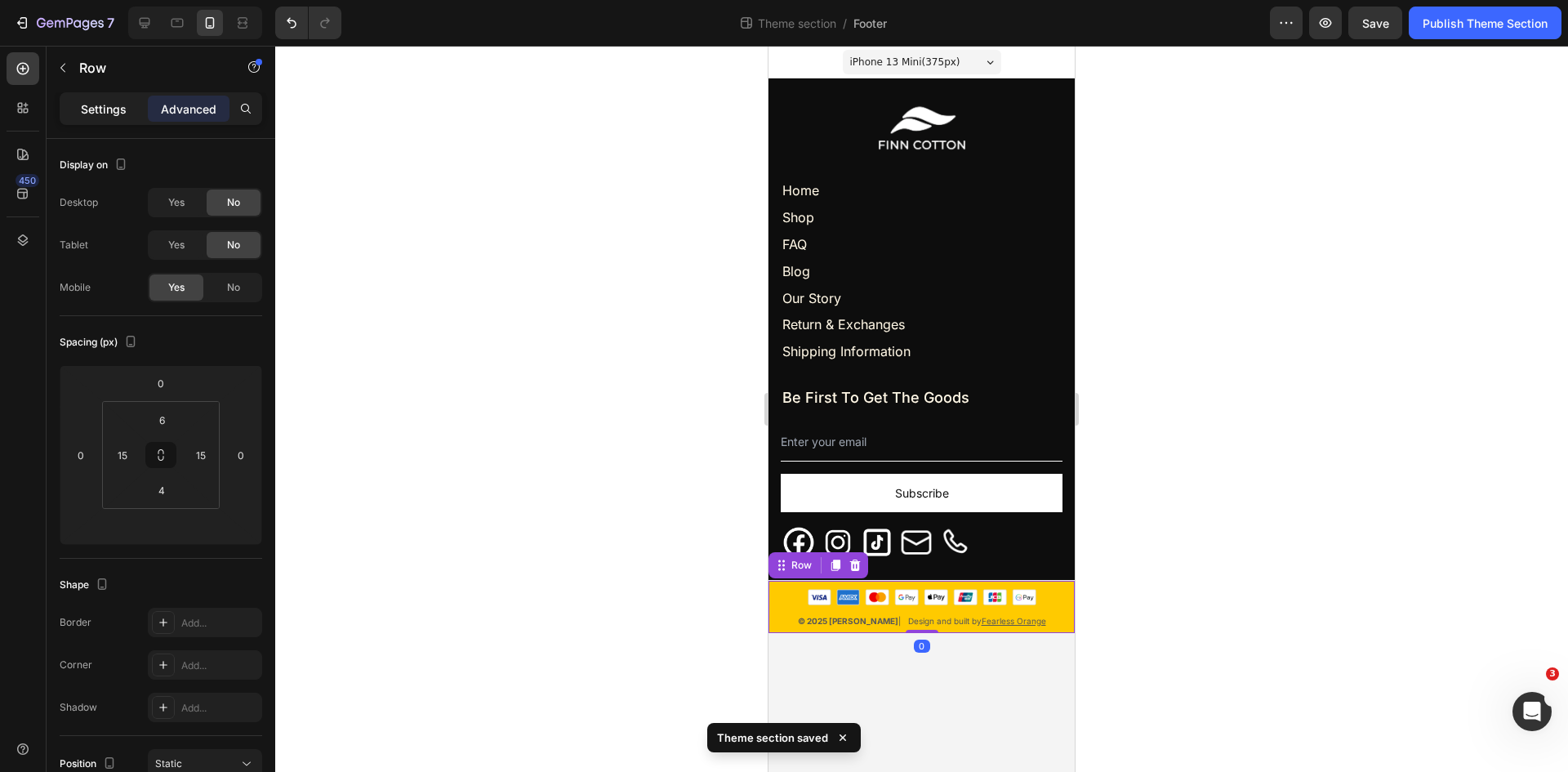
click at [97, 111] on p "Settings" at bounding box center [104, 109] width 46 height 17
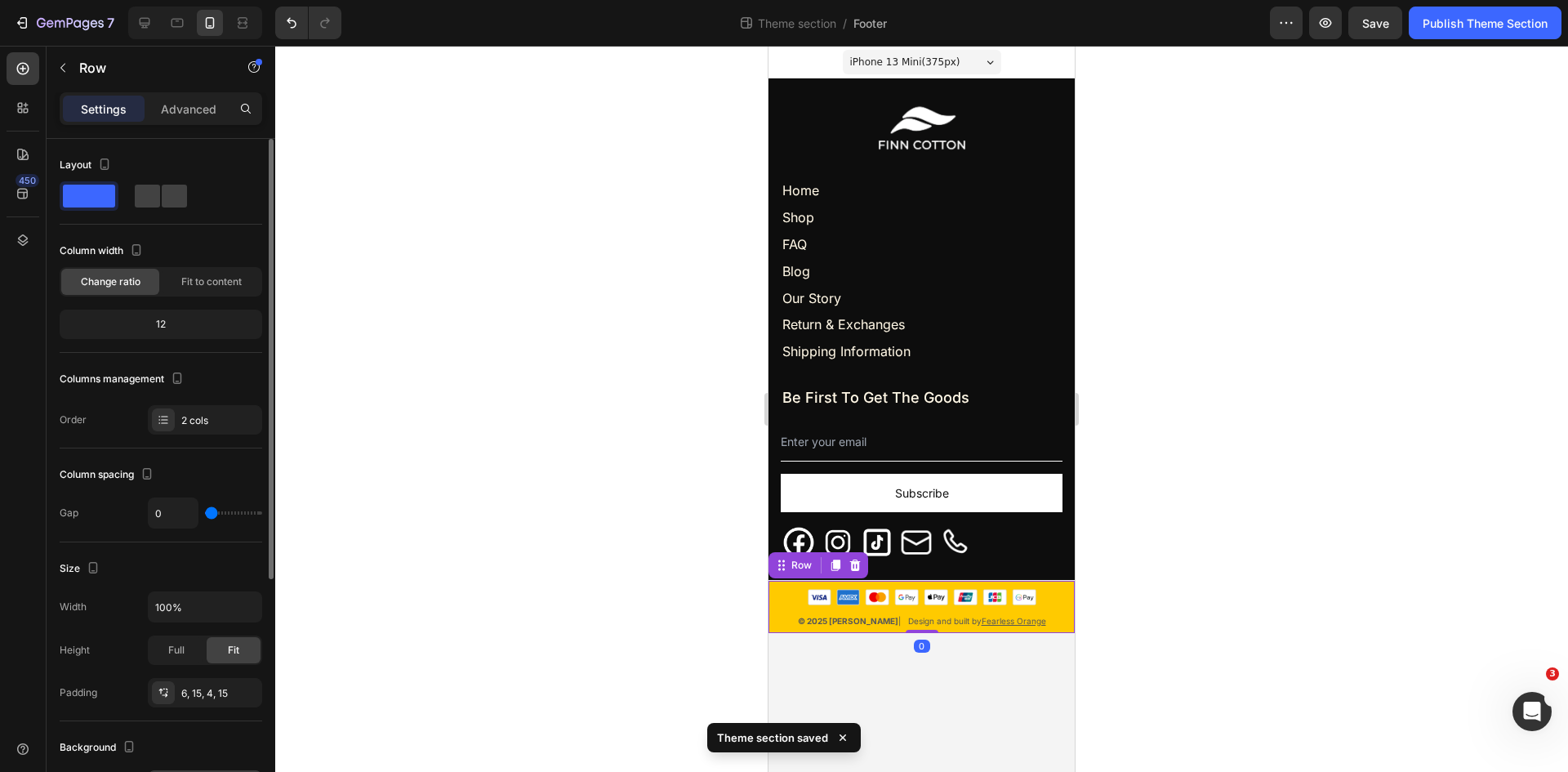
scroll to position [272, 0]
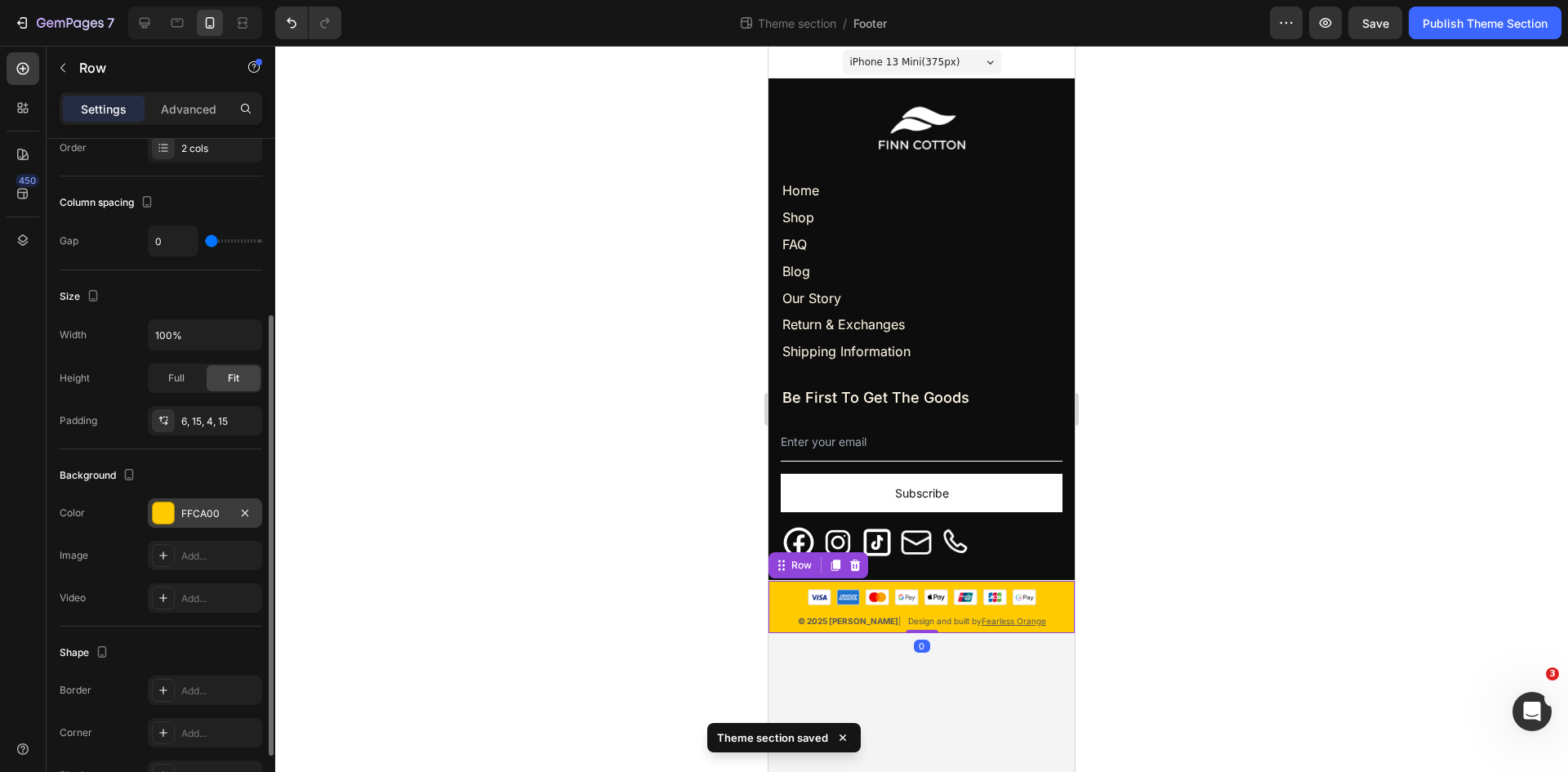
click at [198, 508] on div "FFCA00" at bounding box center [205, 514] width 48 height 15
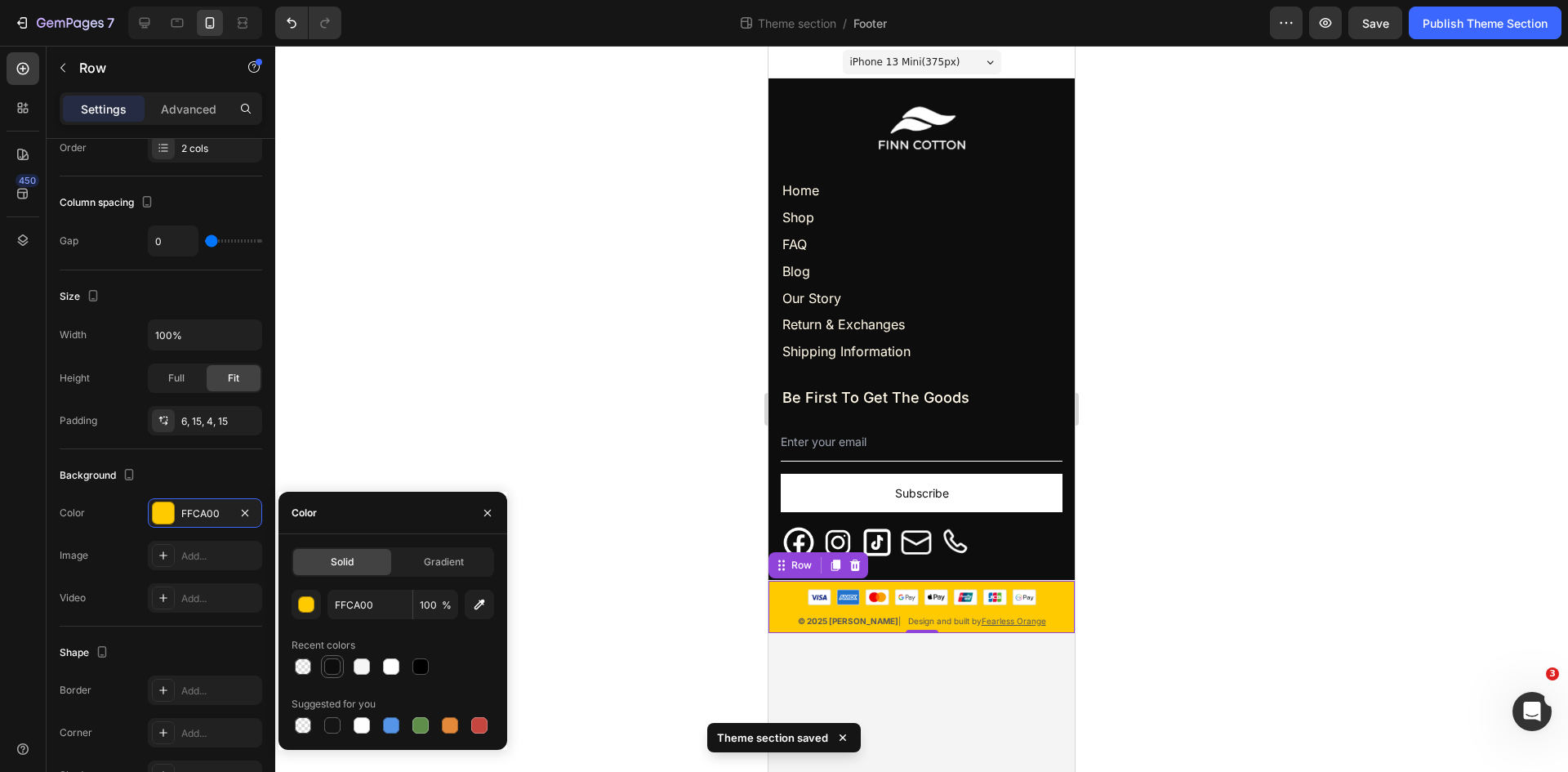
click at [328, 665] on div at bounding box center [332, 665] width 16 height 16
type input "0D0D0D"
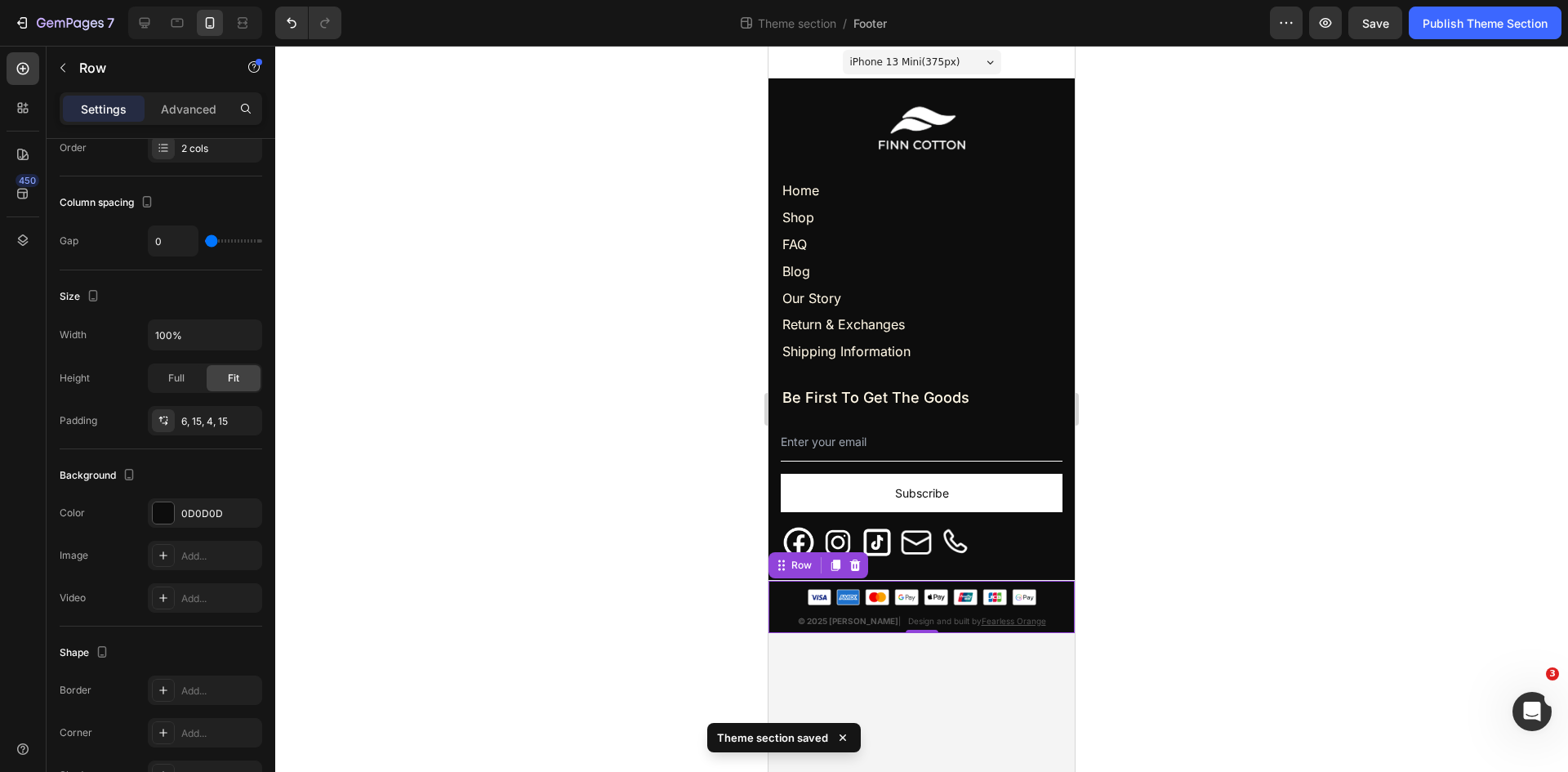
click at [476, 393] on div at bounding box center [922, 408] width 1293 height 726
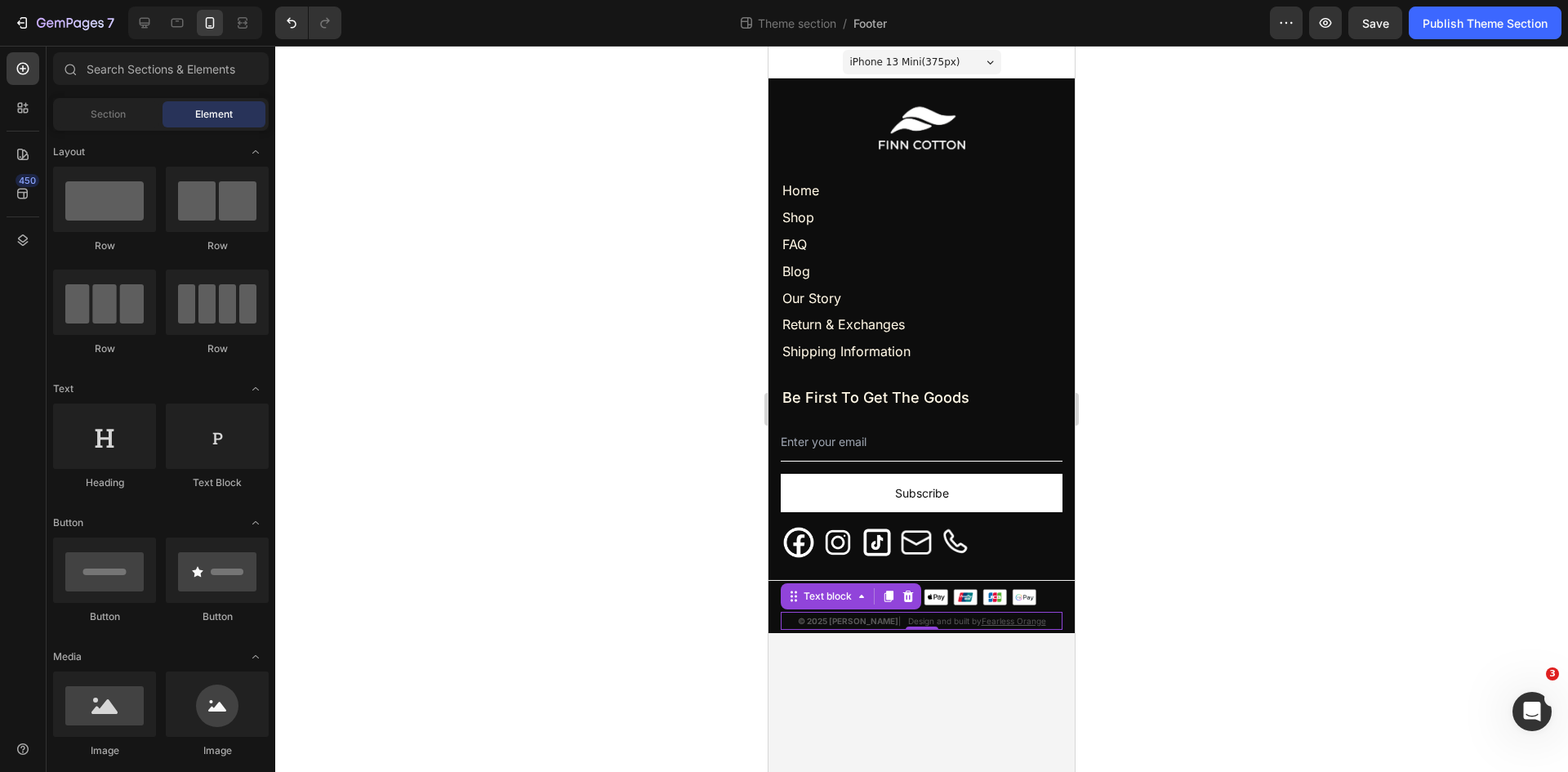
click at [827, 621] on strong "© 2025 [PERSON_NAME]" at bounding box center [848, 621] width 101 height 9
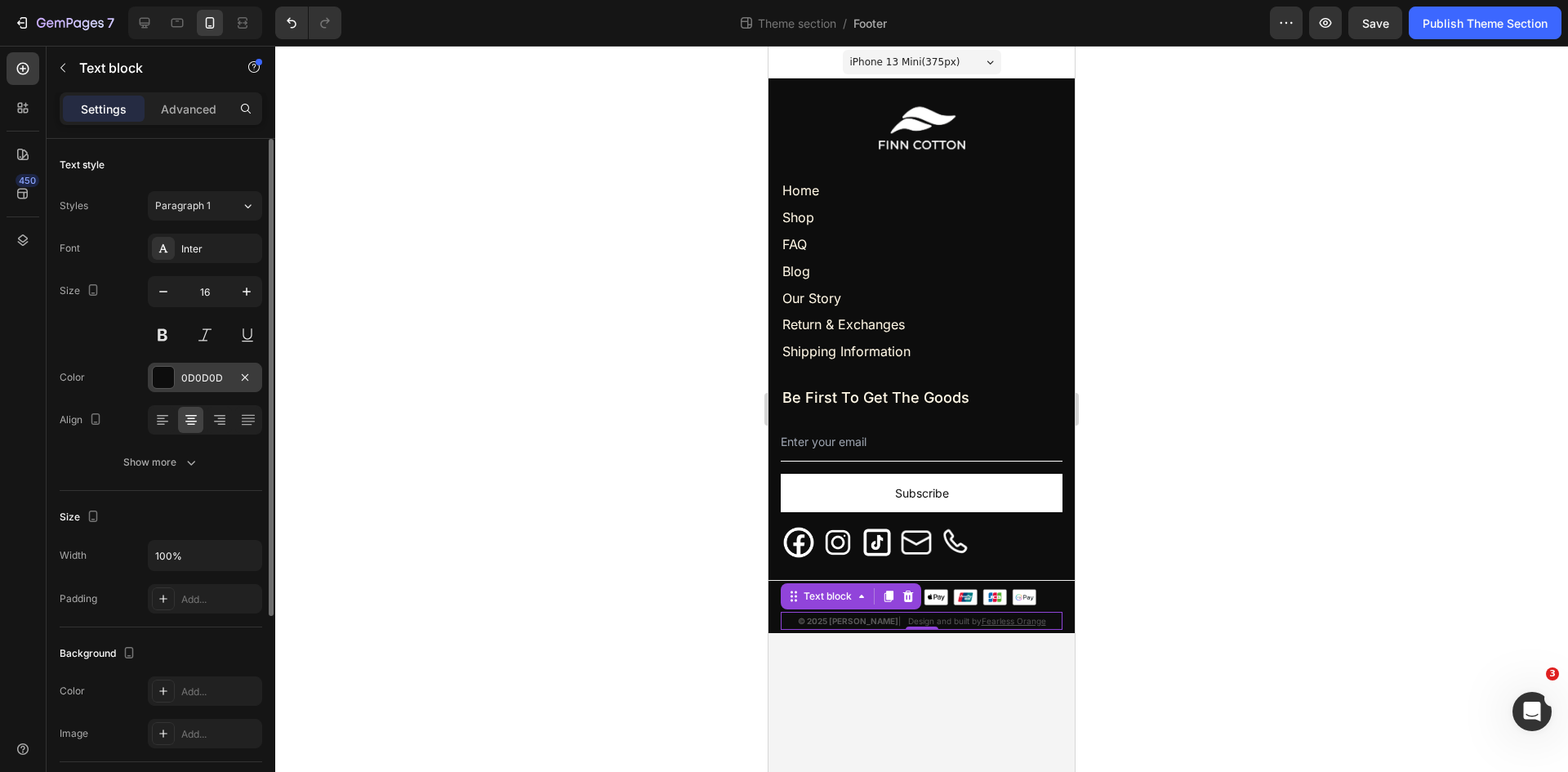
click at [196, 378] on div "0D0D0D" at bounding box center [205, 379] width 48 height 15
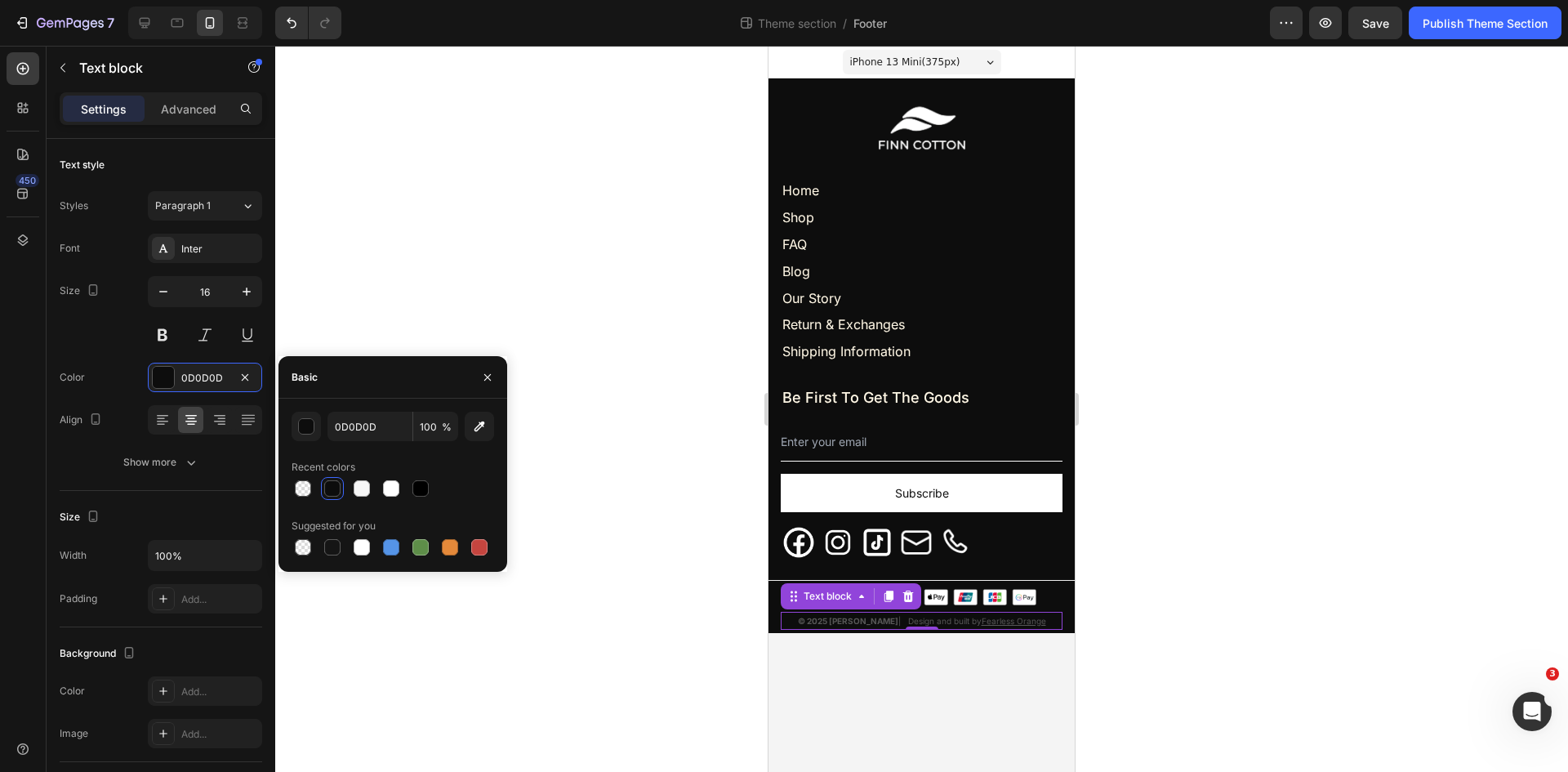
click at [366, 484] on div at bounding box center [361, 488] width 16 height 16
type input "F6F6F6"
click at [461, 282] on div at bounding box center [922, 408] width 1293 height 726
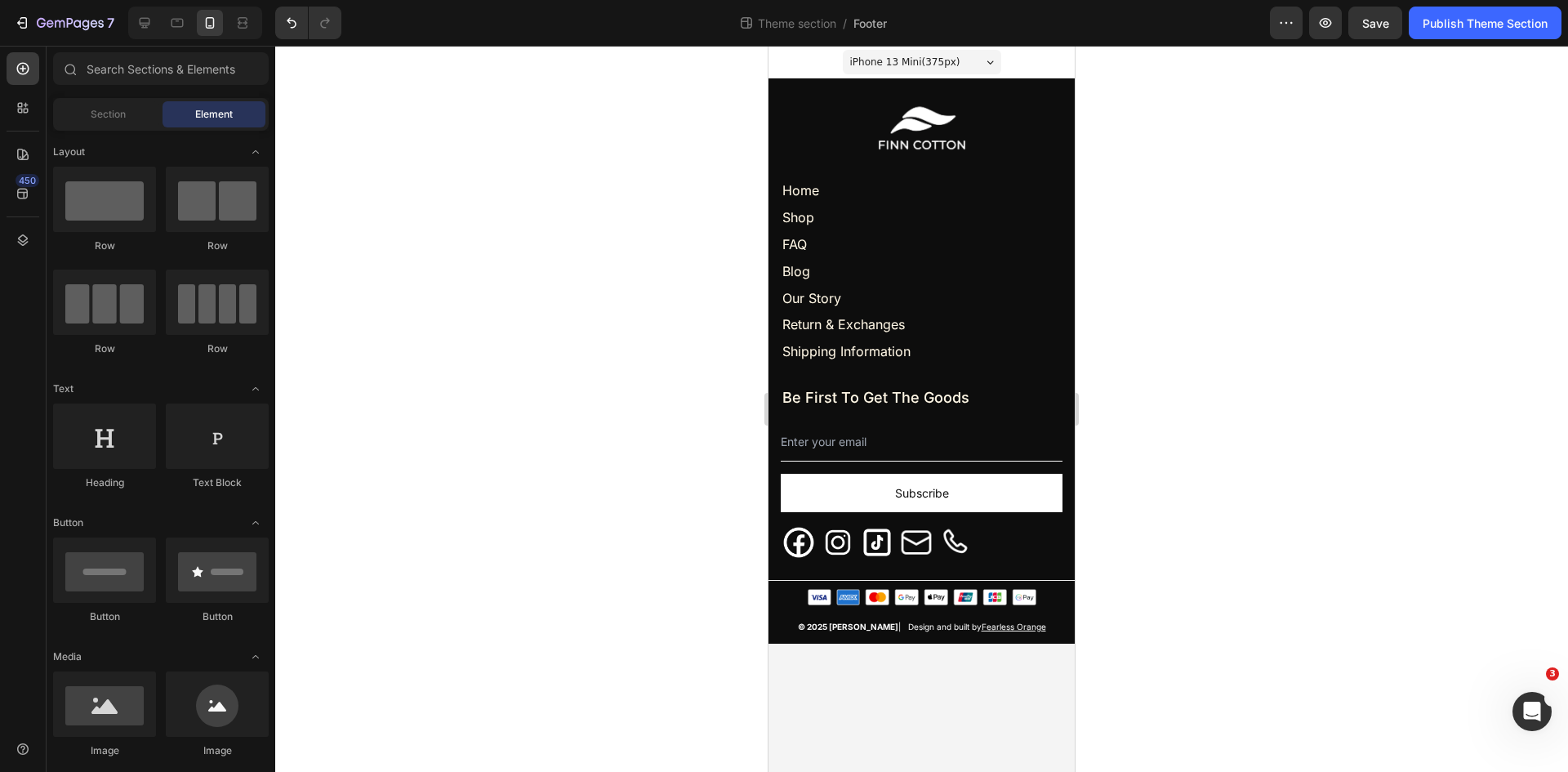
click at [599, 567] on div at bounding box center [922, 408] width 1293 height 726
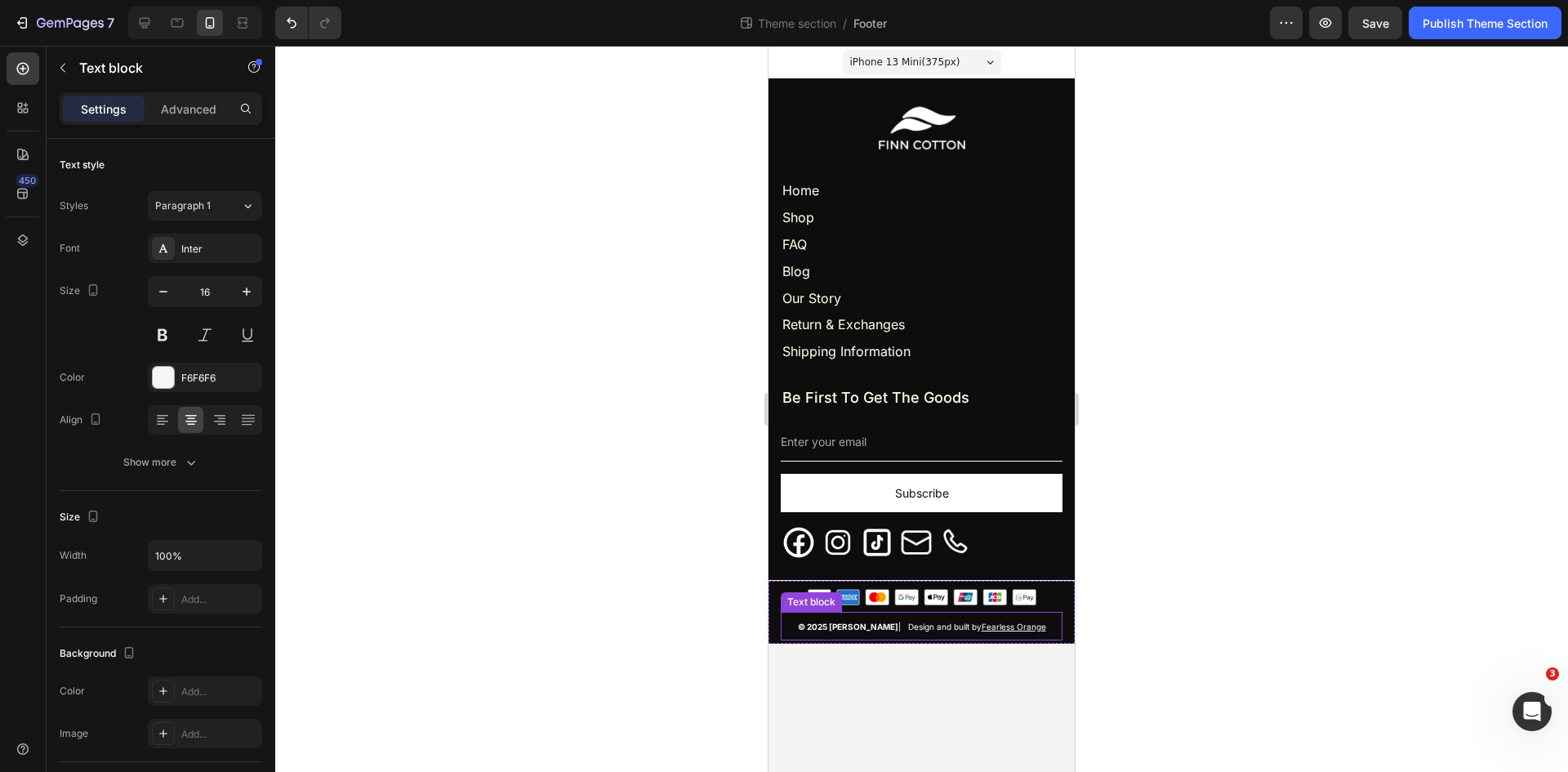
click at [852, 617] on p "© 2025 FINN COTTON | Design and built by Fearless Orange" at bounding box center [921, 625] width 278 height 25
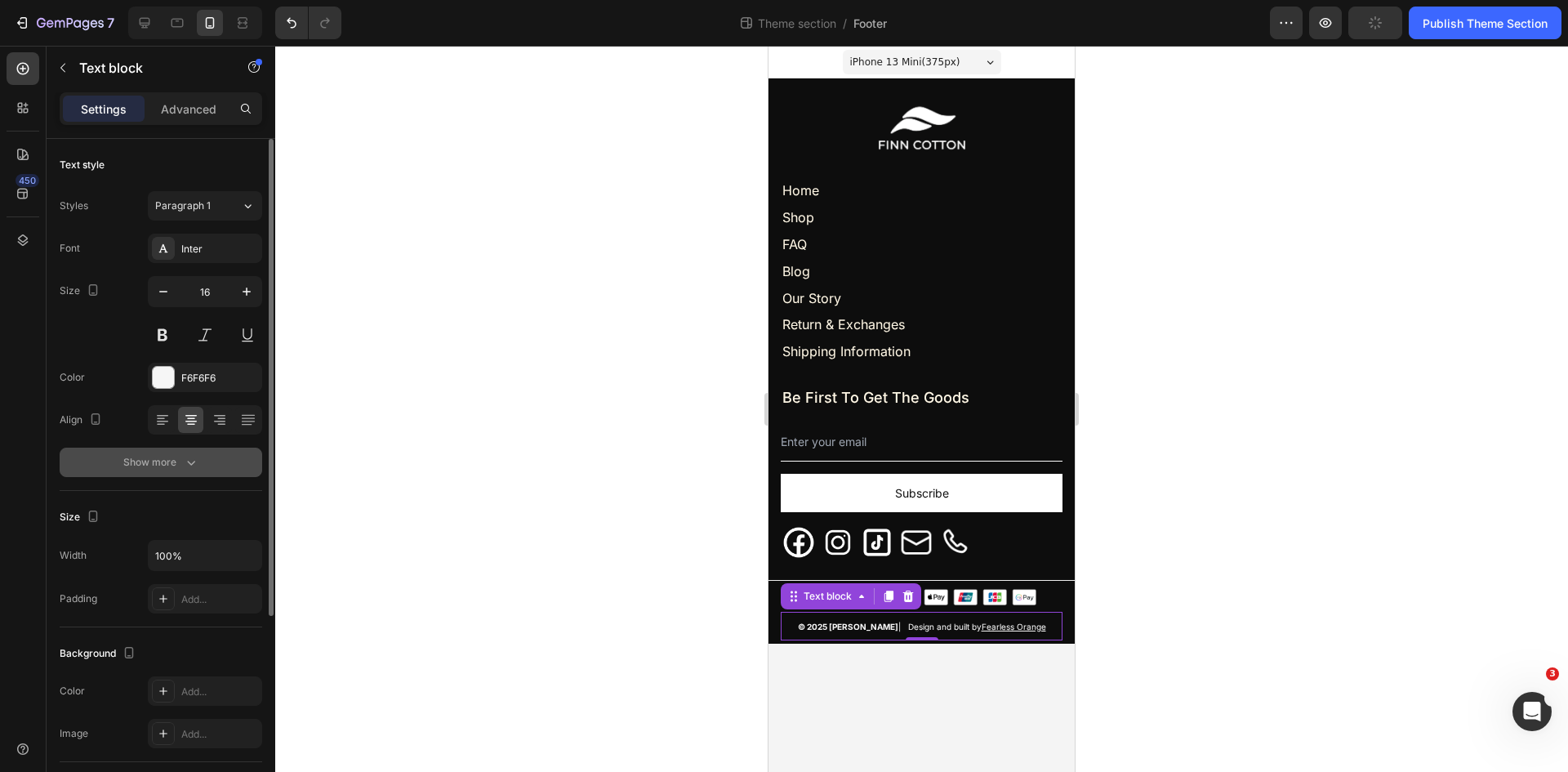
click at [186, 461] on icon "button" at bounding box center [191, 462] width 16 height 16
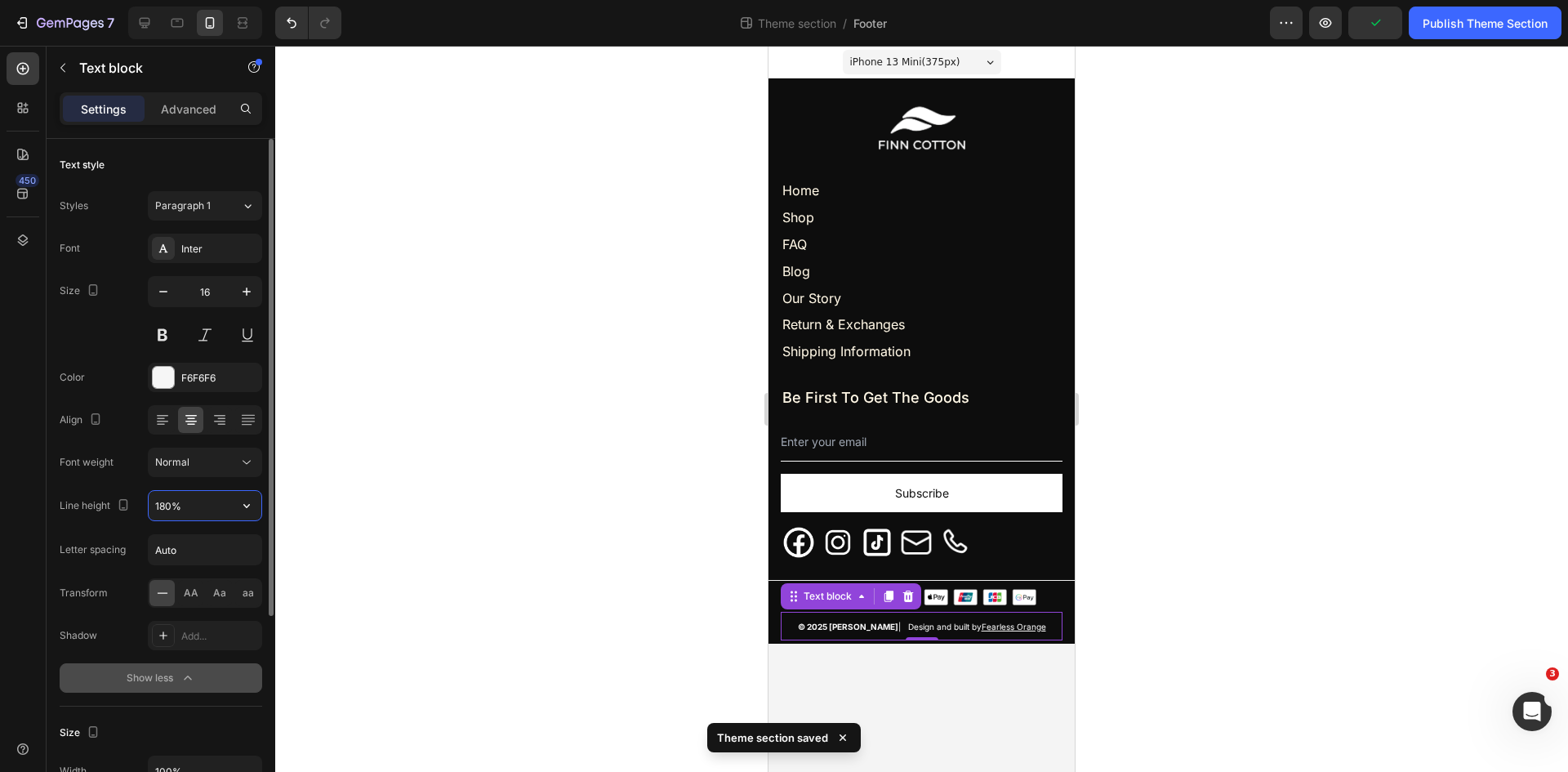
click at [191, 508] on input "180%" at bounding box center [205, 505] width 113 height 29
click at [244, 503] on icon "button" at bounding box center [246, 505] width 16 height 16
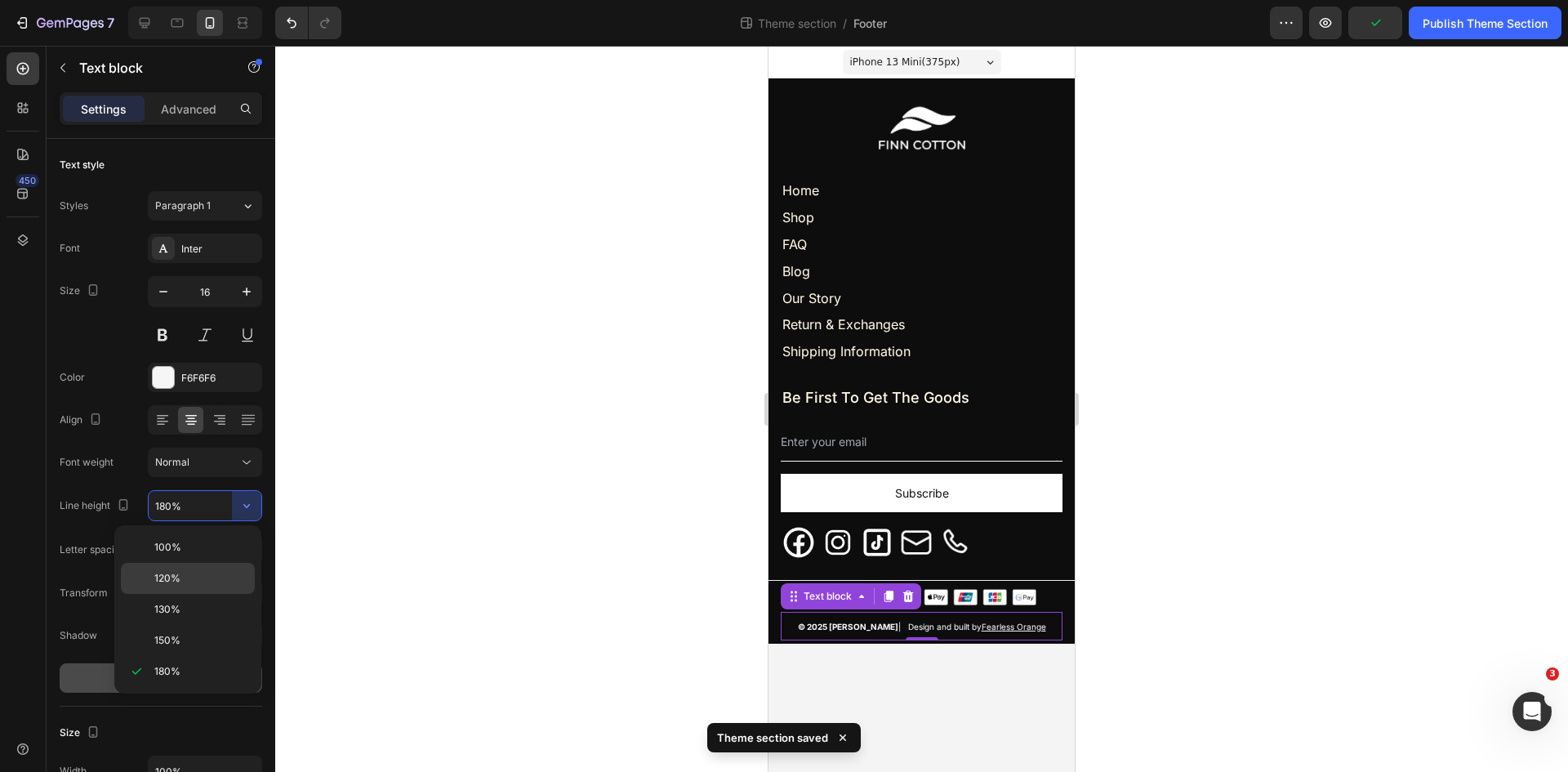
click at [171, 583] on span "120%" at bounding box center [167, 579] width 26 height 15
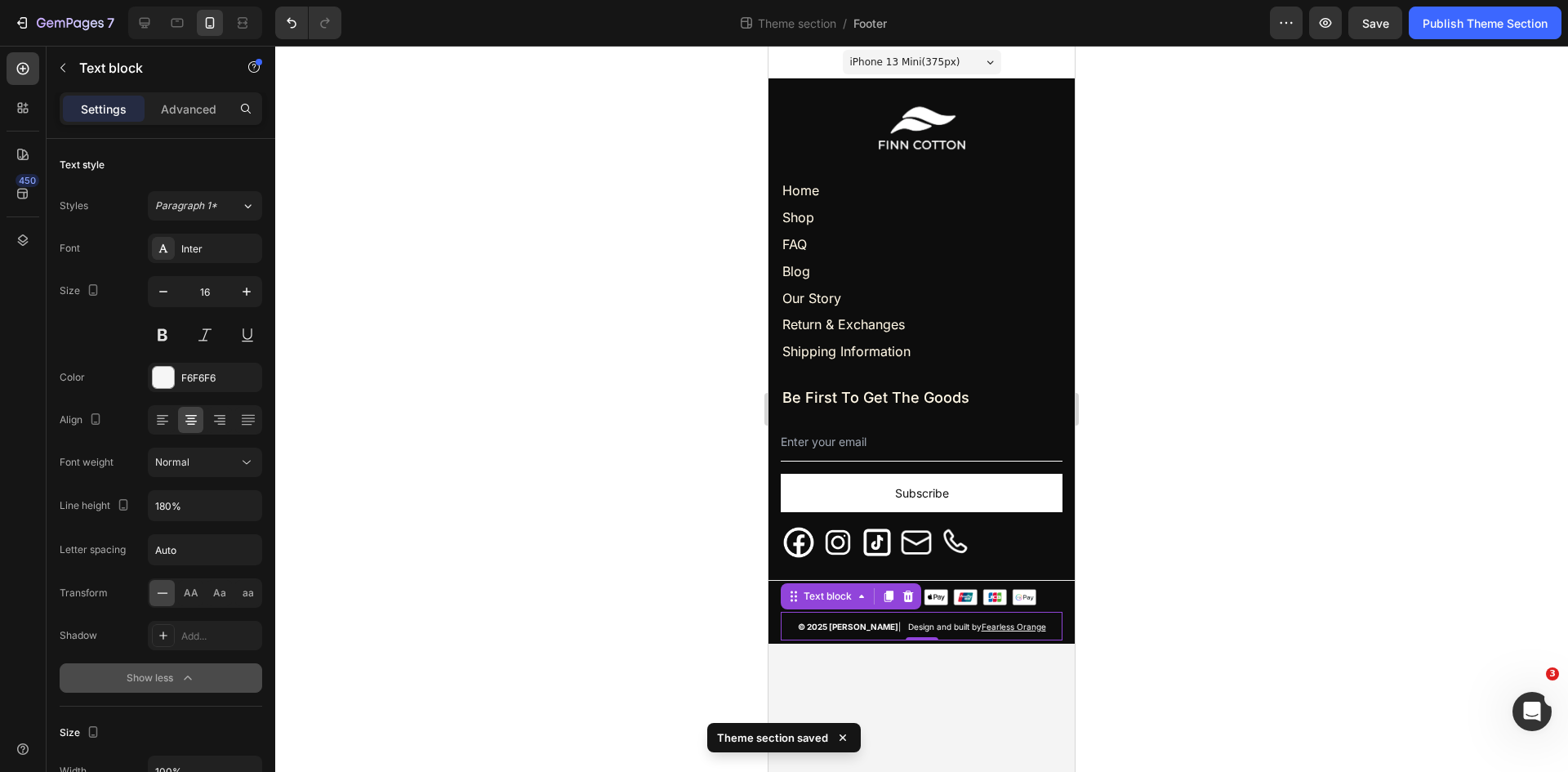
type input "120%"
click at [435, 530] on div at bounding box center [922, 408] width 1293 height 726
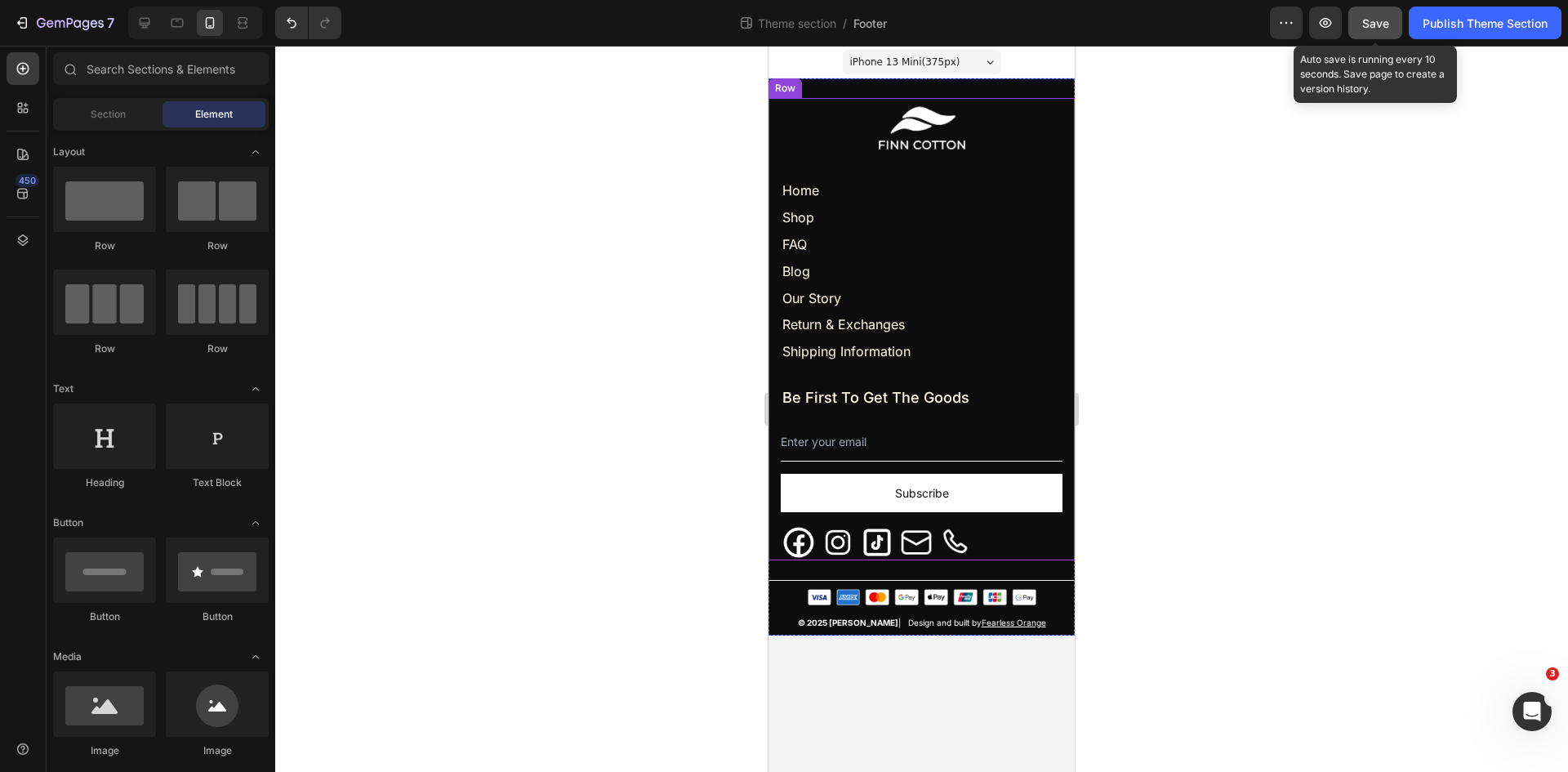
click at [1376, 23] on span "Save" at bounding box center [1376, 22] width 27 height 14
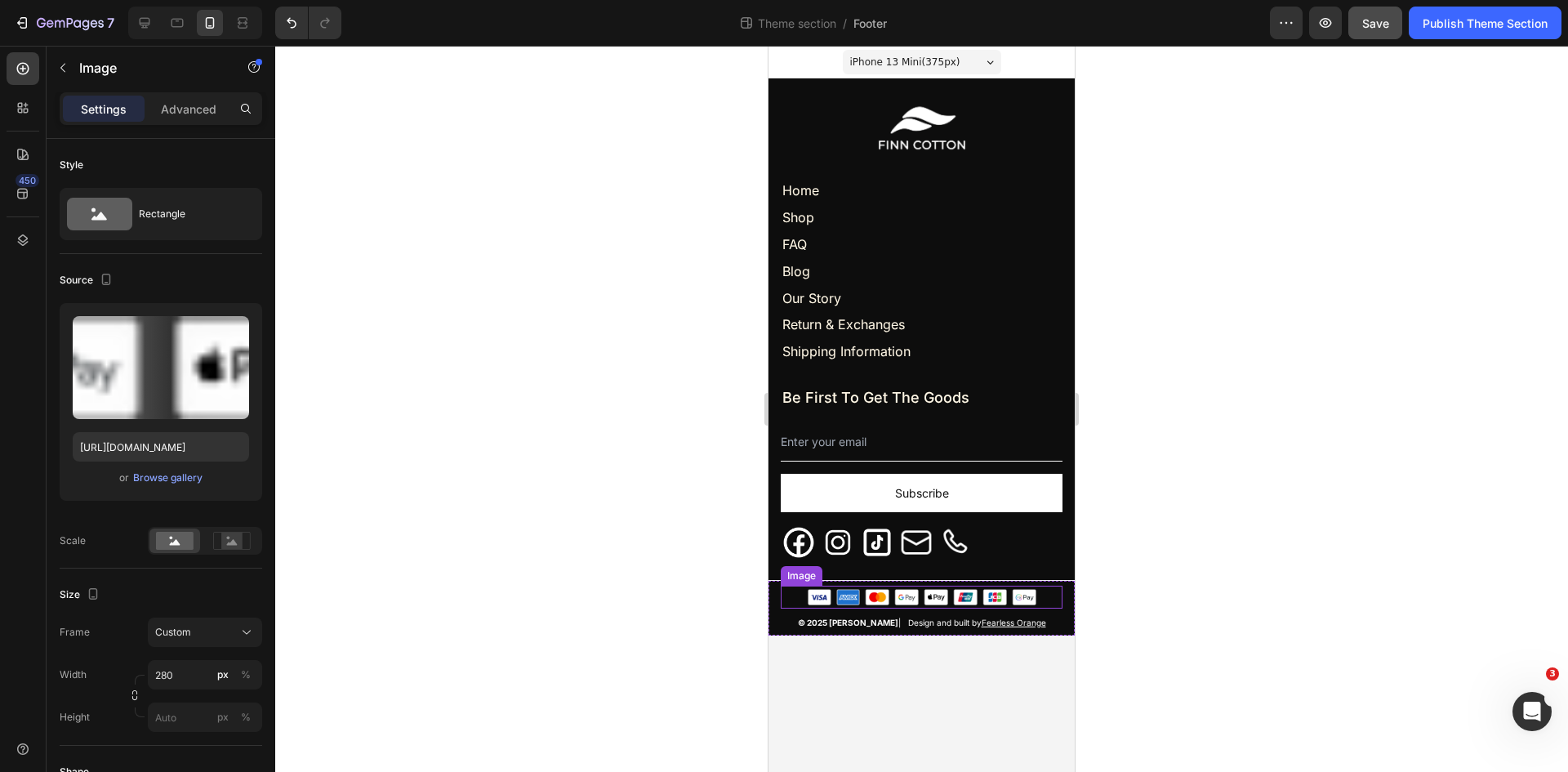
click at [792, 590] on div at bounding box center [922, 596] width 282 height 16
drag, startPoint x: 187, startPoint y: 107, endPoint x: 193, endPoint y: 133, distance: 26.7
click at [187, 106] on p "Advanced" at bounding box center [188, 109] width 55 height 17
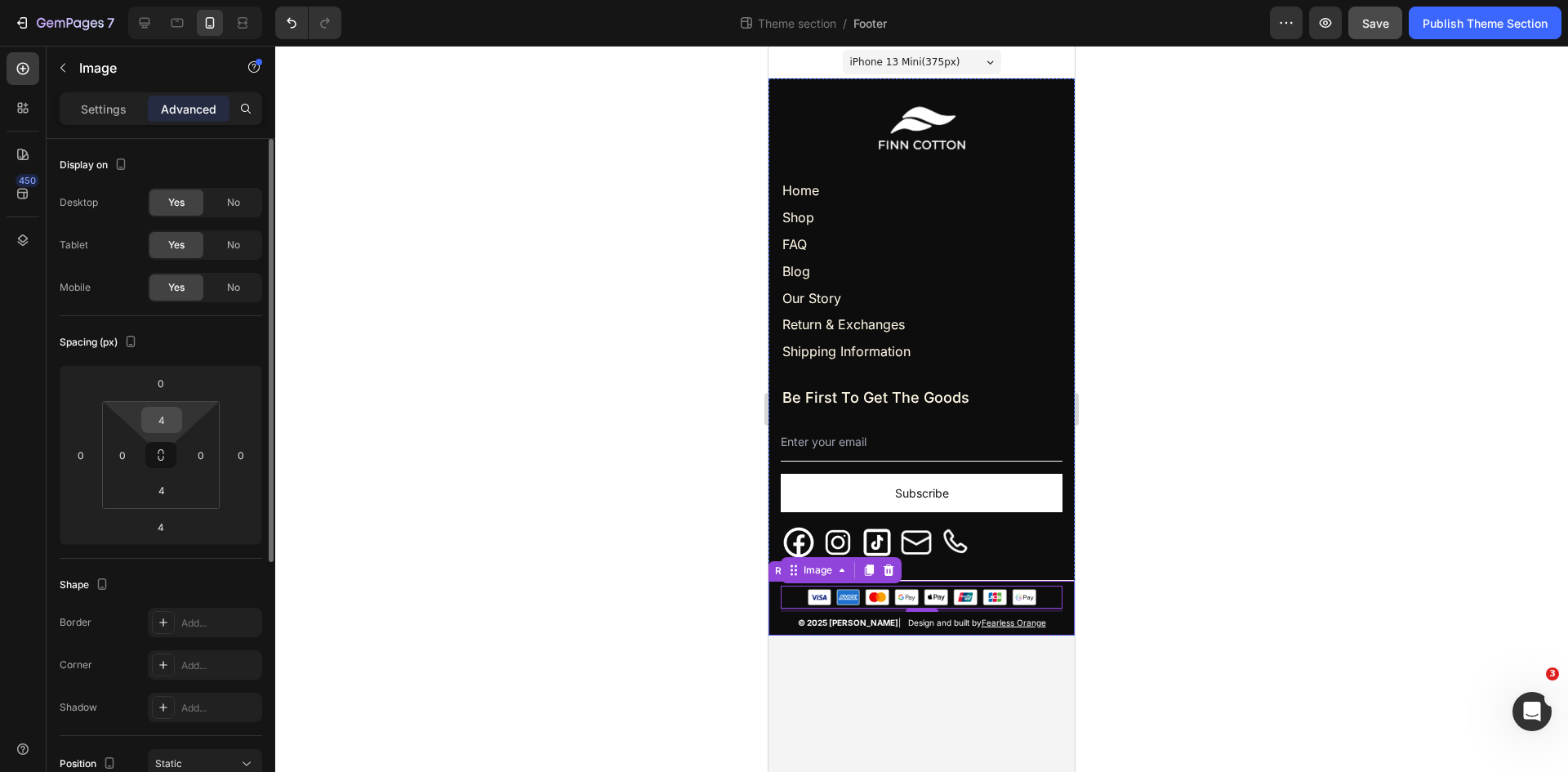
click at [167, 409] on input "4" at bounding box center [162, 420] width 33 height 24
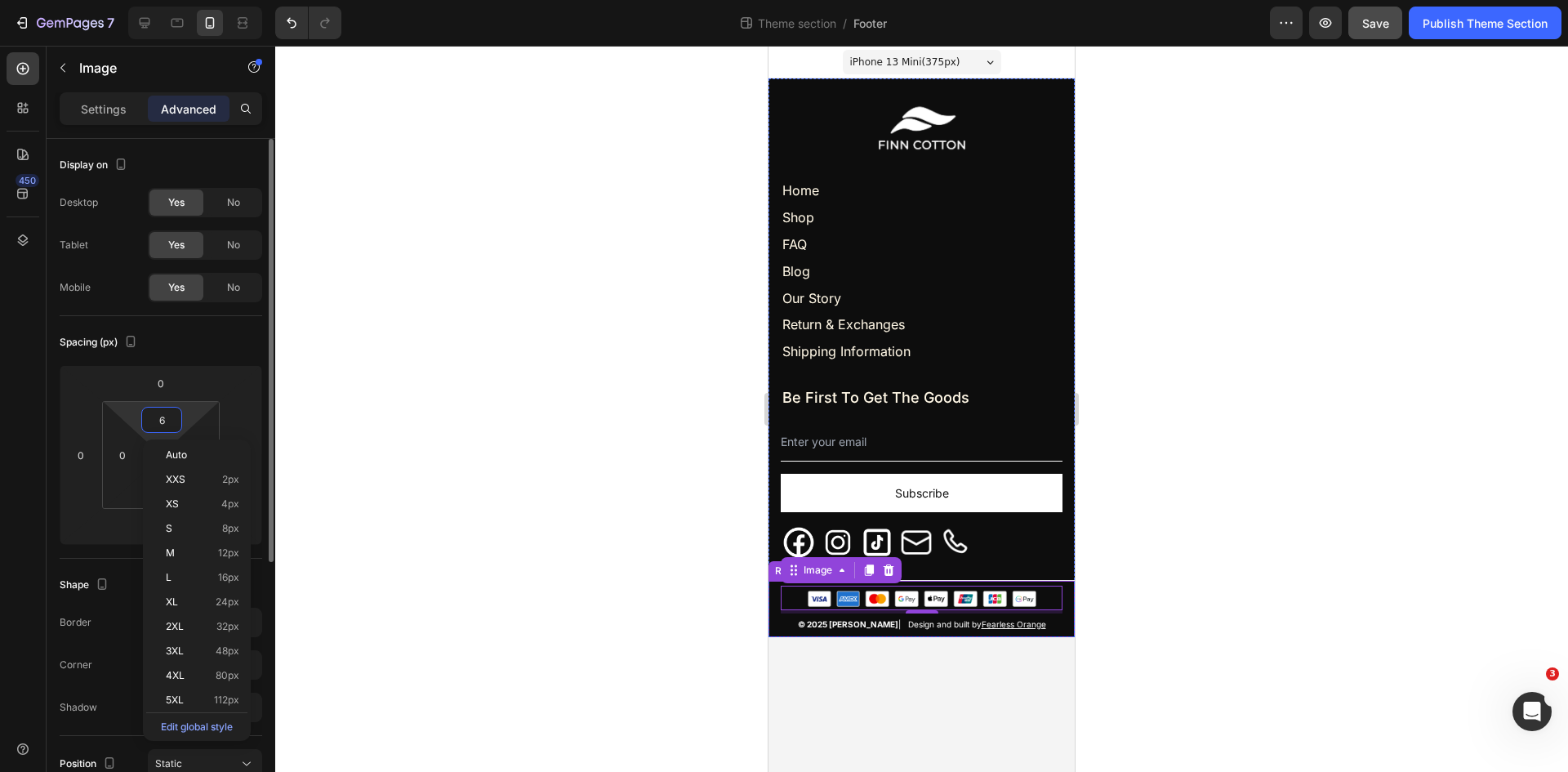
type input "7"
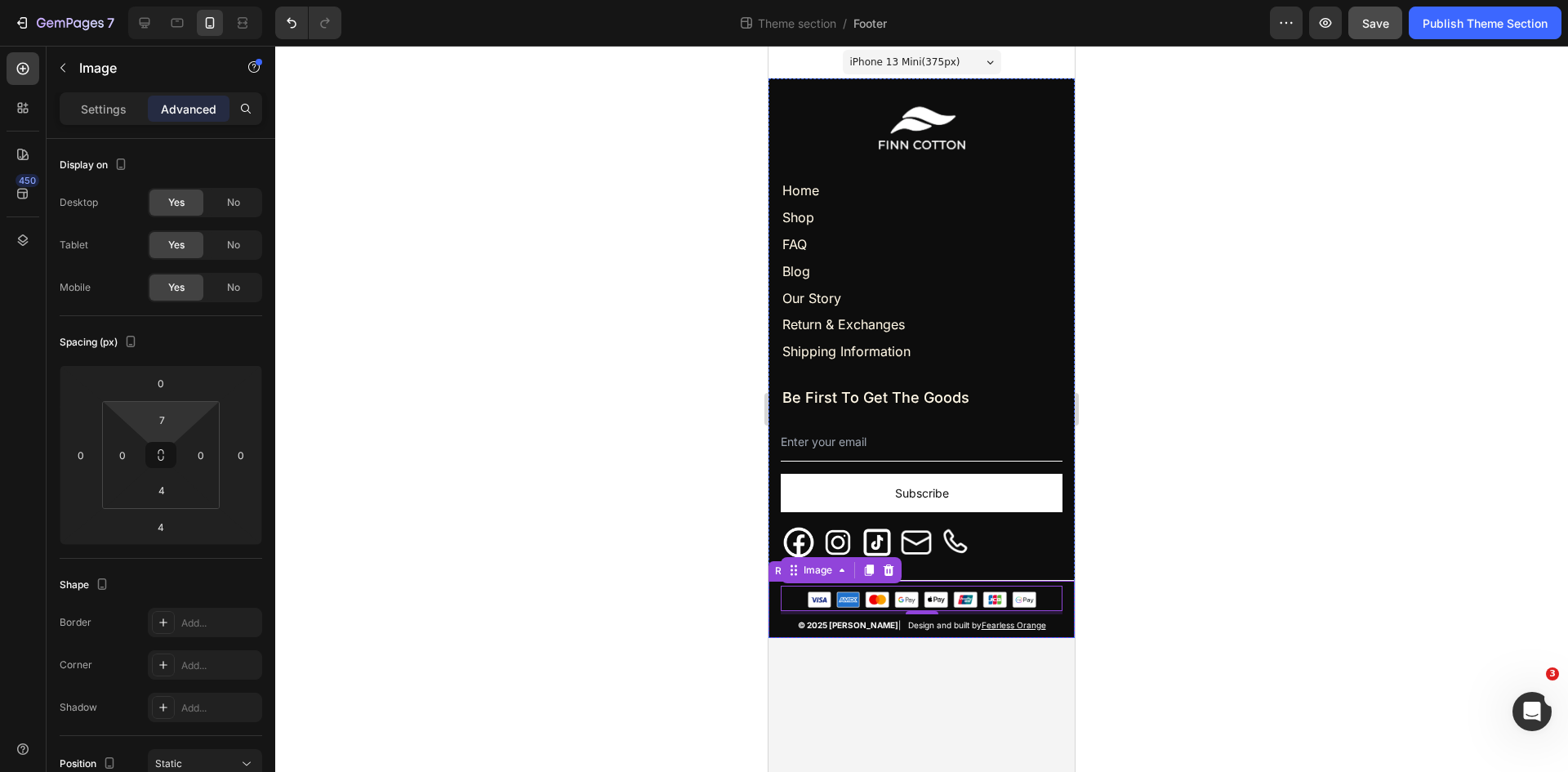
click at [481, 401] on div at bounding box center [922, 408] width 1293 height 726
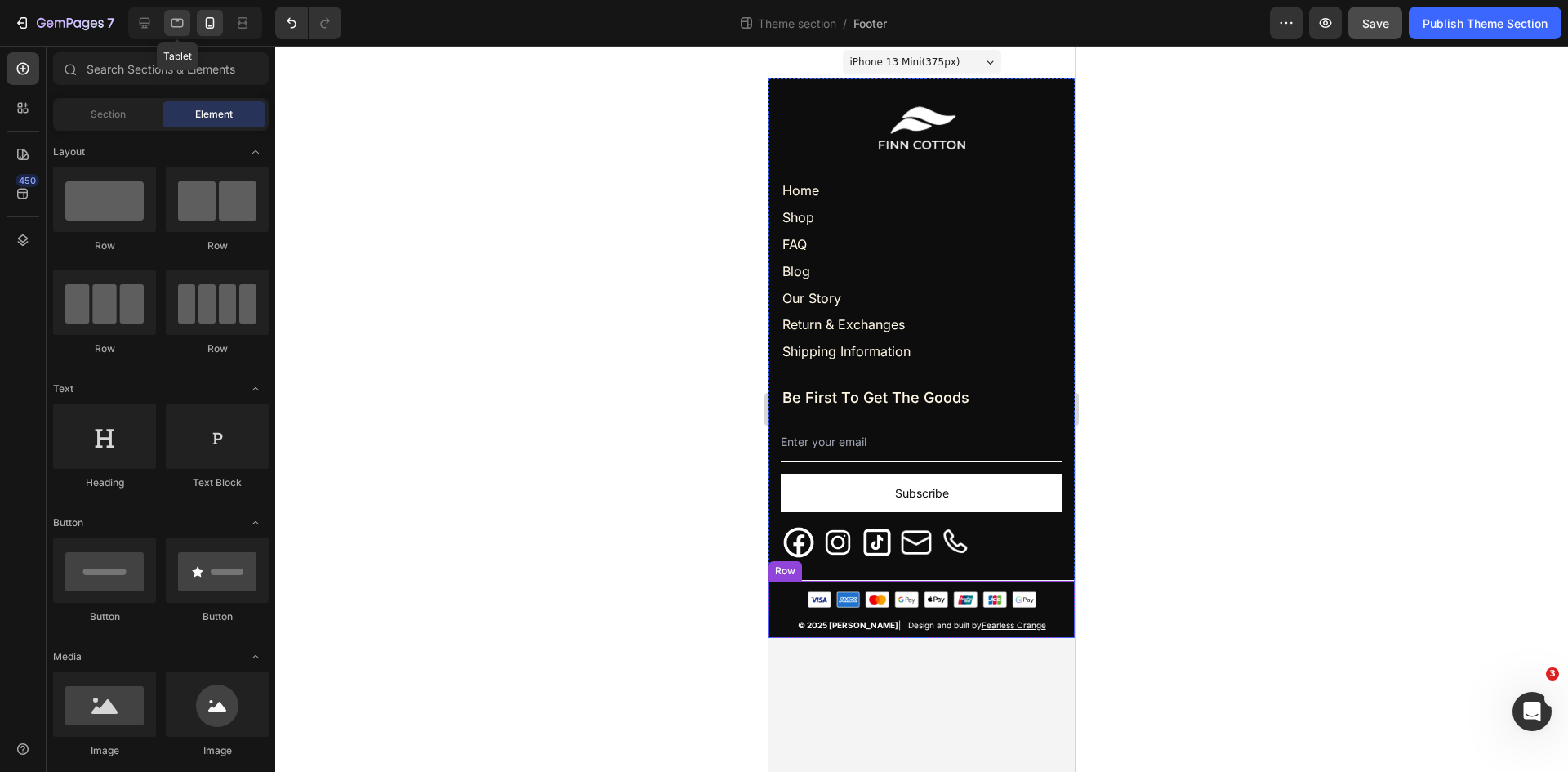
click at [175, 33] on div at bounding box center [178, 22] width 26 height 26
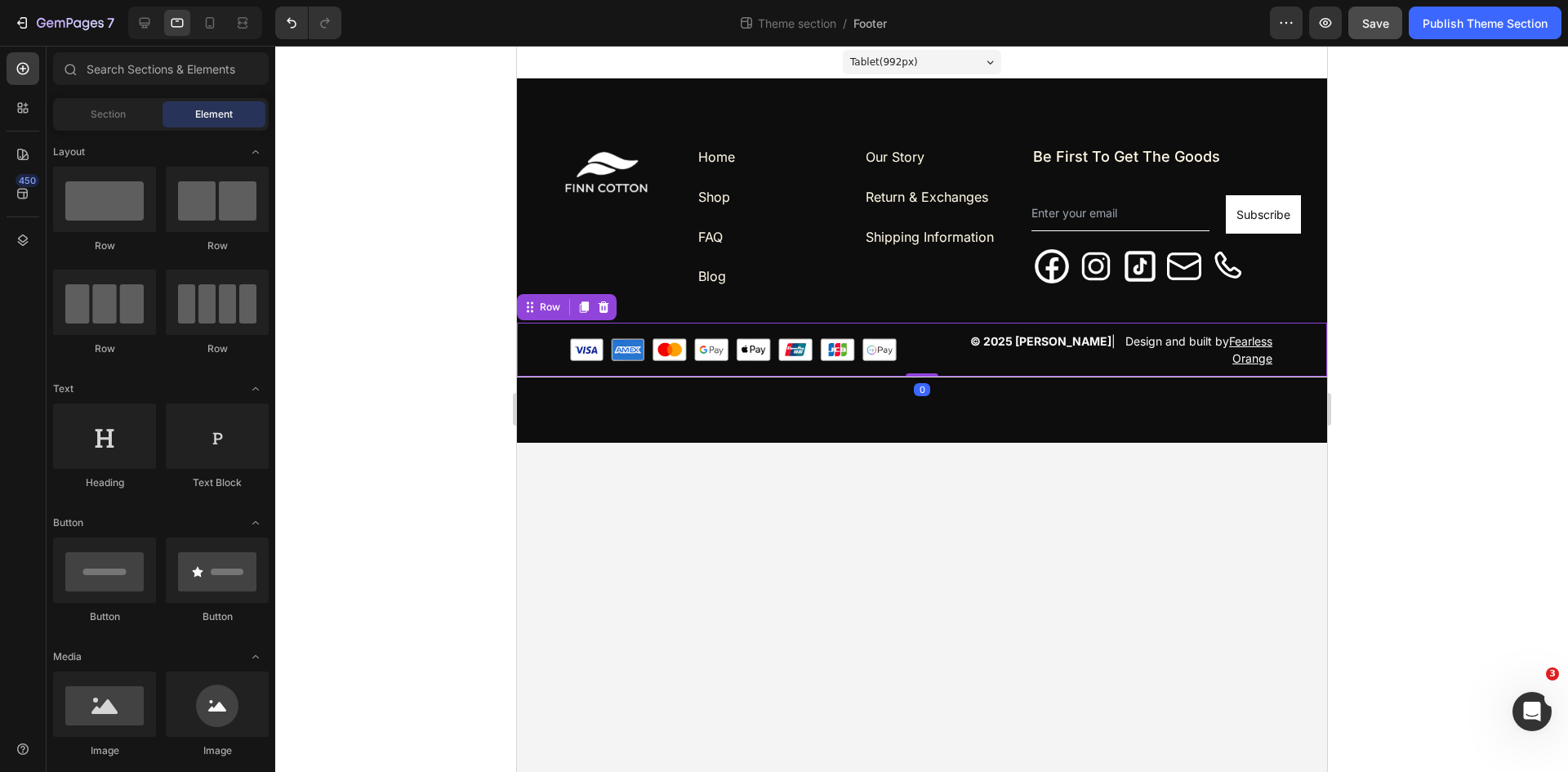
click at [532, 347] on div "© 2025 FINN COTTON | Design and built by Fearless Orange Text block Image Row R…" at bounding box center [920, 350] width 810 height 54
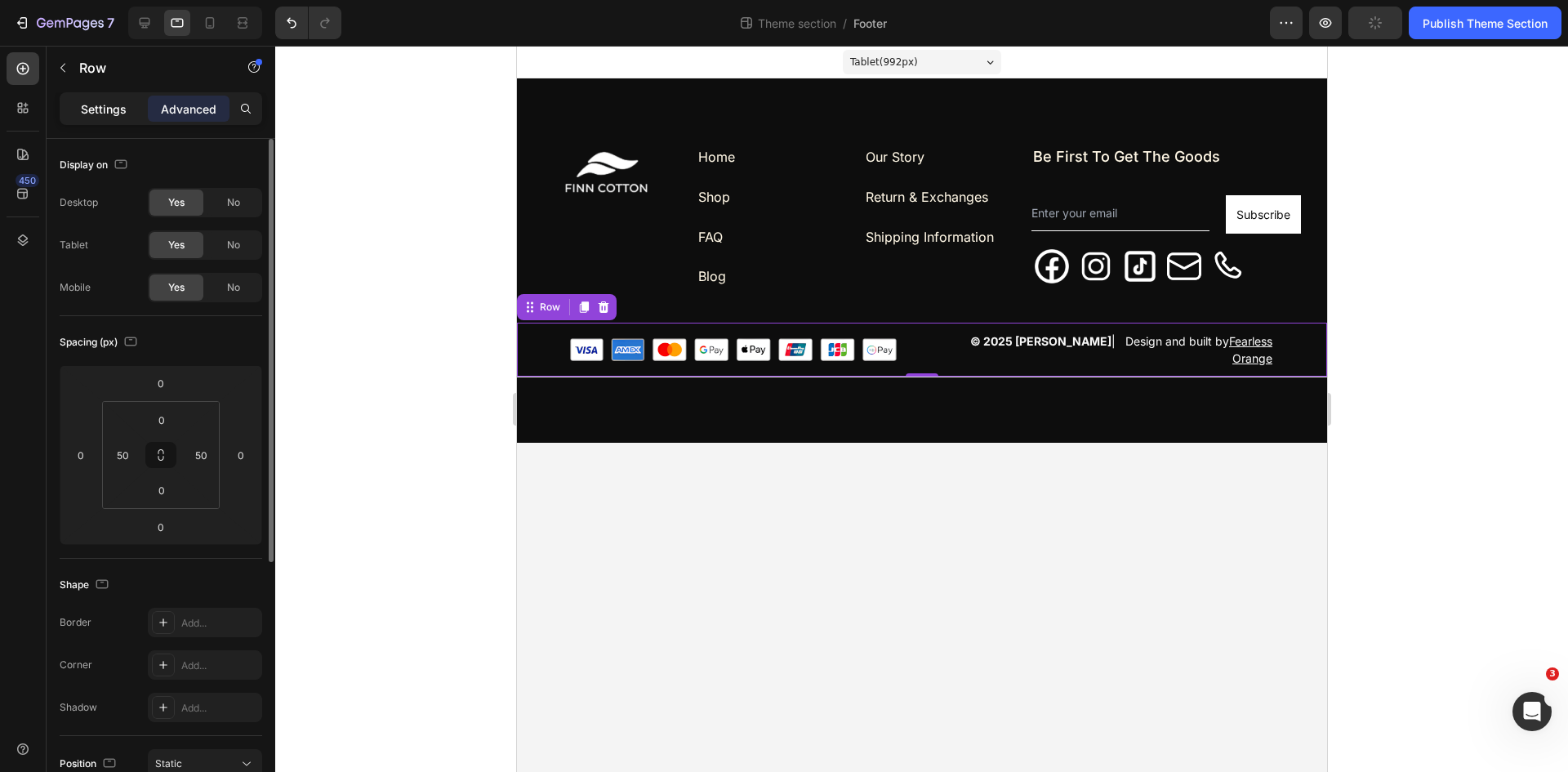
click at [99, 109] on p "Settings" at bounding box center [104, 109] width 46 height 17
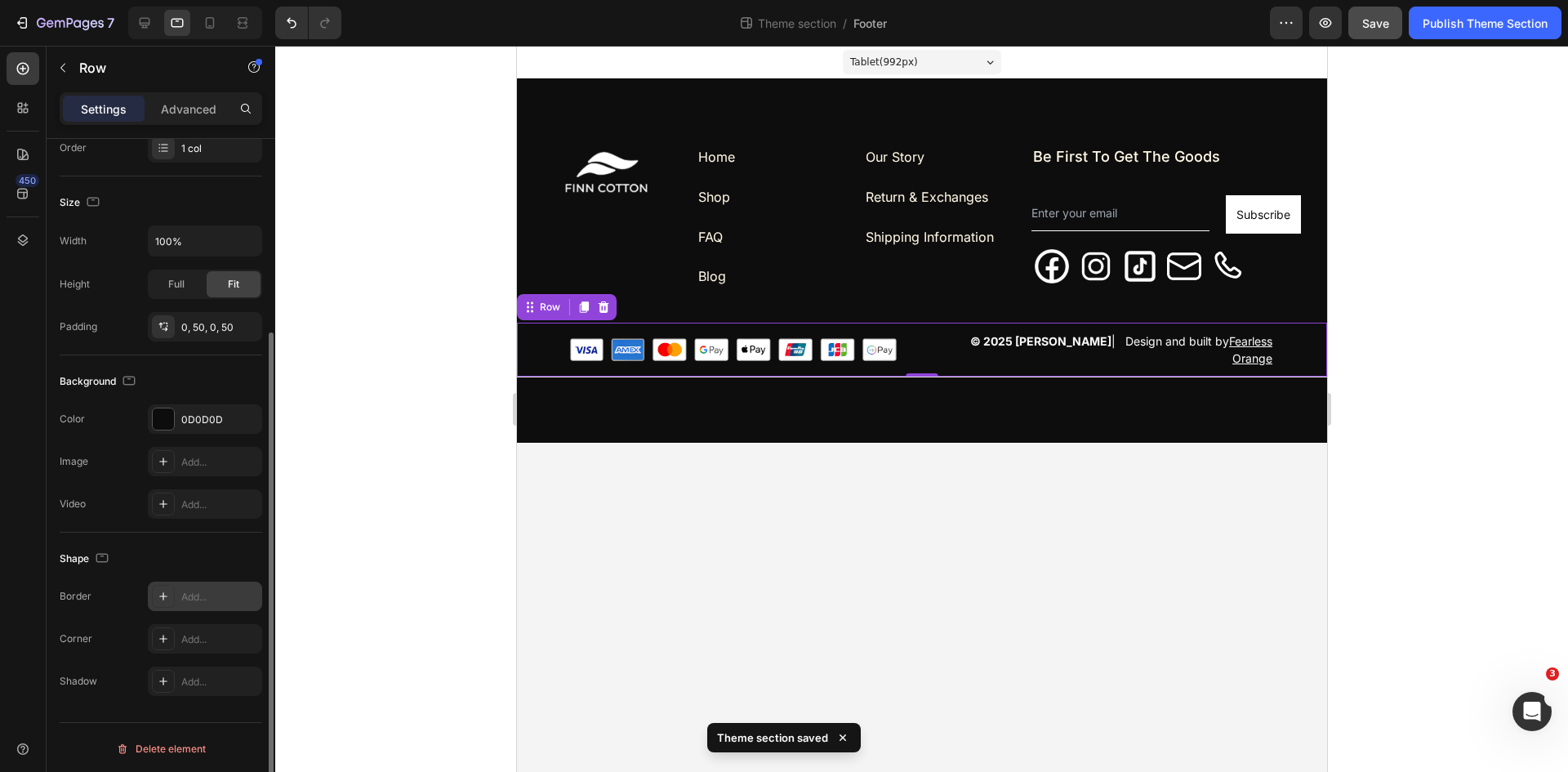
scroll to position [275, 0]
click at [201, 589] on div "Add..." at bounding box center [220, 594] width 77 height 15
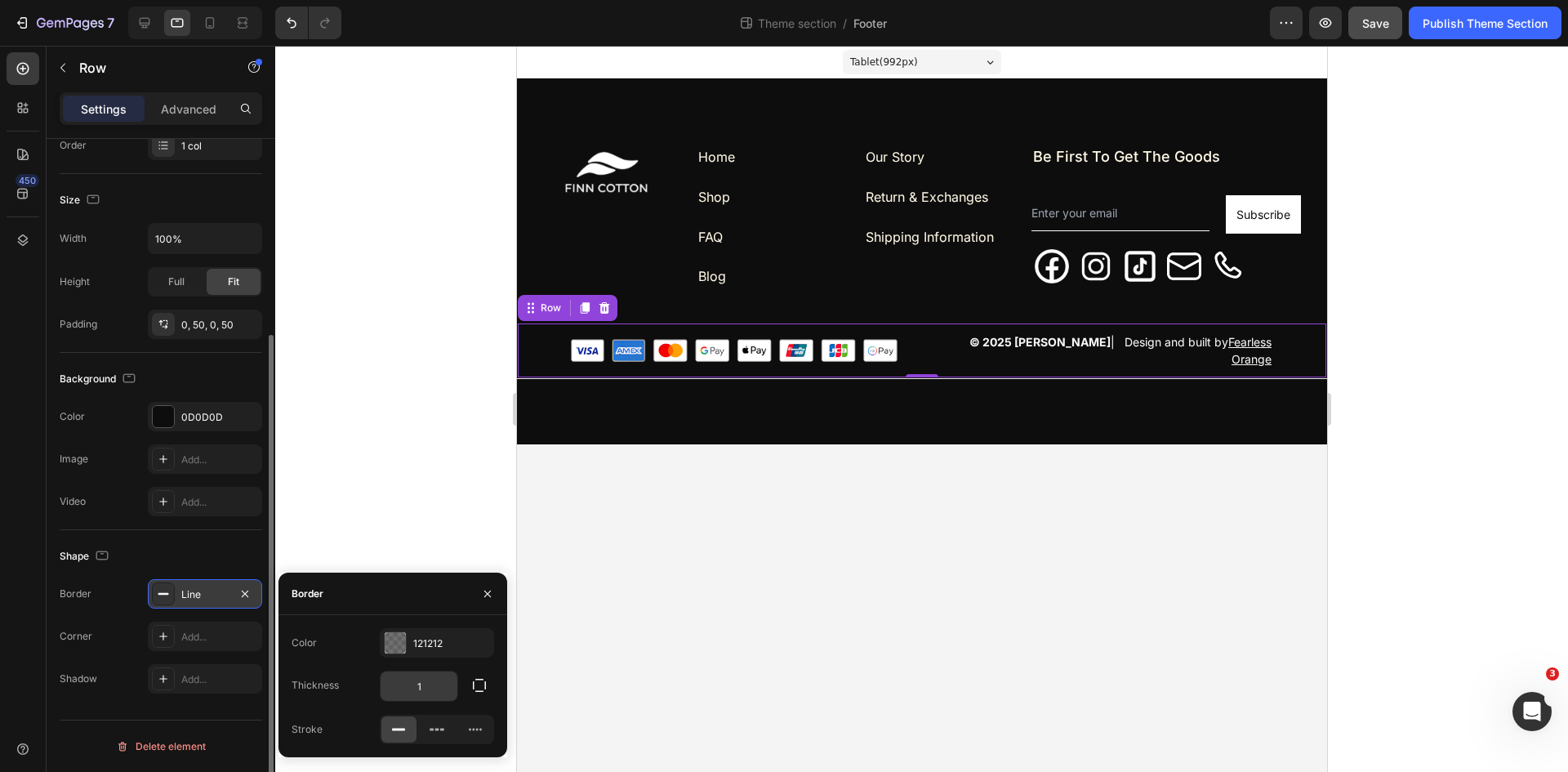
click at [422, 682] on input "1" at bounding box center [419, 685] width 77 height 29
type input "0"
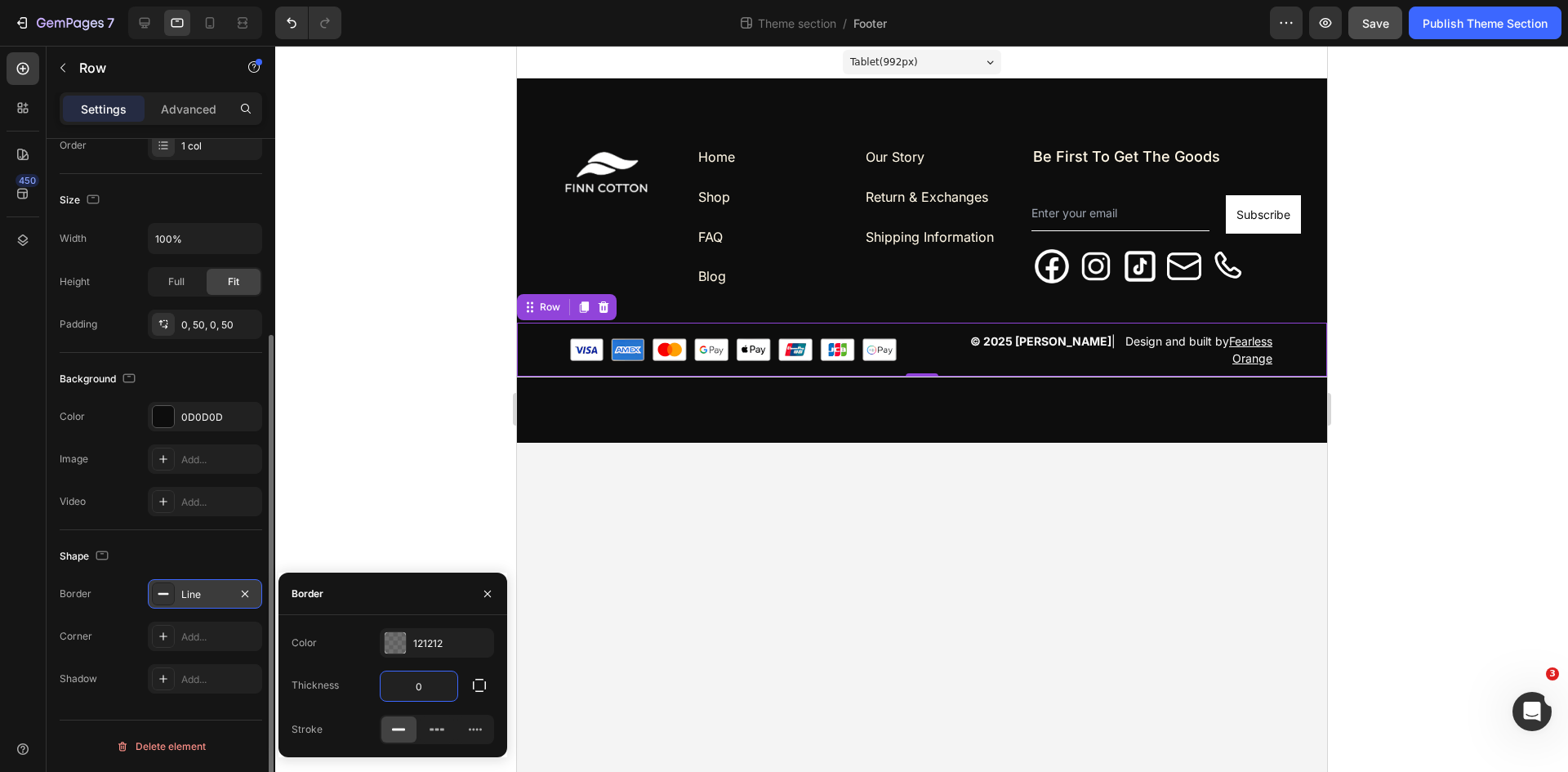
click at [386, 445] on div at bounding box center [922, 408] width 1293 height 726
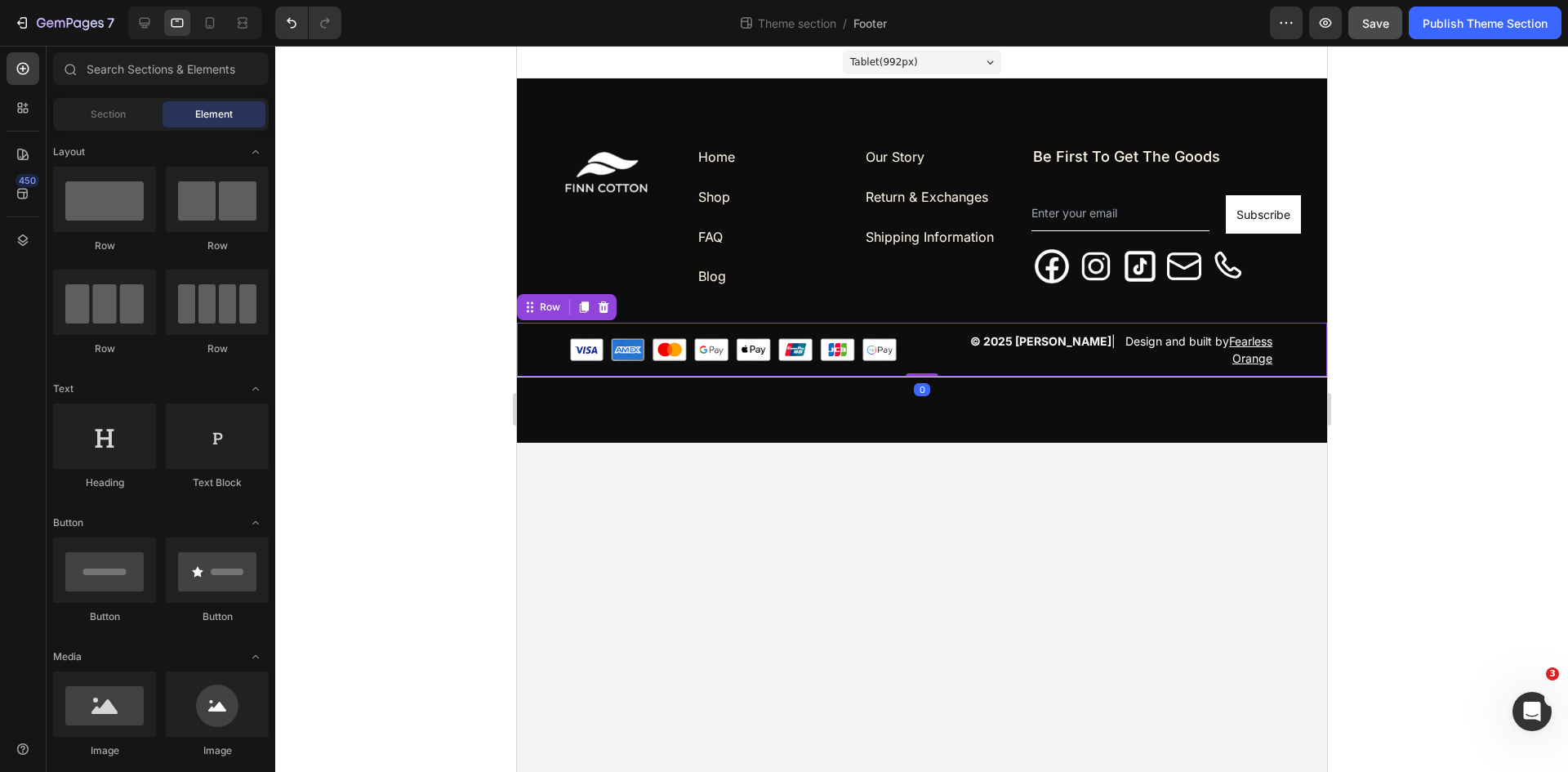
click at [530, 337] on div "© 2025 FINN COTTON | Design and built by Fearless Orange Text block Image Row R…" at bounding box center [920, 350] width 810 height 54
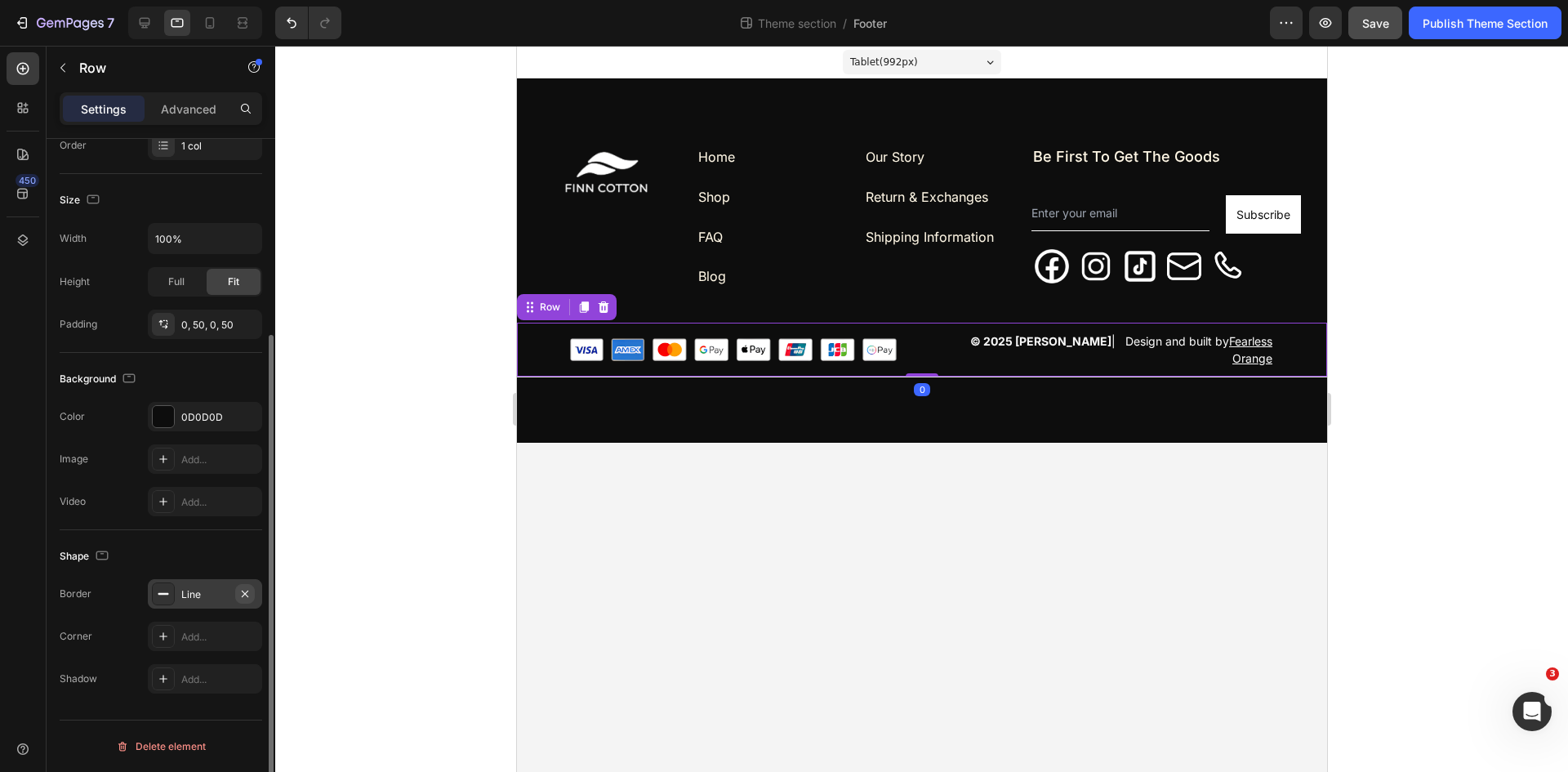
click at [244, 596] on icon "button" at bounding box center [245, 593] width 13 height 13
click at [388, 420] on div at bounding box center [922, 408] width 1293 height 726
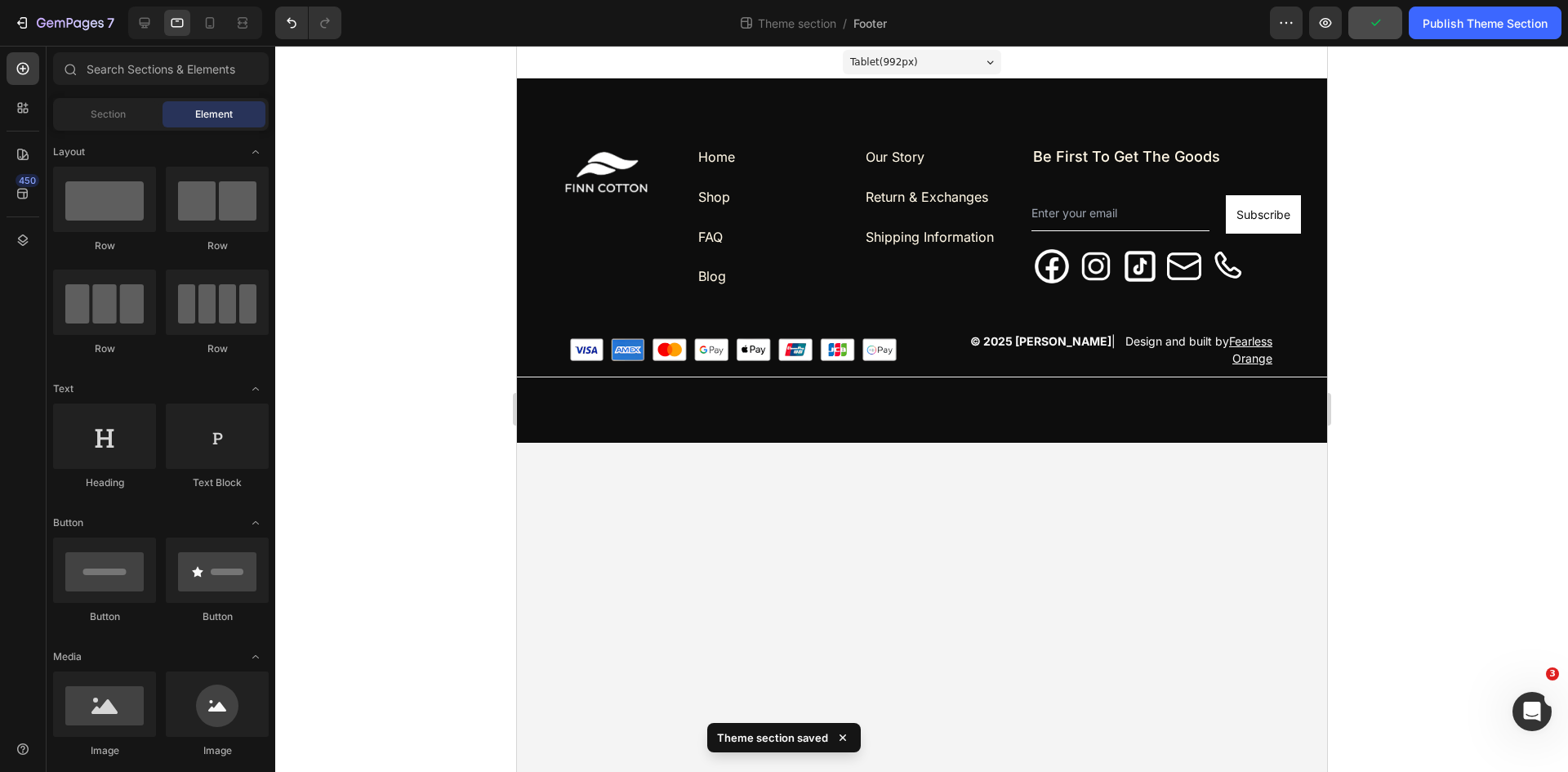
click at [205, 36] on div at bounding box center [194, 22] width 134 height 33
click at [136, 18] on icon at bounding box center [144, 22] width 16 height 16
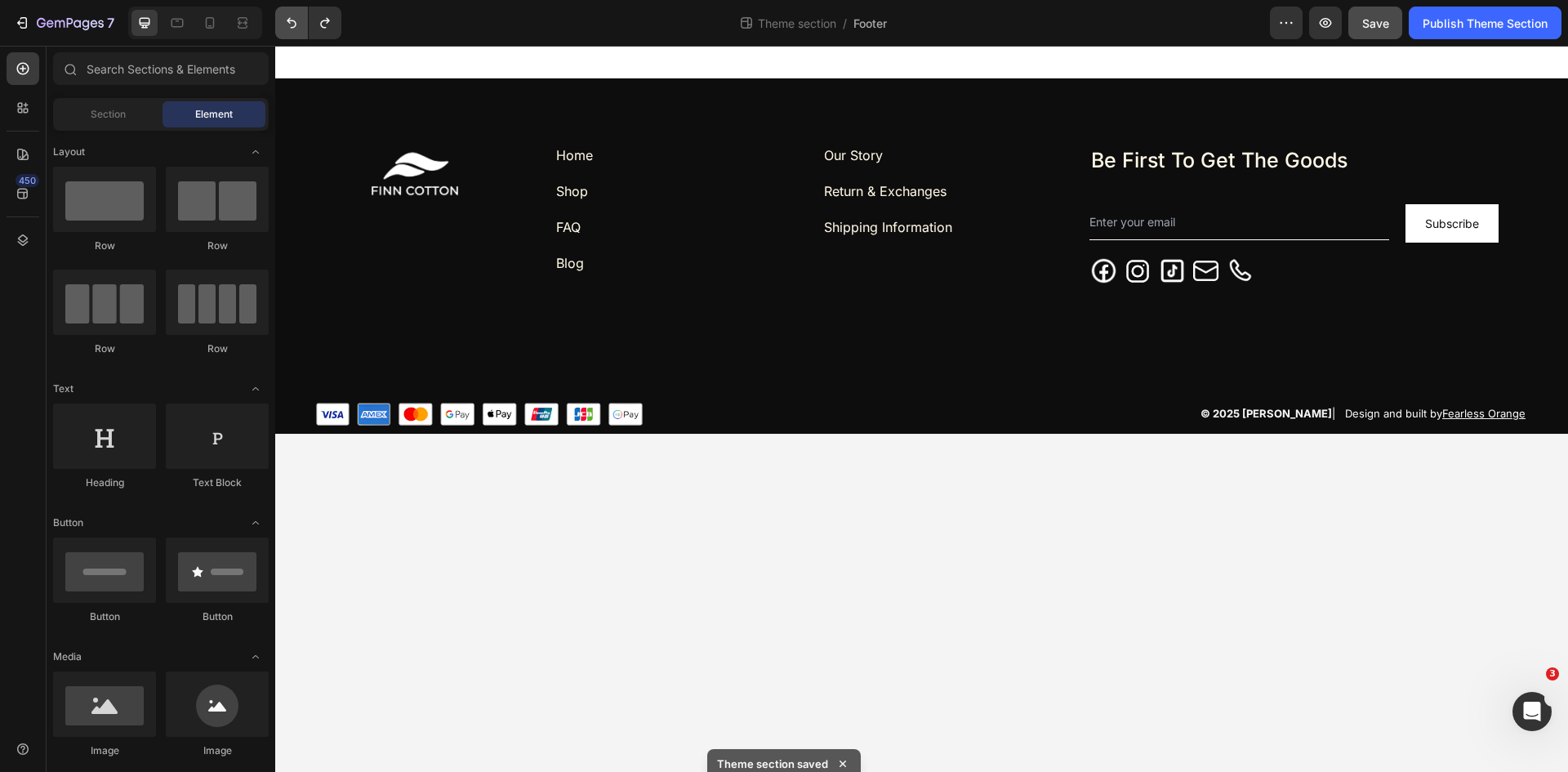
click at [287, 24] on icon "Undo/Redo" at bounding box center [291, 22] width 16 height 16
click at [282, 21] on button "Undo/Redo" at bounding box center [292, 22] width 33 height 33
click at [285, 32] on button "Undo/Redo" at bounding box center [292, 22] width 33 height 33
click at [285, 25] on icon "Undo/Redo" at bounding box center [291, 22] width 16 height 16
click at [289, 27] on icon "Undo/Redo" at bounding box center [291, 22] width 16 height 16
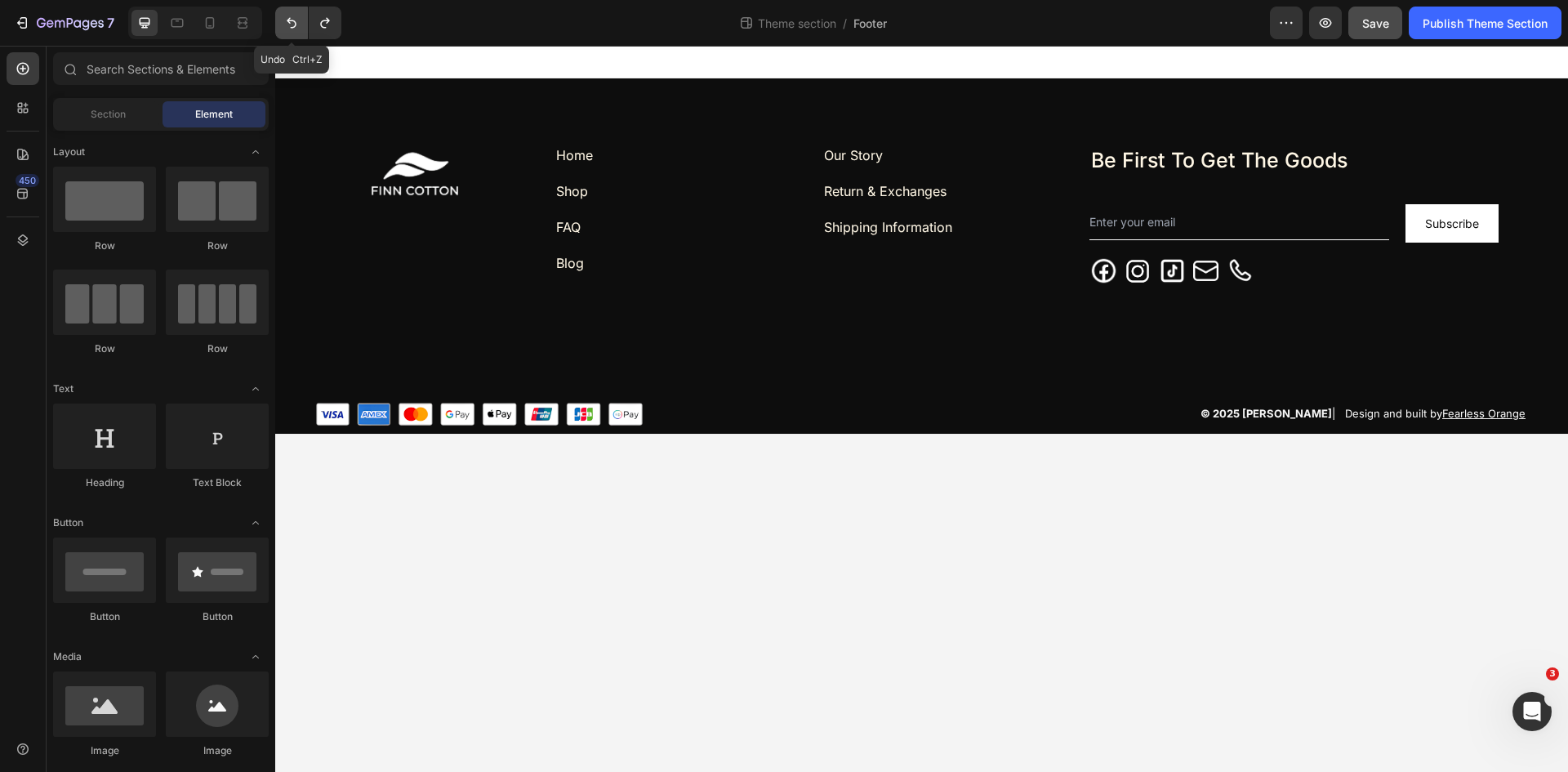
click at [291, 25] on icon "Undo/Redo" at bounding box center [291, 22] width 16 height 16
click at [291, 22] on icon "Undo/Redo" at bounding box center [291, 22] width 16 height 16
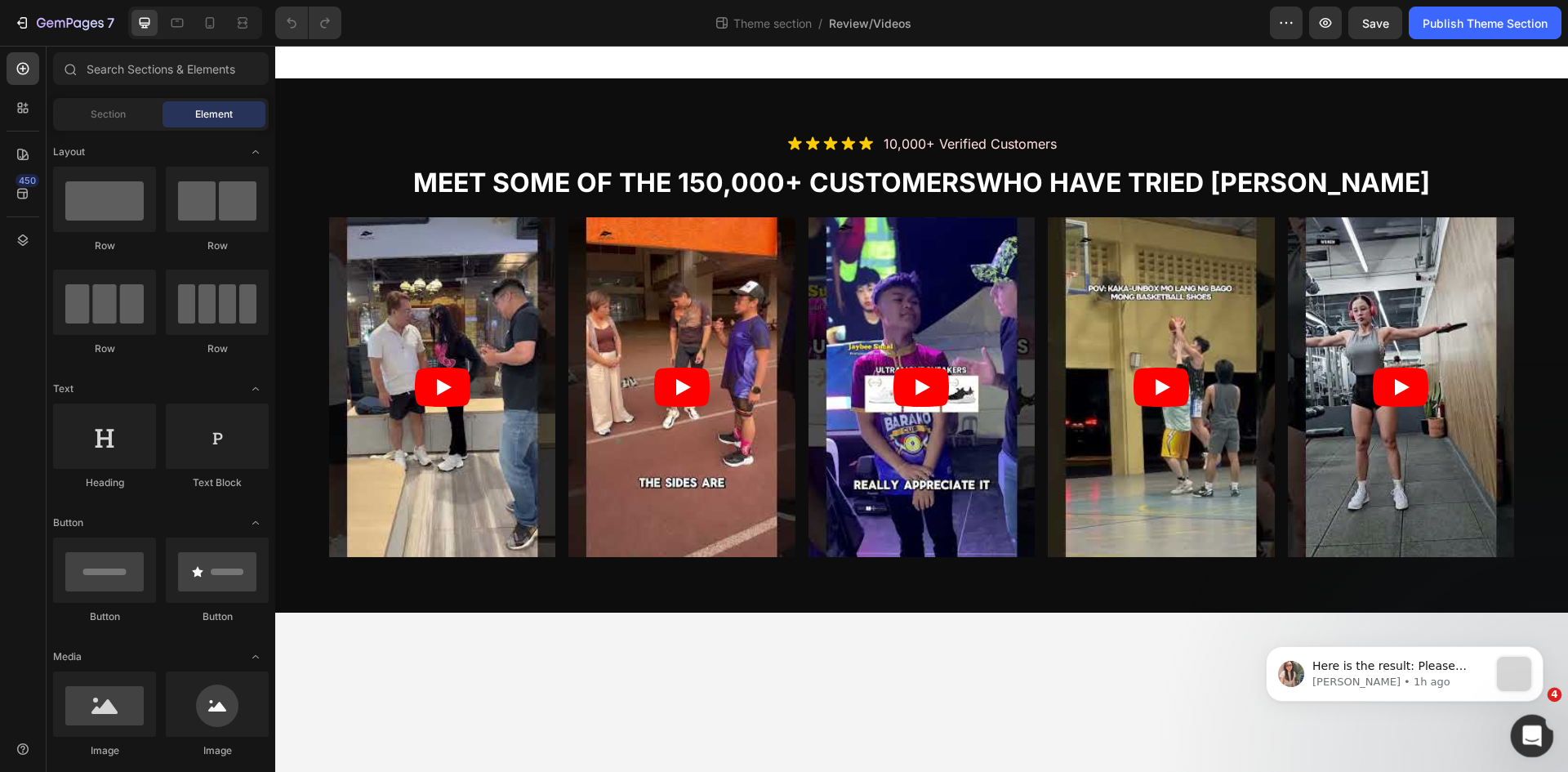
drag, startPoint x: 1534, startPoint y: 733, endPoint x: 2730, endPoint y: 1391, distance: 1365.1
click at [1536, 732] on icon "Open Intercom Messenger" at bounding box center [1530, 734] width 27 height 27
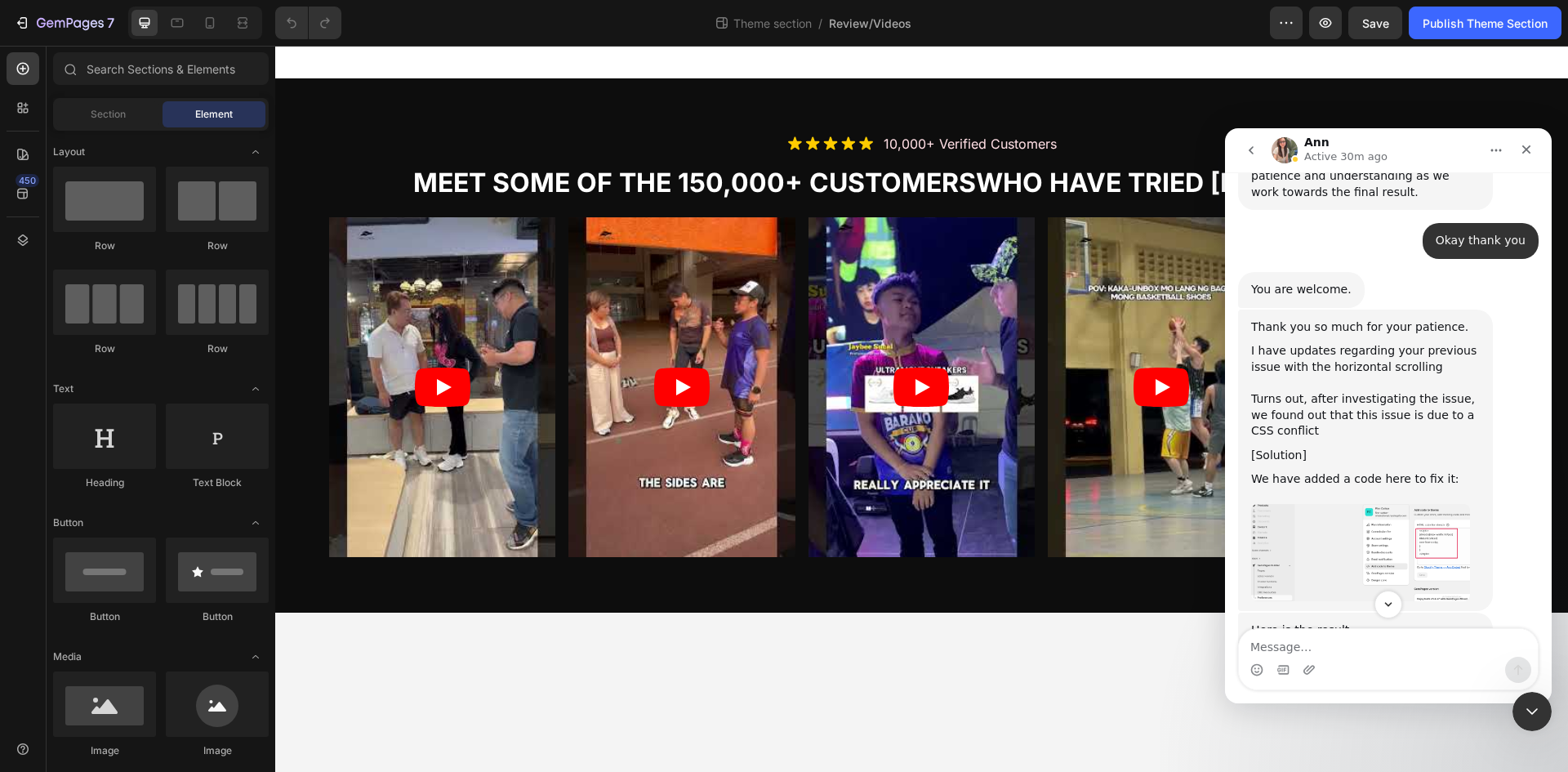
scroll to position [994, 0]
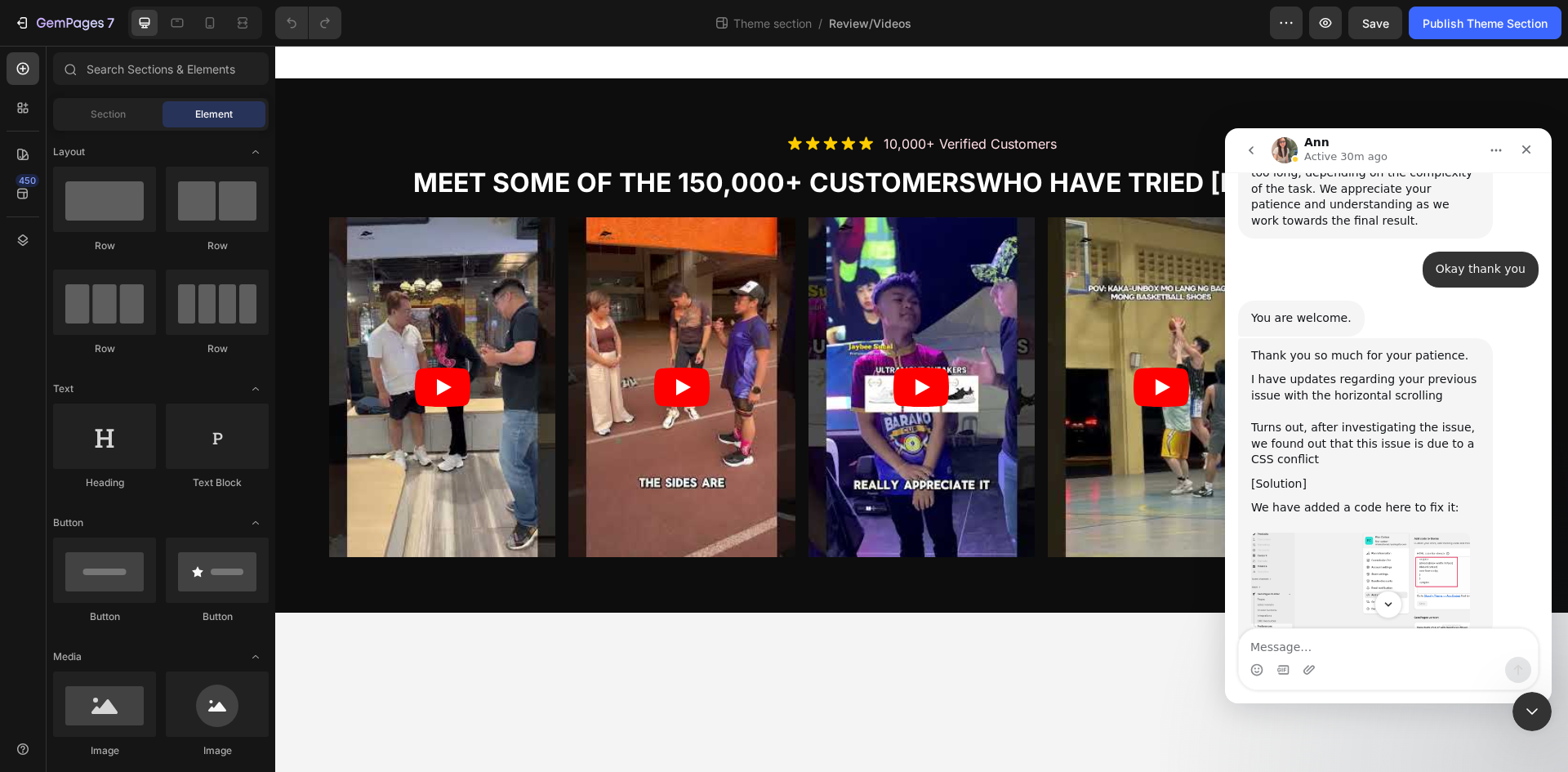
click at [1435, 533] on img "Ann says…" at bounding box center [1361, 581] width 219 height 98
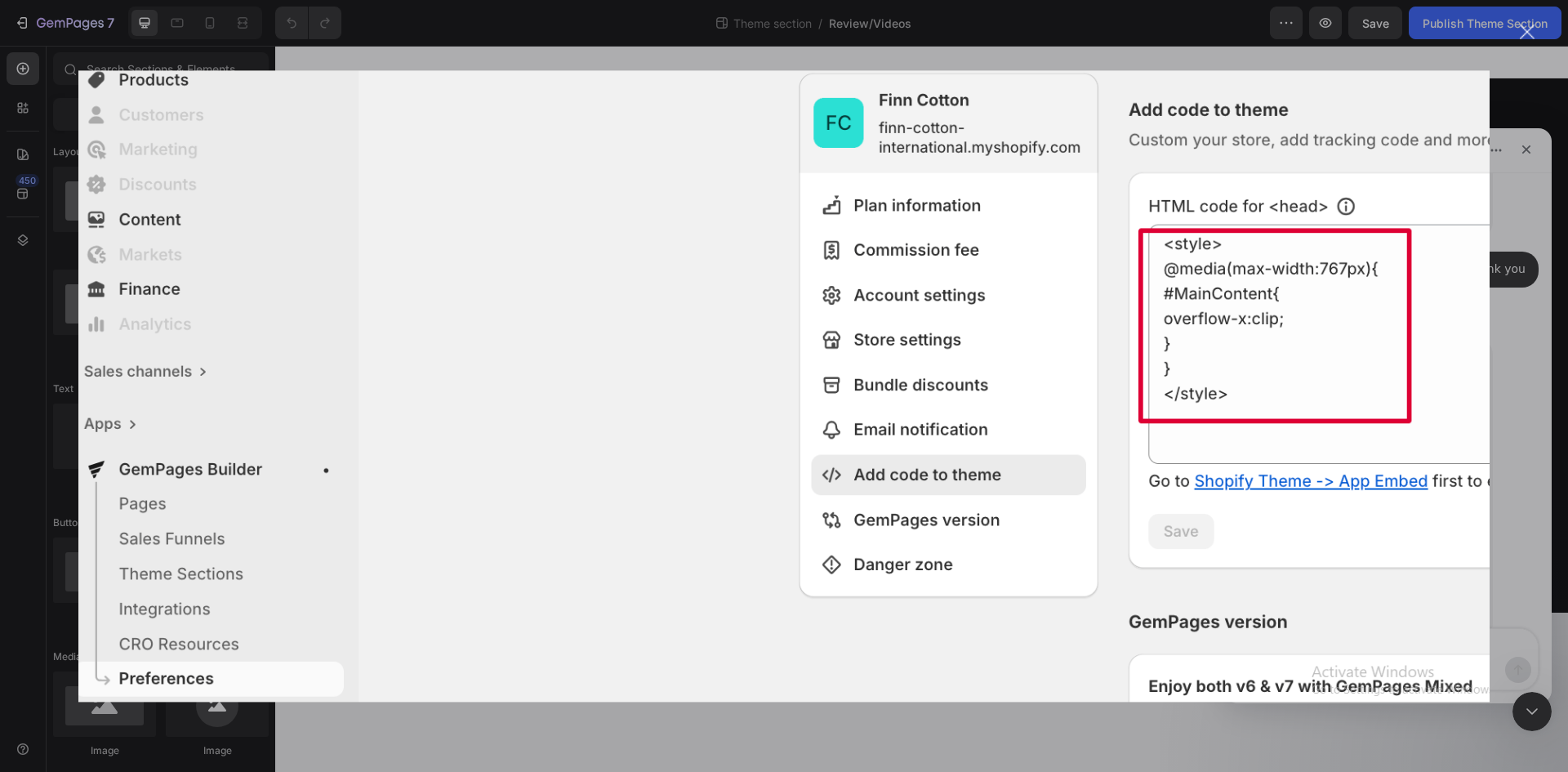
scroll to position [0, 0]
click at [1527, 31] on div "Close" at bounding box center [1528, 32] width 16 height 16
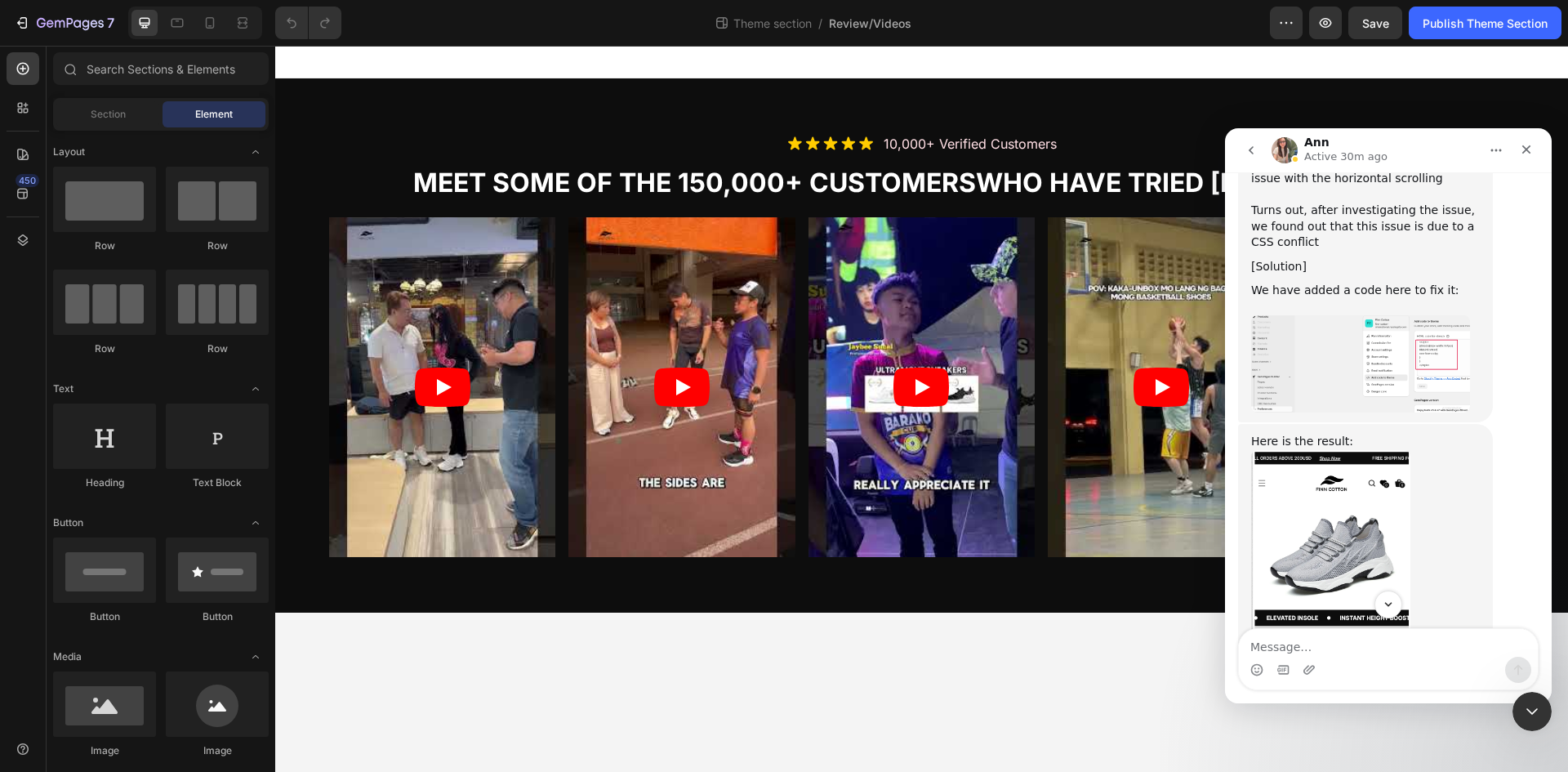
scroll to position [1267, 0]
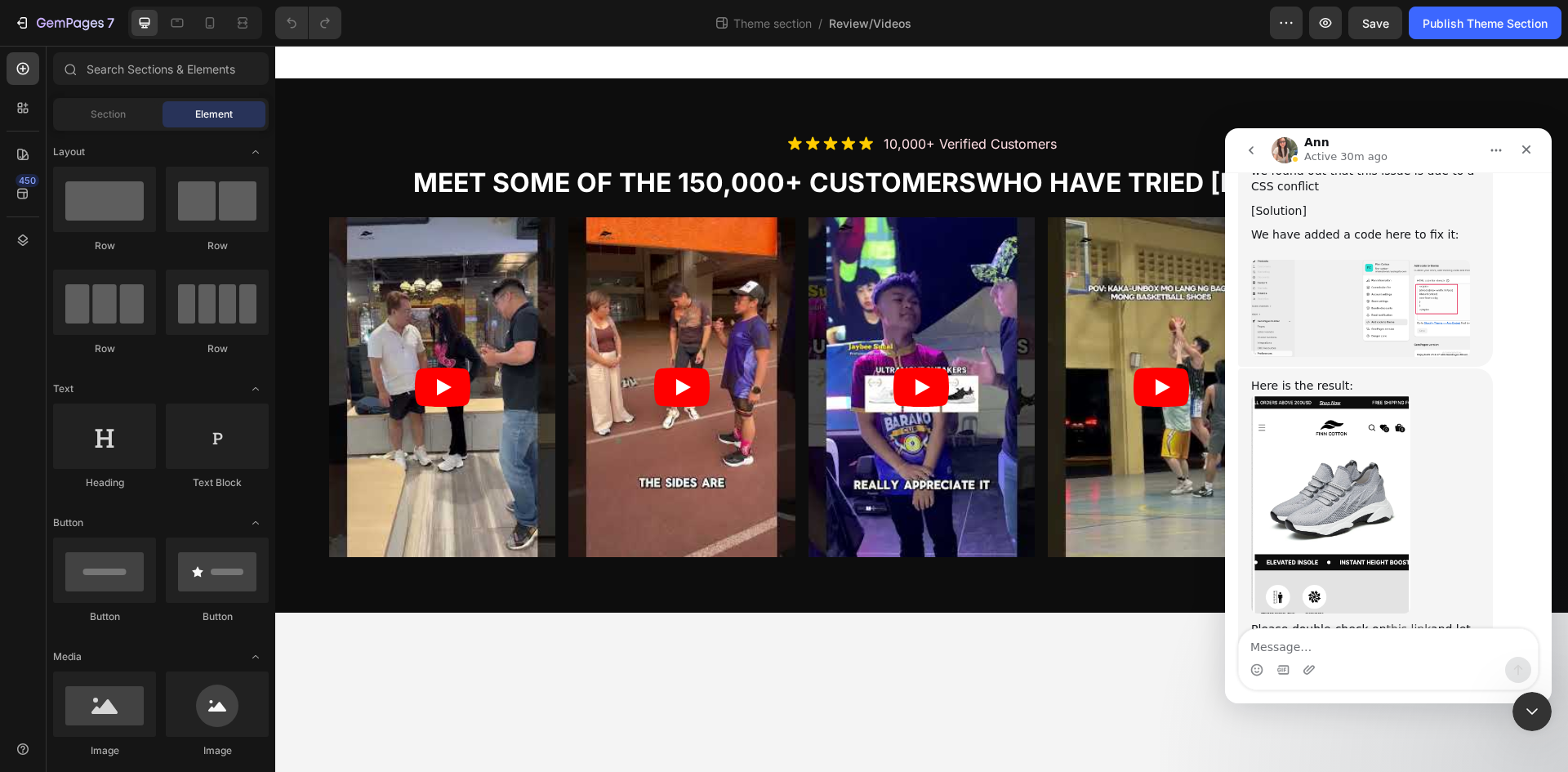
click at [1387, 622] on link "this link" at bounding box center [1409, 629] width 45 height 13
